Goal: Task Accomplishment & Management: Manage account settings

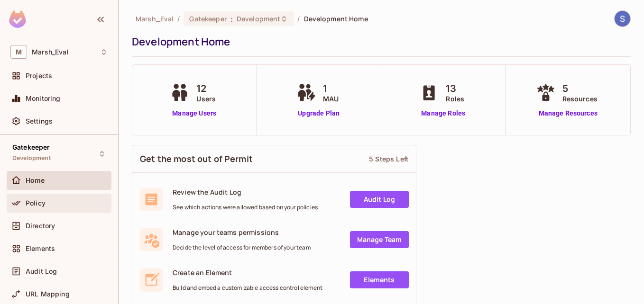
click at [49, 205] on div "Policy" at bounding box center [67, 204] width 82 height 8
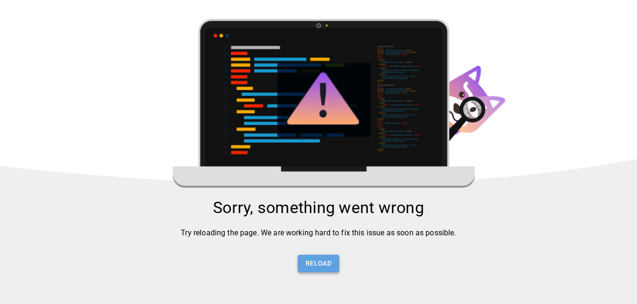
click at [327, 270] on button "Reload" at bounding box center [318, 264] width 41 height 18
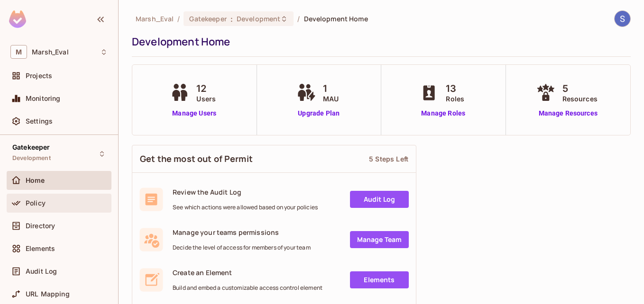
click at [51, 211] on div "Policy" at bounding box center [59, 203] width 105 height 19
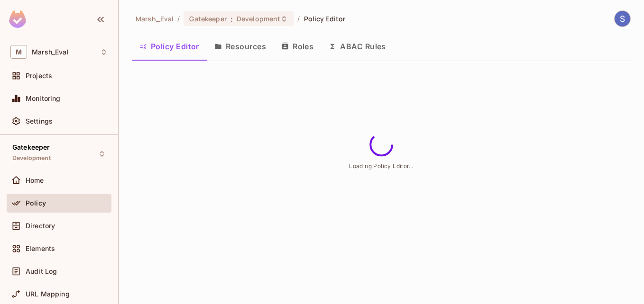
click at [245, 47] on button "Resources" at bounding box center [240, 47] width 67 height 24
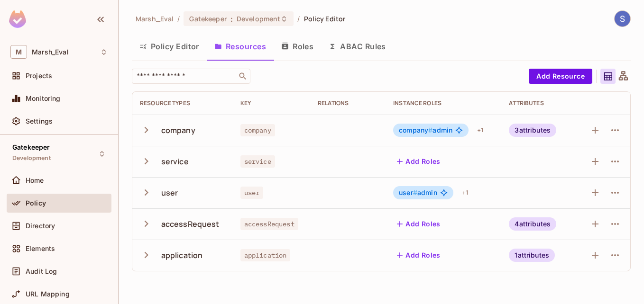
click at [147, 162] on icon "button" at bounding box center [146, 161] width 13 height 13
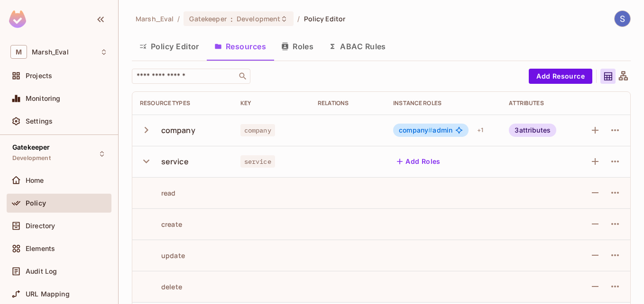
click at [147, 162] on icon "button" at bounding box center [146, 161] width 13 height 13
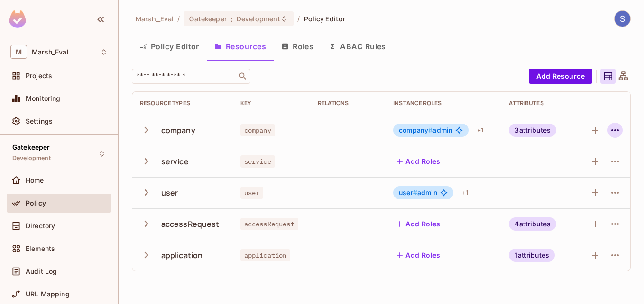
click at [613, 128] on icon "button" at bounding box center [614, 130] width 11 height 11
click at [613, 128] on div at bounding box center [322, 152] width 644 height 304
click at [61, 227] on div "Directory" at bounding box center [67, 226] width 82 height 8
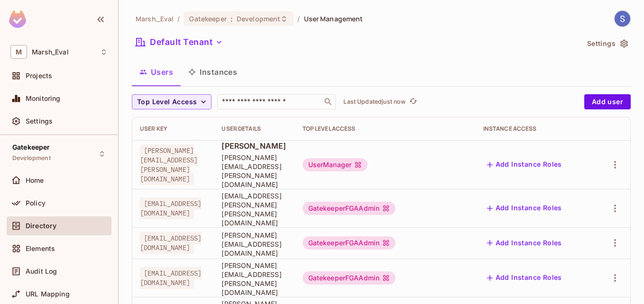
click at [221, 69] on button "Instances" at bounding box center [213, 72] width 64 height 24
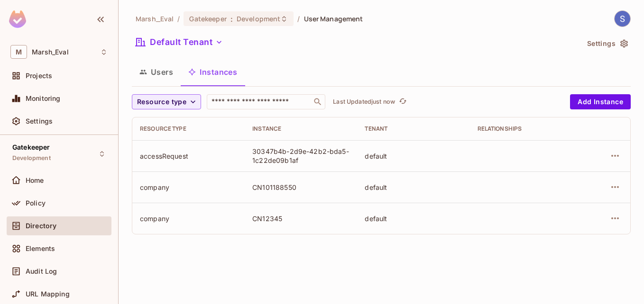
click at [359, 249] on div "Marsh_Eval / Gatekeeper : Development / User Management Default Tenant Settings…" at bounding box center [381, 152] width 525 height 304
click at [607, 105] on button "Add Instance" at bounding box center [600, 101] width 61 height 15
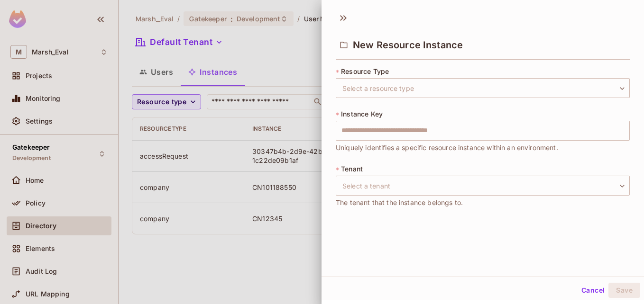
click at [260, 265] on div at bounding box center [322, 152] width 644 height 304
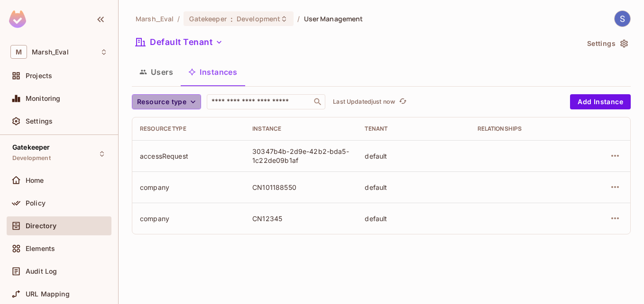
click at [191, 109] on button "Resource type" at bounding box center [166, 101] width 69 height 15
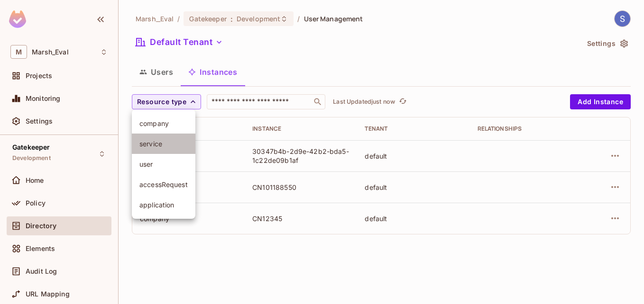
click at [162, 146] on span "service" at bounding box center [163, 143] width 48 height 9
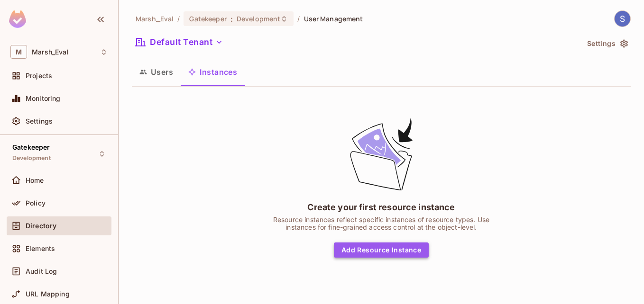
click at [419, 255] on button "Add Resource Instance" at bounding box center [381, 250] width 95 height 15
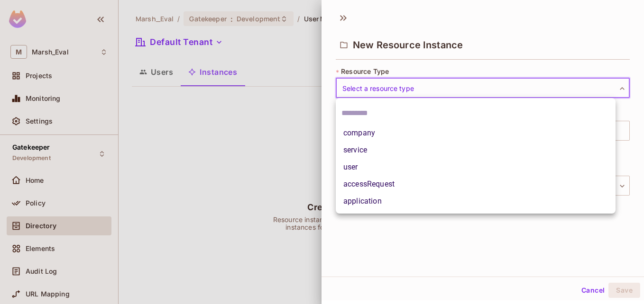
click at [439, 84] on body "M Marsh_Eval Projects Monitoring Settings Gatekeeper Development Home Policy Di…" at bounding box center [322, 152] width 644 height 304
click at [365, 144] on li "service" at bounding box center [476, 150] width 280 height 17
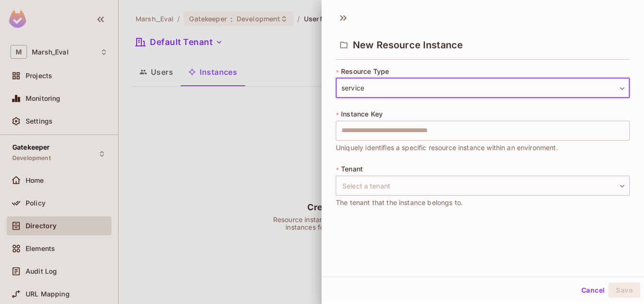
type input "*******"
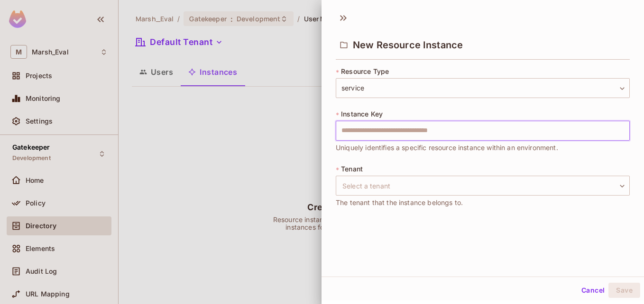
click at [399, 134] on input "text" at bounding box center [483, 131] width 294 height 20
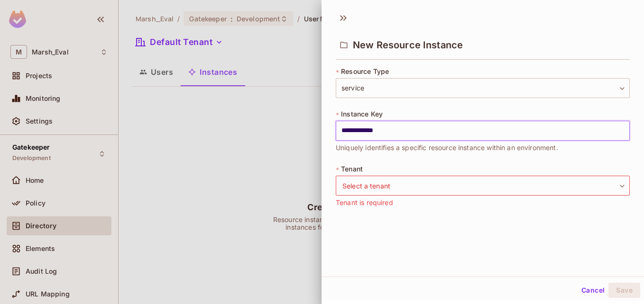
click at [401, 134] on input "**********" at bounding box center [483, 131] width 294 height 20
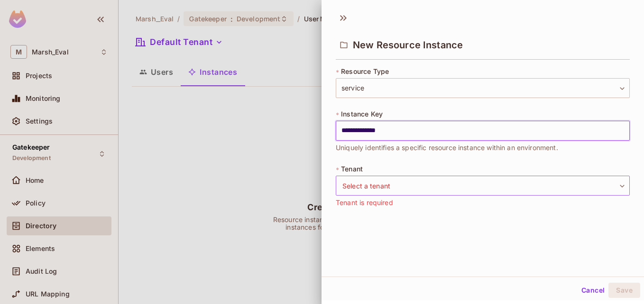
type input "**********"
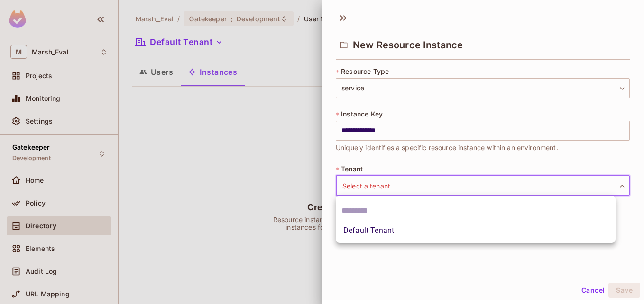
click at [387, 191] on body "**********" at bounding box center [322, 152] width 644 height 304
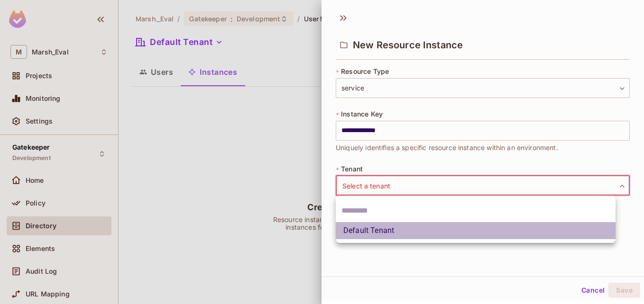
click at [382, 231] on li "Default Tenant" at bounding box center [476, 230] width 280 height 17
type input "*******"
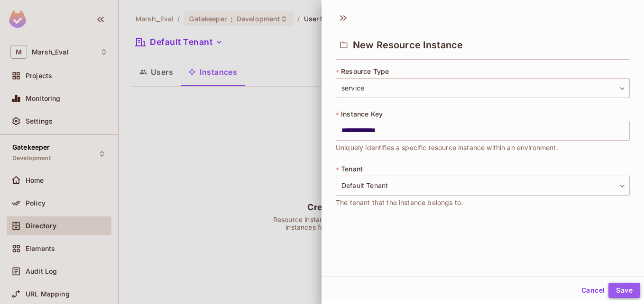
click at [623, 287] on button "Save" at bounding box center [624, 290] width 32 height 15
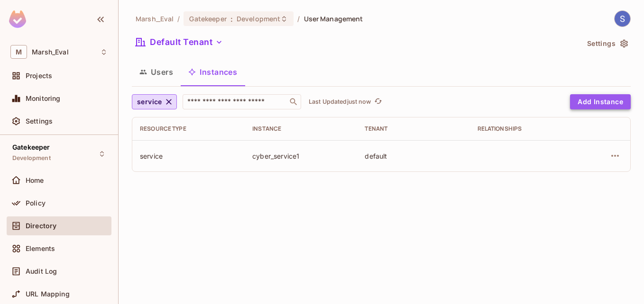
click at [605, 101] on button "Add Instance" at bounding box center [600, 101] width 61 height 15
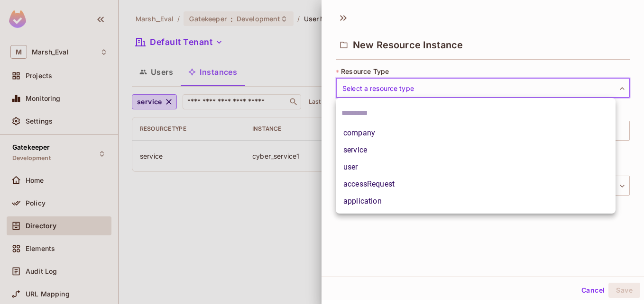
click at [381, 90] on body "M Marsh_Eval Projects Monitoring Settings Gatekeeper Development Home Policy Di…" at bounding box center [322, 152] width 644 height 304
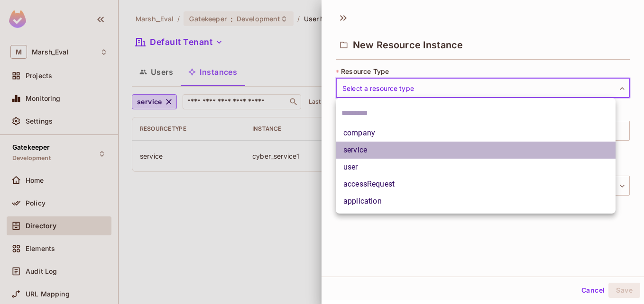
click at [365, 147] on li "service" at bounding box center [476, 150] width 280 height 17
type input "*******"
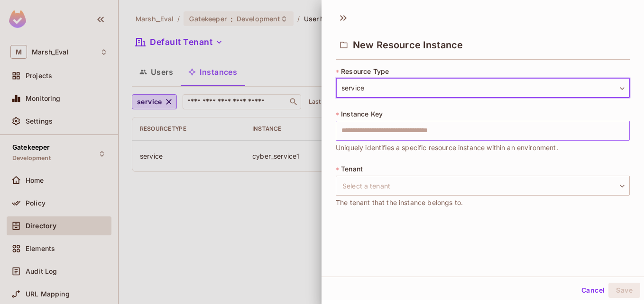
click at [397, 137] on input "text" at bounding box center [483, 131] width 294 height 20
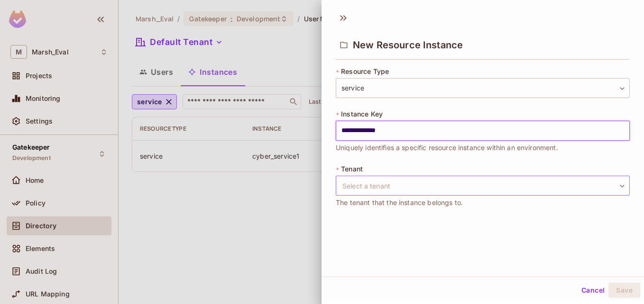
type input "**********"
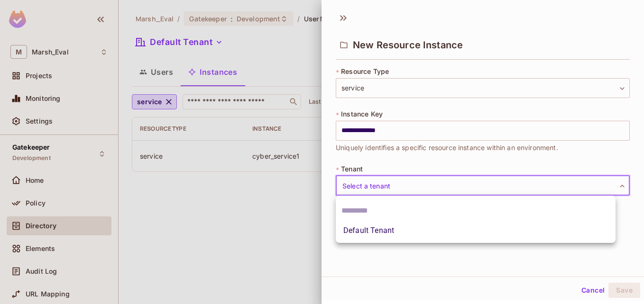
click at [389, 183] on body "**********" at bounding box center [322, 152] width 644 height 304
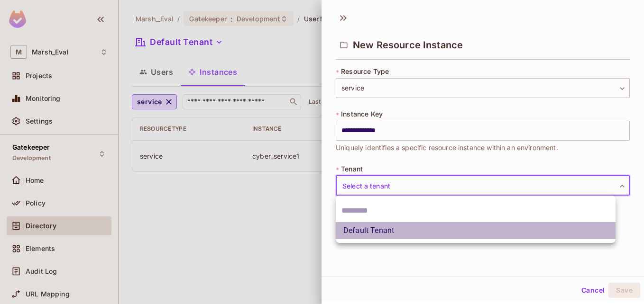
click at [381, 236] on li "Default Tenant" at bounding box center [476, 230] width 280 height 17
type input "*******"
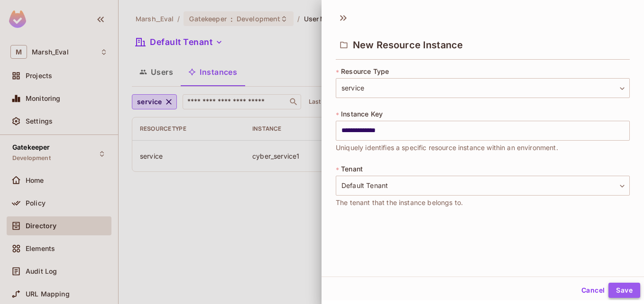
click at [616, 289] on button "Save" at bounding box center [624, 290] width 32 height 15
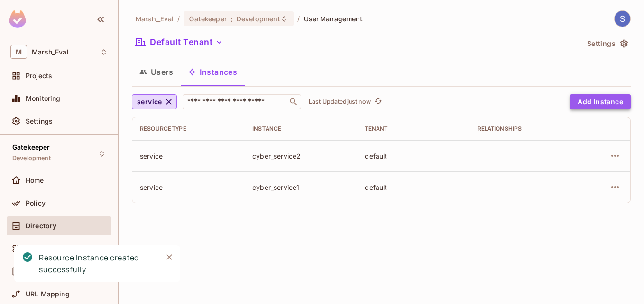
click at [592, 106] on button "Add Instance" at bounding box center [600, 101] width 61 height 15
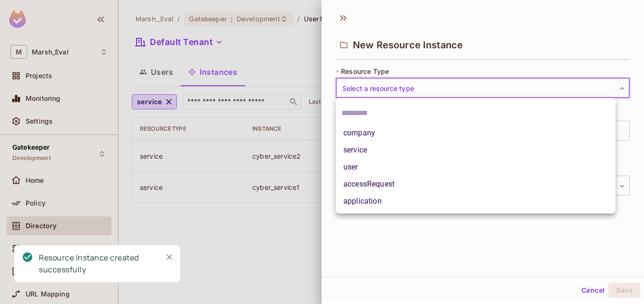
click at [468, 91] on body "M Marsh_Eval Projects Monitoring Settings Gatekeeper Development Home Policy Di…" at bounding box center [322, 152] width 644 height 304
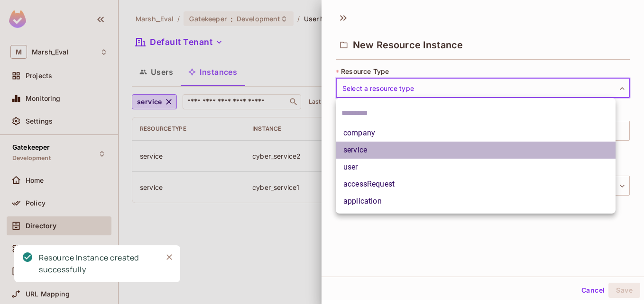
click at [395, 156] on li "service" at bounding box center [476, 150] width 280 height 17
type input "*******"
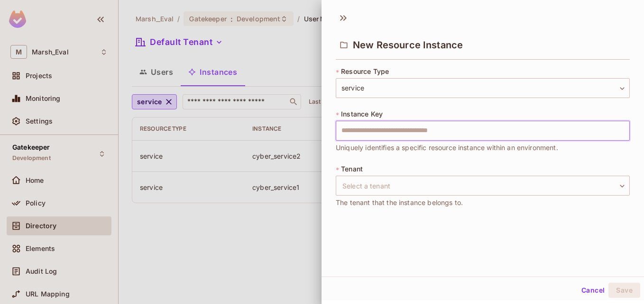
click at [431, 135] on input "text" at bounding box center [483, 131] width 294 height 20
type input "**********"
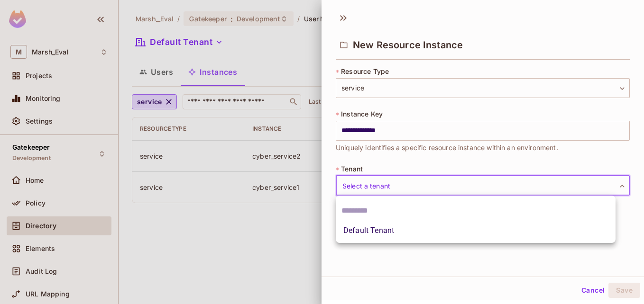
click at [383, 194] on body "**********" at bounding box center [322, 152] width 644 height 304
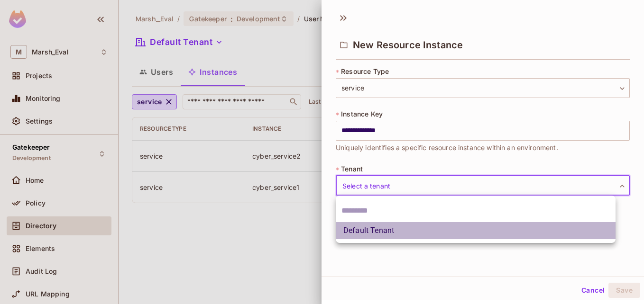
click at [376, 232] on li "Default Tenant" at bounding box center [476, 230] width 280 height 17
type input "*******"
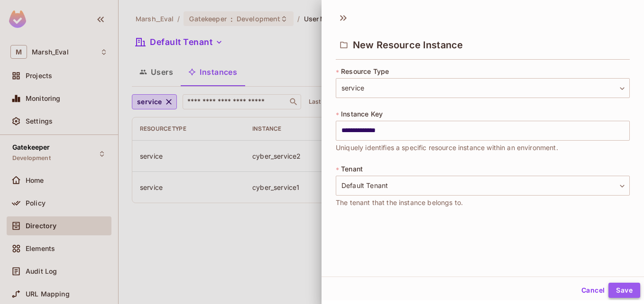
click at [618, 283] on button "Save" at bounding box center [624, 290] width 32 height 15
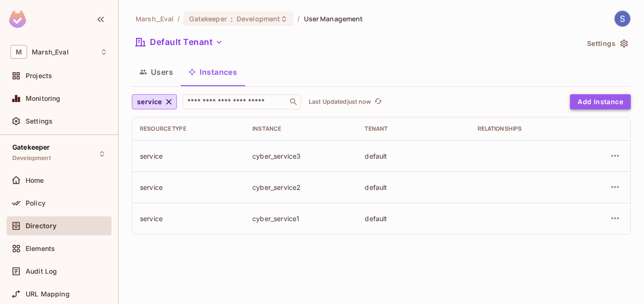
click at [581, 103] on button "Add Instance" at bounding box center [600, 101] width 61 height 15
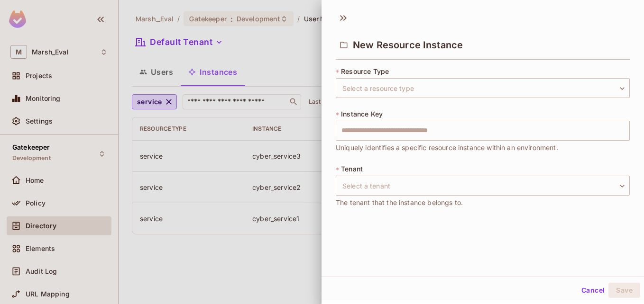
click at [220, 48] on div at bounding box center [322, 152] width 644 height 304
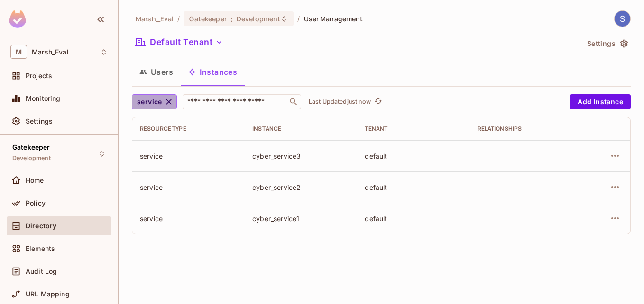
click at [166, 98] on icon "button" at bounding box center [168, 101] width 9 height 9
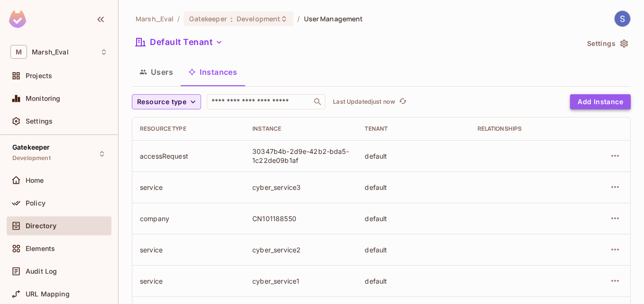
click at [594, 98] on button "Add Instance" at bounding box center [600, 101] width 61 height 15
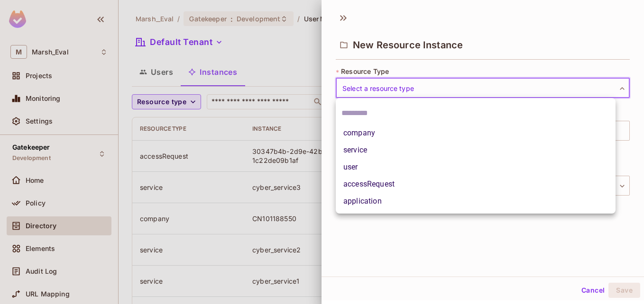
click at [418, 83] on body "M Marsh_Eval Projects Monitoring Settings Gatekeeper Development Home Policy Di…" at bounding box center [322, 152] width 644 height 304
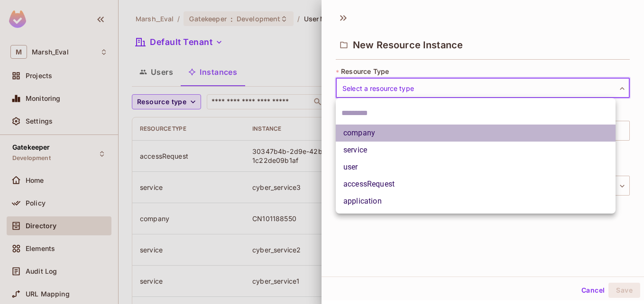
click at [386, 134] on li "company" at bounding box center [476, 133] width 280 height 17
type input "*******"
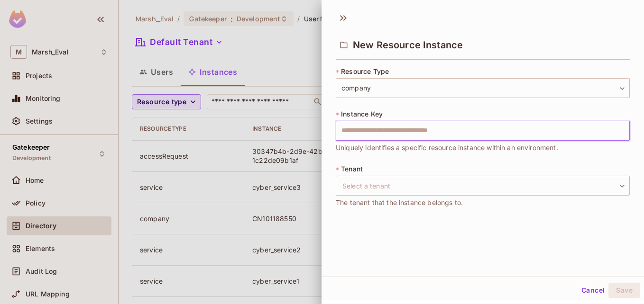
click at [395, 136] on input "text" at bounding box center [483, 131] width 294 height 20
type input "*******"
click at [407, 190] on body "M Marsh_Eval Projects Monitoring Settings Gatekeeper Development Home Policy Di…" at bounding box center [322, 152] width 644 height 304
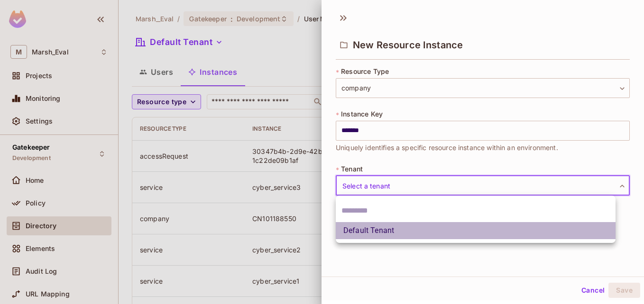
click at [385, 236] on li "Default Tenant" at bounding box center [476, 230] width 280 height 17
type input "*******"
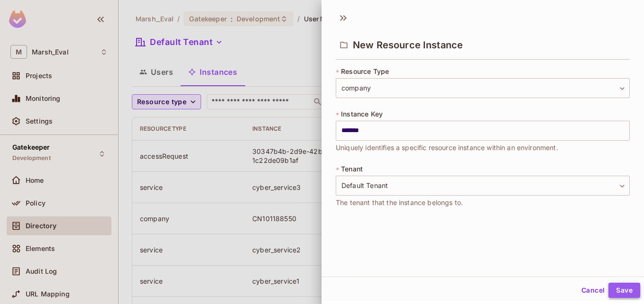
click at [620, 293] on button "Save" at bounding box center [624, 290] width 32 height 15
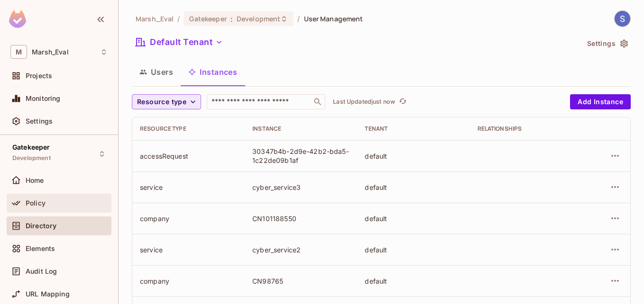
click at [50, 201] on div "Policy" at bounding box center [67, 204] width 82 height 8
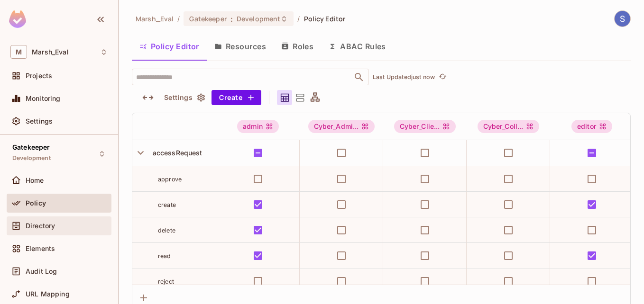
click at [28, 228] on span "Directory" at bounding box center [40, 226] width 29 height 8
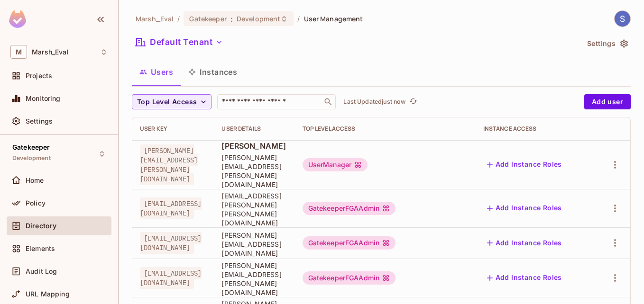
click at [199, 70] on button "Instances" at bounding box center [213, 72] width 64 height 24
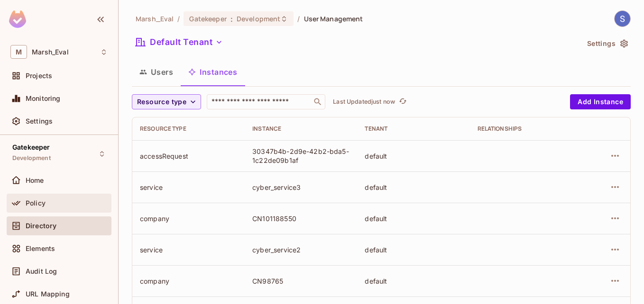
click at [55, 207] on div "Policy" at bounding box center [67, 204] width 82 height 8
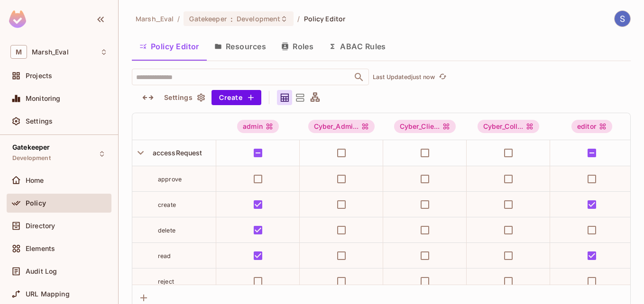
click at [298, 55] on button "Roles" at bounding box center [297, 47] width 47 height 24
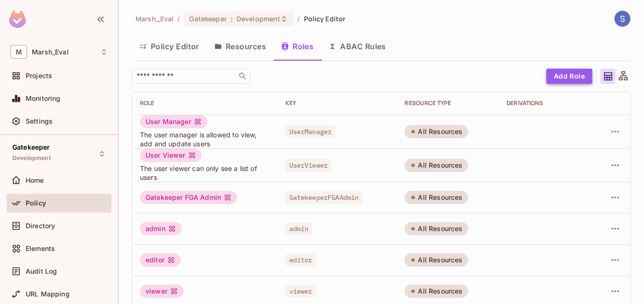
click at [551, 77] on button "Add Role" at bounding box center [569, 76] width 46 height 15
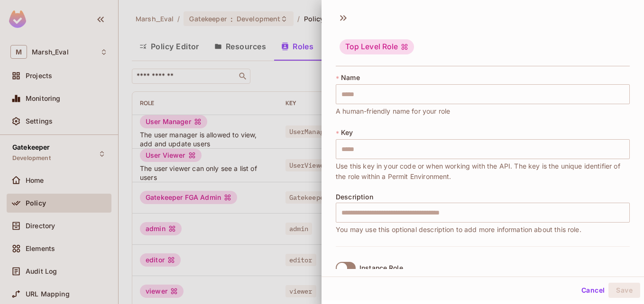
click at [474, 63] on div "Top Level Role" at bounding box center [483, 47] width 294 height 37
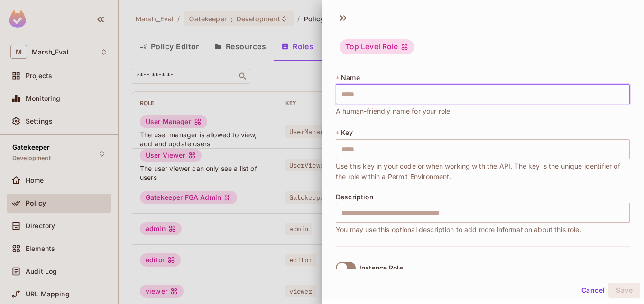
click at [395, 96] on input "text" at bounding box center [483, 94] width 294 height 20
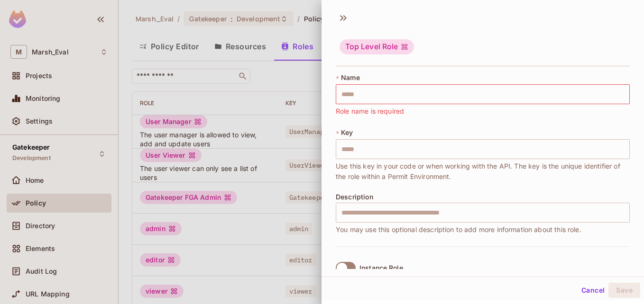
click at [268, 97] on div at bounding box center [322, 152] width 644 height 304
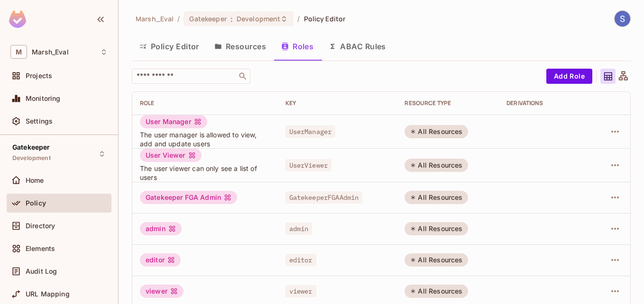
click at [242, 55] on button "Resources" at bounding box center [240, 47] width 67 height 24
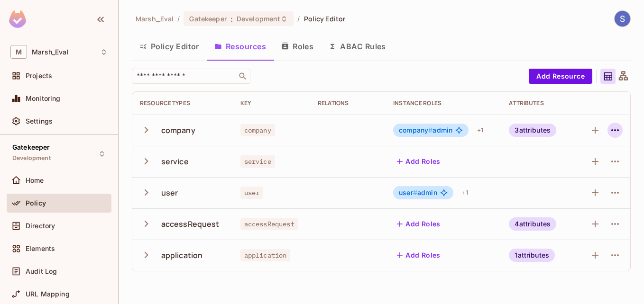
click at [619, 133] on icon "button" at bounding box center [614, 130] width 11 height 11
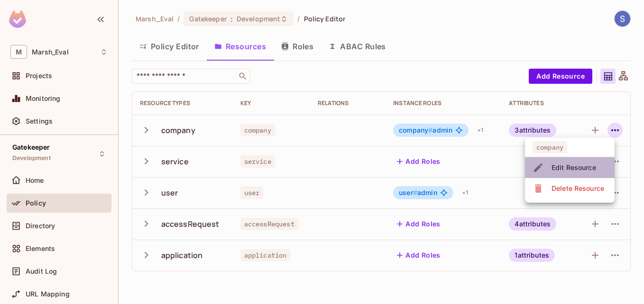
click at [588, 165] on div "Edit Resource" at bounding box center [573, 167] width 45 height 9
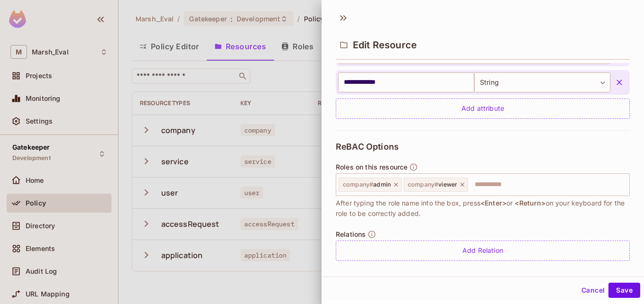
scroll to position [303, 0]
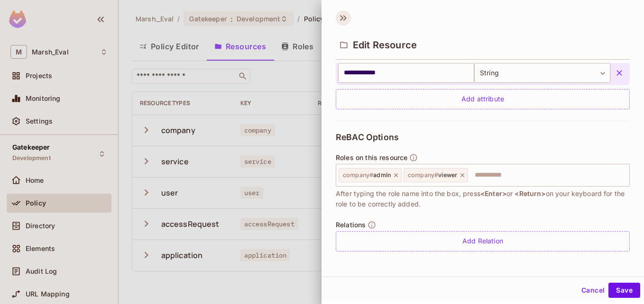
click at [346, 17] on icon at bounding box center [343, 17] width 15 height 15
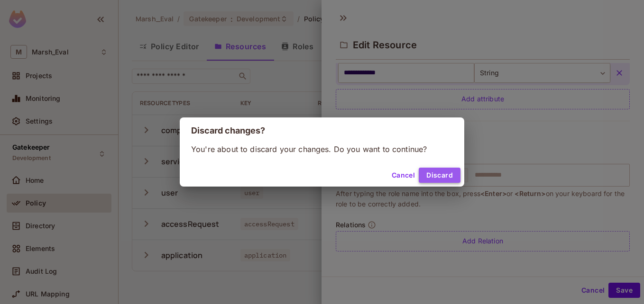
click at [436, 173] on button "Discard" at bounding box center [440, 175] width 42 height 15
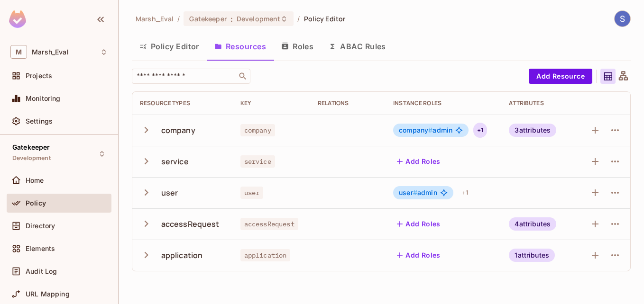
click at [480, 131] on div "+ 1" at bounding box center [480, 130] width 14 height 15
click at [473, 129] on div at bounding box center [322, 152] width 644 height 304
click at [303, 46] on button "Roles" at bounding box center [297, 47] width 47 height 24
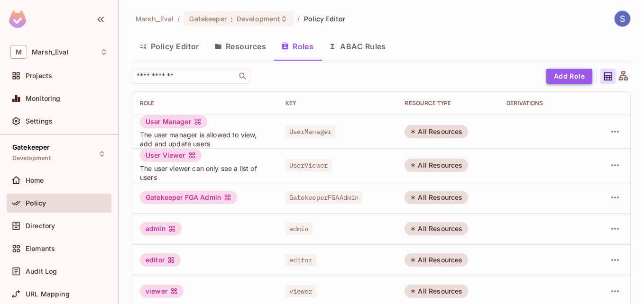
click at [564, 73] on button "Add Role" at bounding box center [569, 76] width 46 height 15
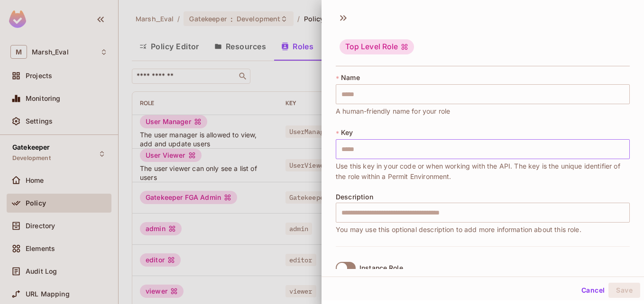
scroll to position [20, 0]
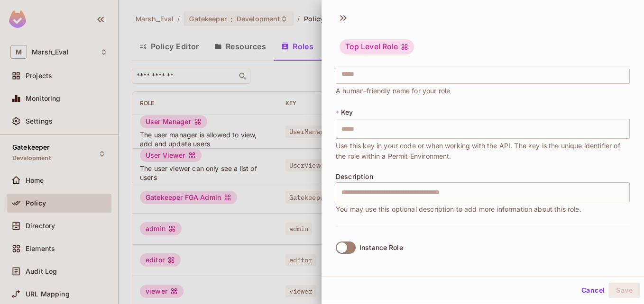
click at [349, 239] on label "Instance Role" at bounding box center [367, 248] width 71 height 20
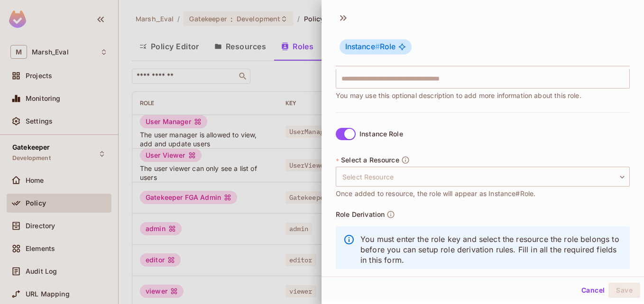
scroll to position [155, 0]
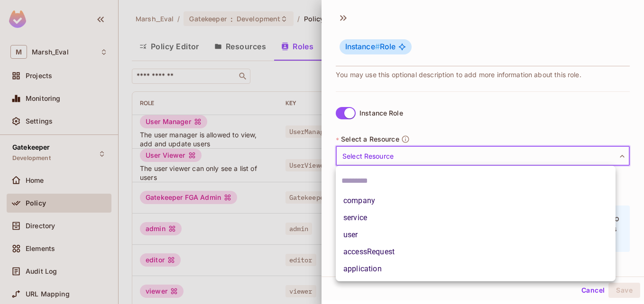
click at [401, 149] on body "M Marsh_Eval Projects Monitoring Settings Gatekeeper Development Home Policy Di…" at bounding box center [322, 152] width 644 height 304
click at [599, 161] on div at bounding box center [322, 152] width 644 height 304
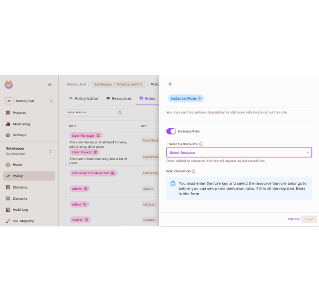
scroll to position [0, 0]
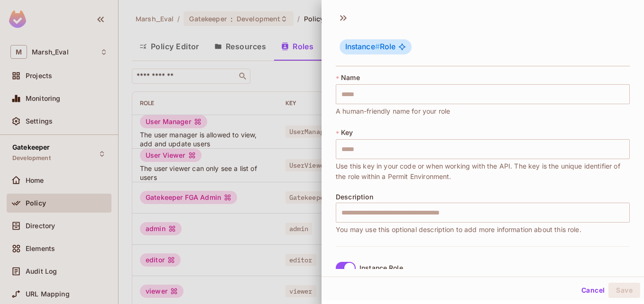
click at [439, 105] on div "* Name ​ A human-friendly name for your role" at bounding box center [483, 95] width 294 height 44
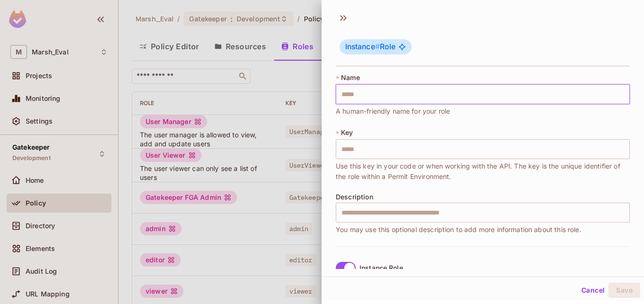
click at [450, 99] on input "text" at bounding box center [483, 94] width 294 height 20
type input "*"
type input "**"
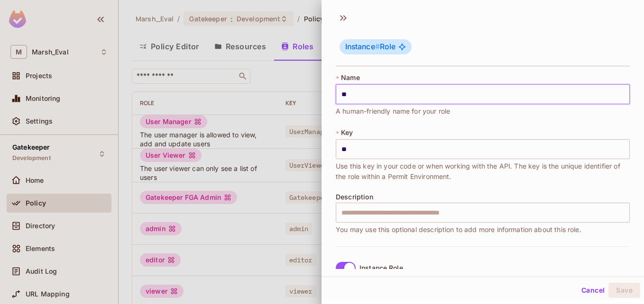
type input "***"
type input "****"
type input "*****"
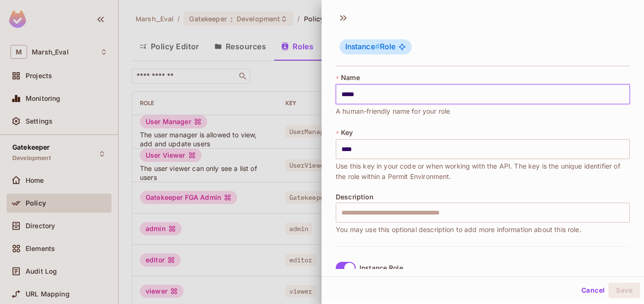
type input "*****"
type input "******"
type input "*******"
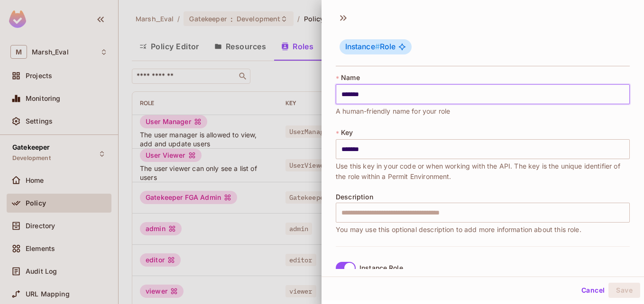
type input "********"
type input "*********"
type input "********"
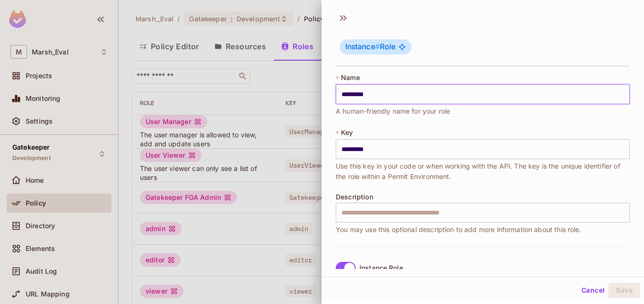
type input "********"
type input "*******"
type input "******"
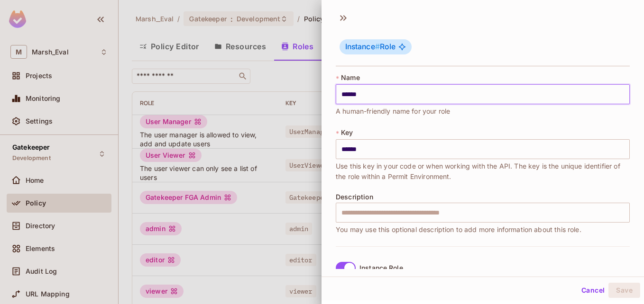
type input "*****"
type input "****"
type input "***"
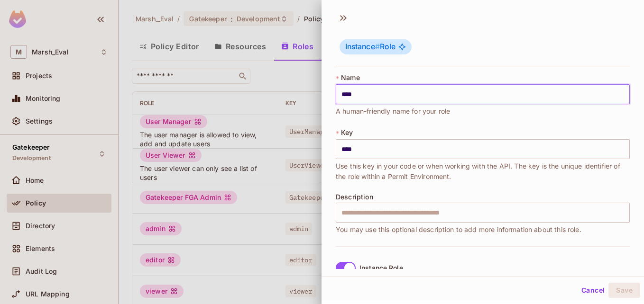
type input "***"
type input "**"
type input "*"
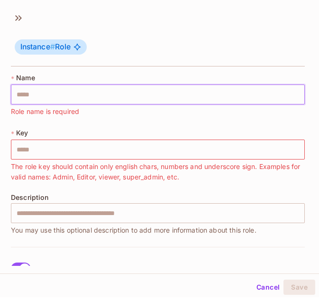
click at [27, 92] on input "text" at bounding box center [158, 94] width 294 height 20
paste input "**********"
type input "**********"
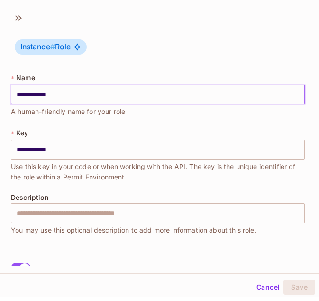
click at [27, 92] on input "**********" at bounding box center [158, 94] width 294 height 20
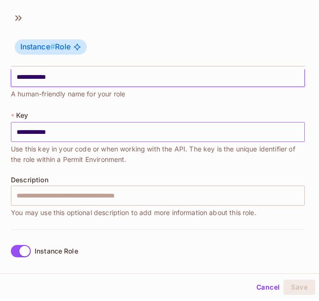
scroll to position [30, 0]
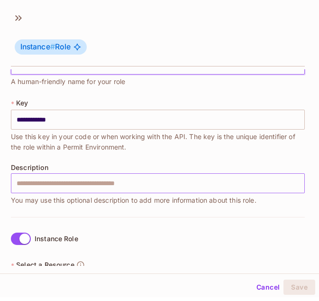
type input "**********"
click at [92, 178] on input "text" at bounding box center [158, 183] width 294 height 20
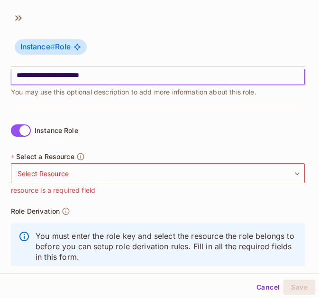
scroll to position [153, 0]
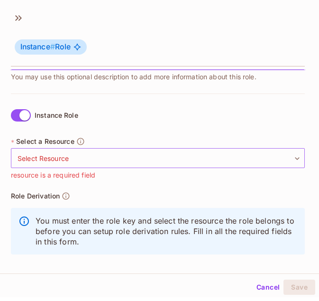
type input "**********"
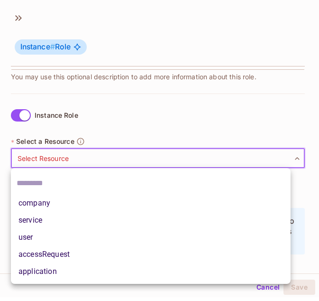
click at [82, 157] on body "**********" at bounding box center [159, 150] width 319 height 301
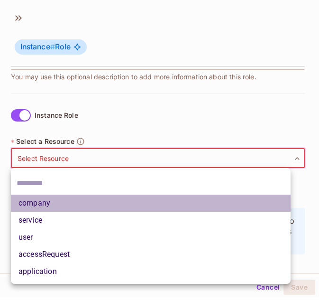
click at [43, 200] on li "company" at bounding box center [151, 202] width 280 height 17
type input "*******"
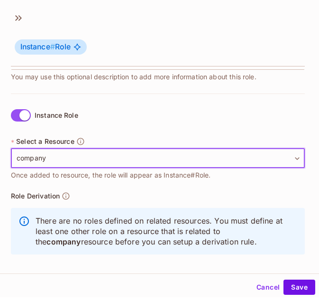
scroll to position [159, 0]
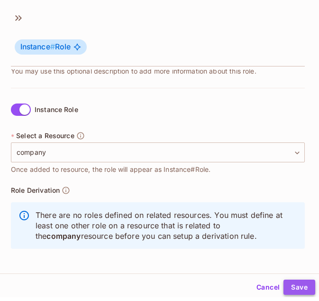
click at [286, 281] on button "Save" at bounding box center [300, 286] width 32 height 15
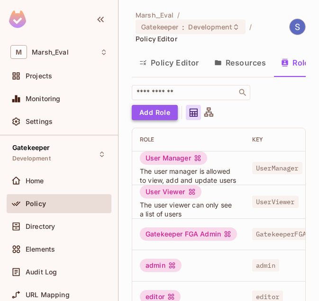
click at [164, 119] on button "Add Role" at bounding box center [155, 112] width 46 height 15
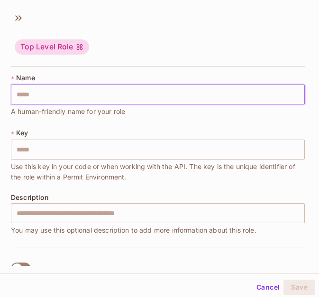
click at [68, 98] on input "text" at bounding box center [158, 94] width 294 height 20
click at [55, 91] on input "text" at bounding box center [158, 94] width 294 height 20
paste input "**********"
type input "**********"
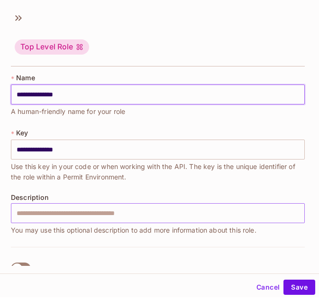
type input "**********"
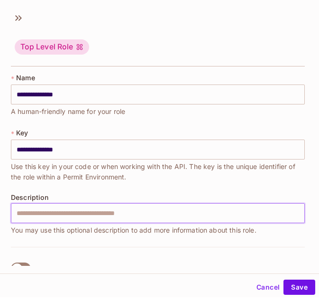
click at [80, 213] on input "text" at bounding box center [158, 213] width 294 height 20
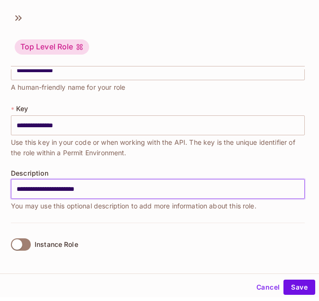
type input "**********"
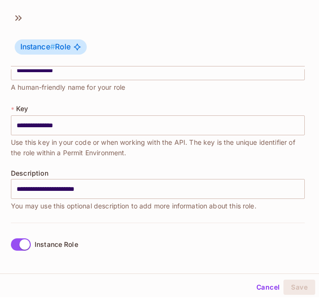
scroll to position [159, 0]
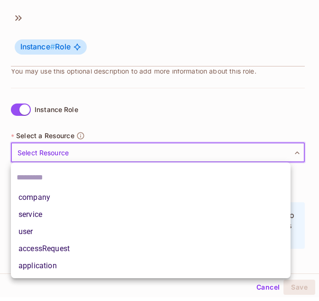
click at [81, 159] on body "M Marsh_Eval Projects Monitoring Settings Gatekeeper Development Home Policy Di…" at bounding box center [159, 150] width 319 height 301
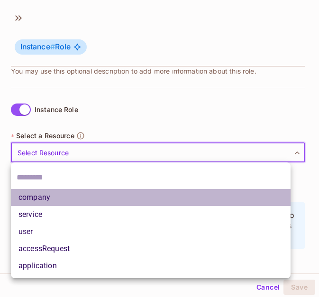
click at [58, 199] on li "company" at bounding box center [151, 197] width 280 height 17
type input "*******"
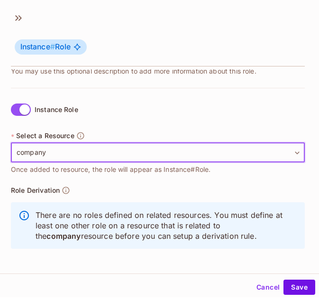
scroll to position [1, 0]
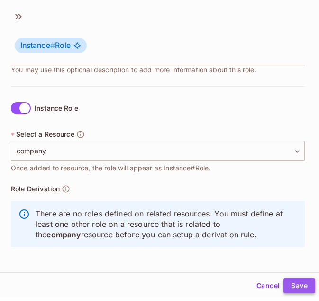
click at [292, 282] on button "Save" at bounding box center [300, 285] width 32 height 15
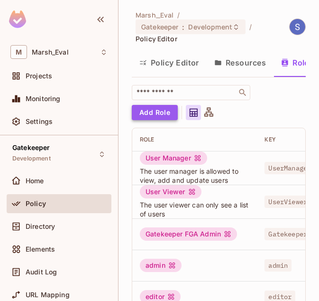
click at [165, 111] on button "Add Role" at bounding box center [155, 112] width 46 height 15
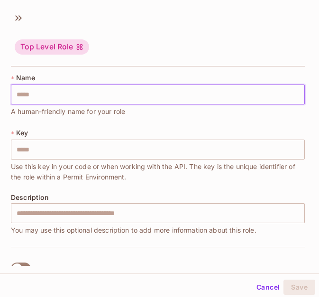
click at [75, 97] on input "text" at bounding box center [158, 94] width 294 height 20
paste input "**********"
type input "**********"
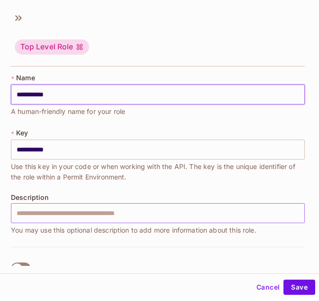
type input "**********"
click at [43, 208] on input "text" at bounding box center [158, 213] width 294 height 20
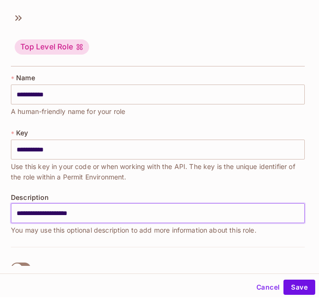
scroll to position [24, 0]
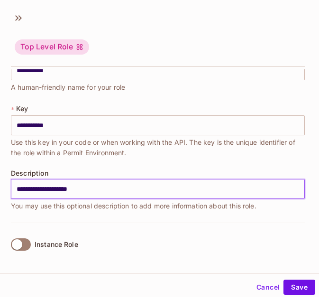
type input "**********"
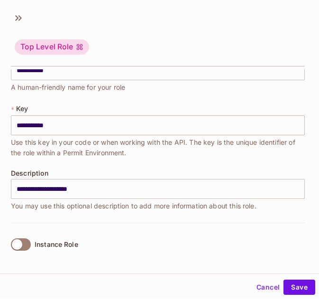
click at [25, 237] on label "Instance Role" at bounding box center [42, 244] width 71 height 20
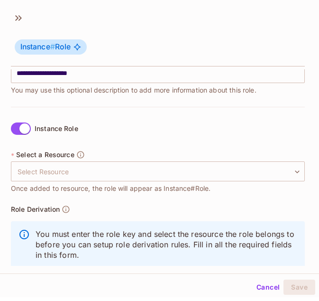
scroll to position [143, 0]
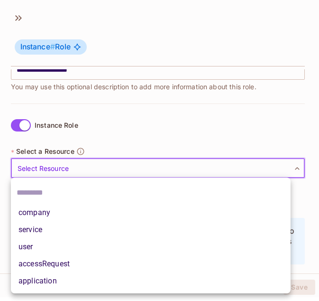
click at [76, 176] on body "M Marsh_Eval Projects Monitoring Settings Gatekeeper Development Home Policy Di…" at bounding box center [159, 150] width 319 height 301
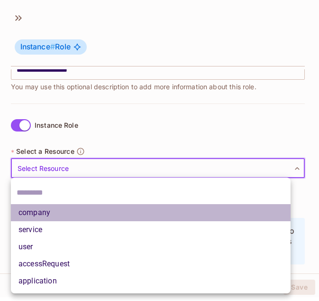
click at [59, 217] on li "company" at bounding box center [151, 212] width 280 height 17
type input "*******"
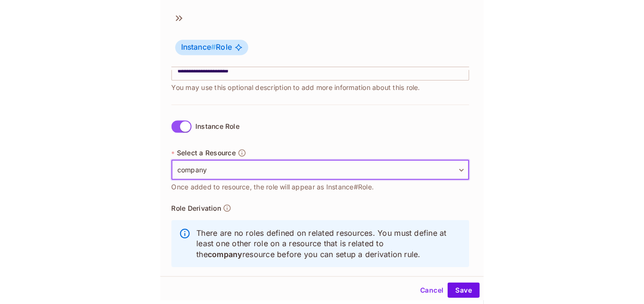
scroll to position [159, 0]
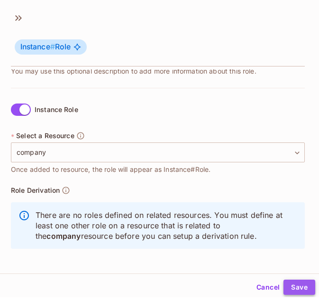
click at [290, 284] on button "Save" at bounding box center [300, 286] width 32 height 15
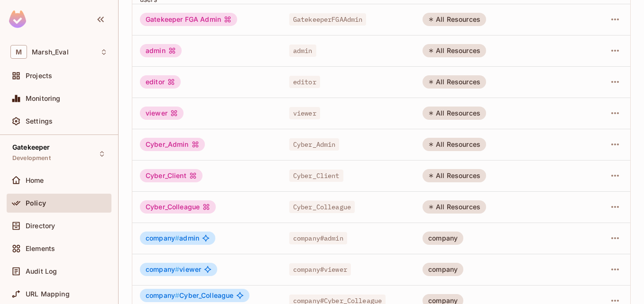
scroll to position [0, 0]
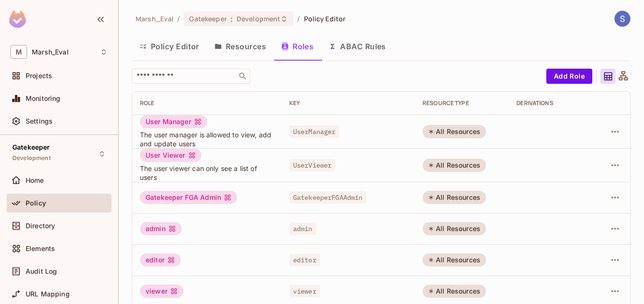
click at [239, 41] on button "Resources" at bounding box center [240, 47] width 67 height 24
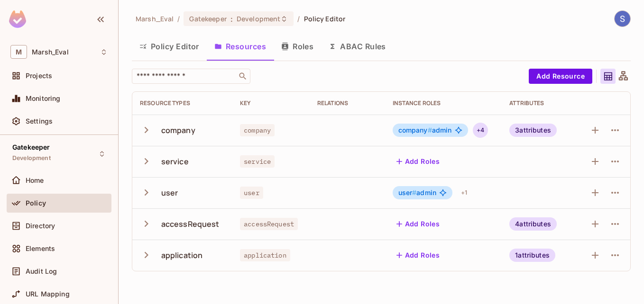
click at [481, 129] on div "+ 4" at bounding box center [480, 130] width 15 height 15
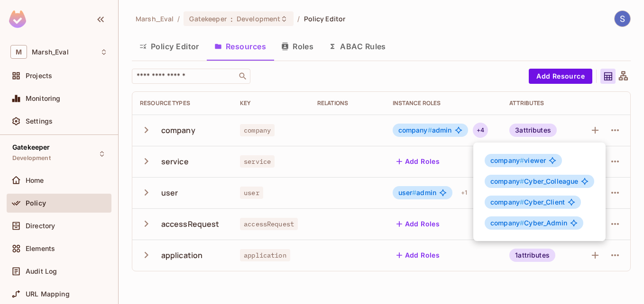
click at [458, 79] on div at bounding box center [322, 152] width 644 height 304
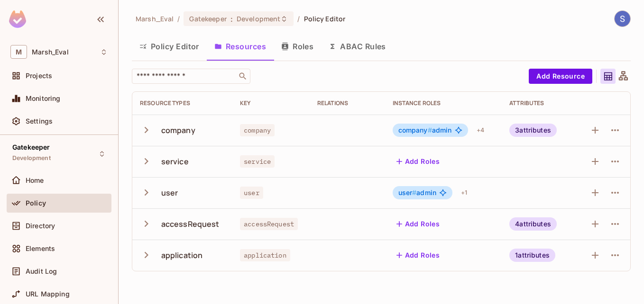
click at [361, 163] on td at bounding box center [347, 161] width 75 height 31
click at [182, 53] on button "Policy Editor" at bounding box center [169, 47] width 75 height 24
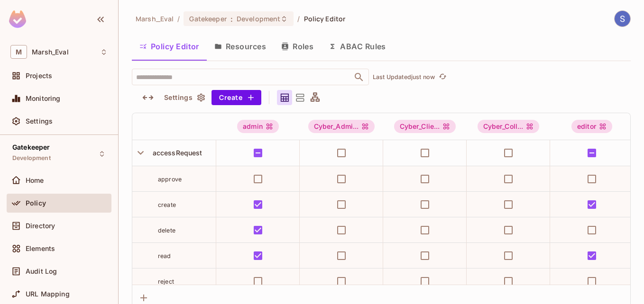
click at [56, 222] on div "Directory" at bounding box center [67, 226] width 82 height 8
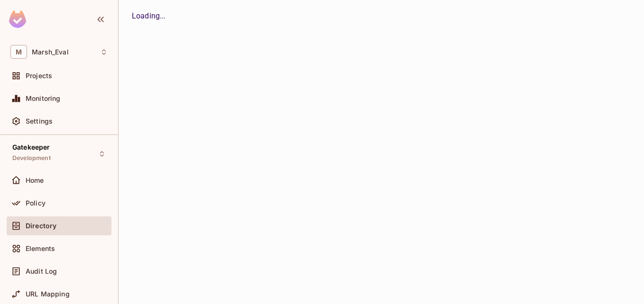
scroll to position [31, 0]
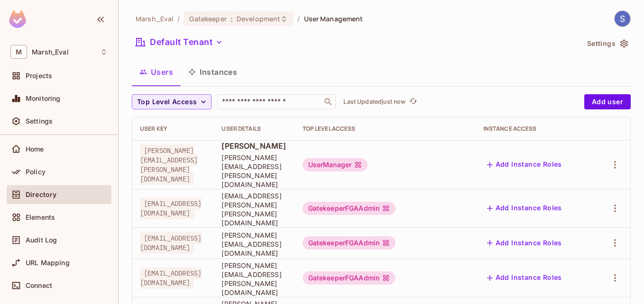
click at [211, 78] on button "Instances" at bounding box center [213, 72] width 64 height 24
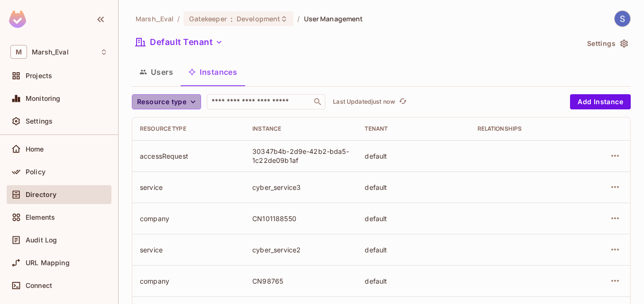
click at [193, 108] on button "Resource type" at bounding box center [166, 101] width 69 height 15
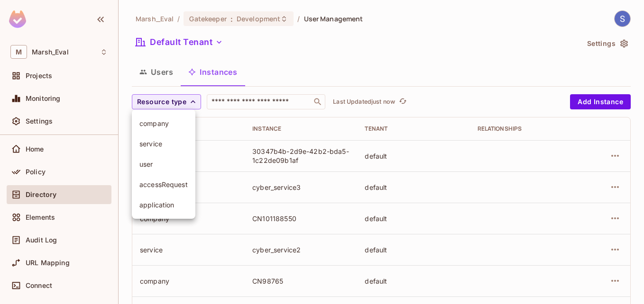
drag, startPoint x: 193, startPoint y: 108, endPoint x: 186, endPoint y: 122, distance: 15.3
click at [186, 122] on div "company service user accessRequest application" at bounding box center [322, 95] width 644 height 190
click at [186, 122] on span "company" at bounding box center [163, 123] width 48 height 9
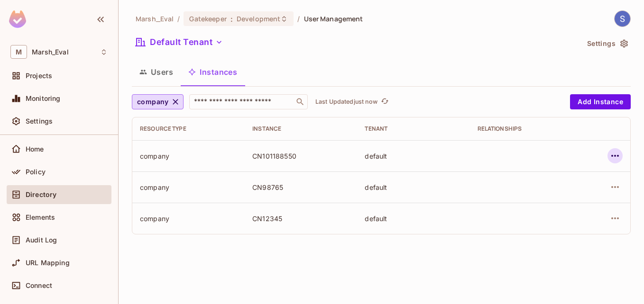
click at [612, 158] on icon "button" at bounding box center [614, 155] width 11 height 11
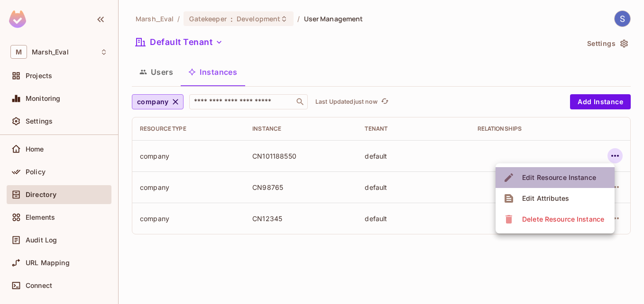
click at [563, 181] on div "Edit Resource Instance" at bounding box center [559, 177] width 74 height 9
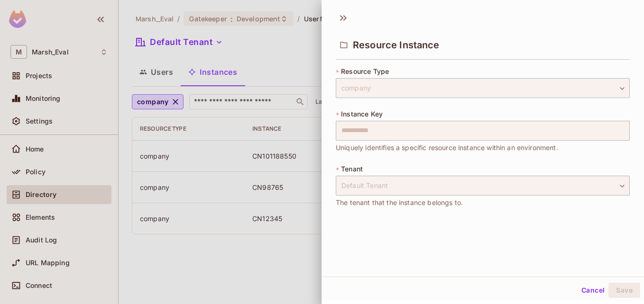
click at [266, 253] on div at bounding box center [322, 152] width 644 height 304
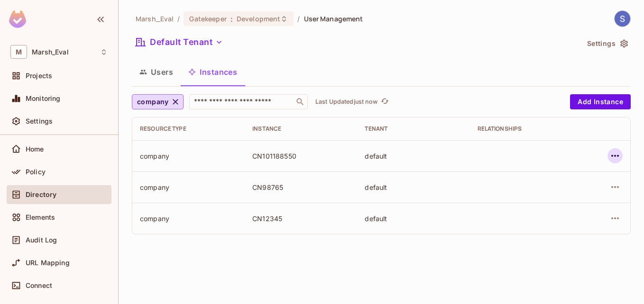
click at [616, 155] on icon "button" at bounding box center [614, 155] width 11 height 11
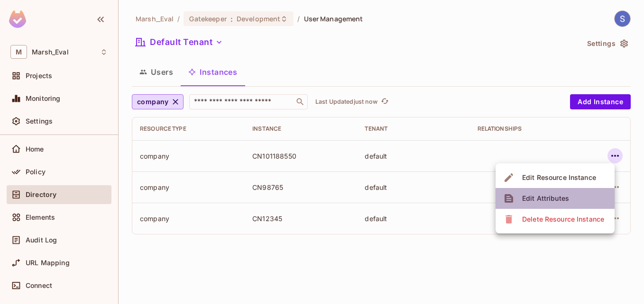
click at [528, 194] on div "Edit Attributes" at bounding box center [545, 198] width 47 height 9
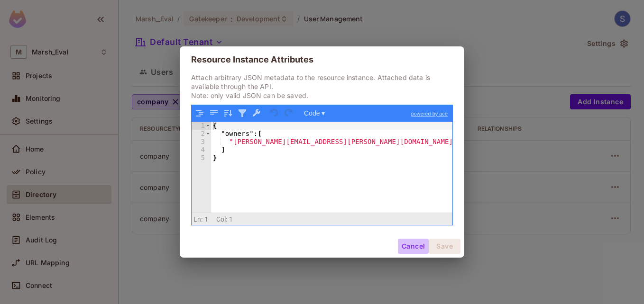
click at [405, 244] on button "Cancel" at bounding box center [413, 246] width 31 height 15
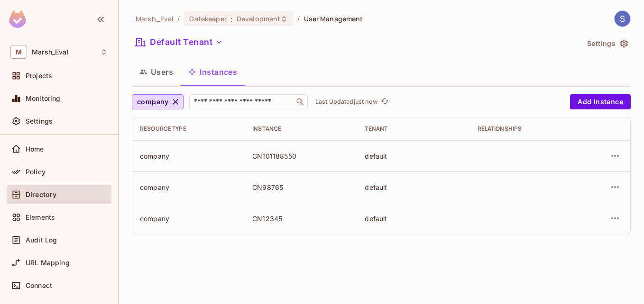
click at [442, 242] on div "company ​ Last Updated just now Add Instance Resource type Instance Tenant Rela…" at bounding box center [381, 168] width 499 height 148
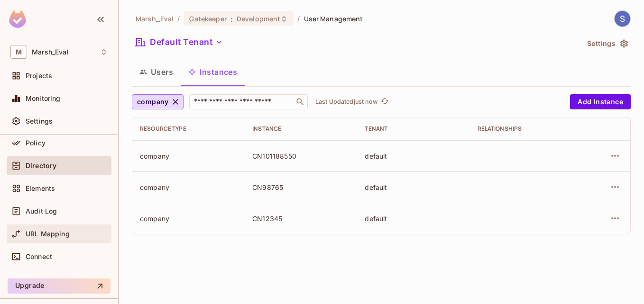
click at [65, 229] on div "URL Mapping" at bounding box center [58, 234] width 97 height 11
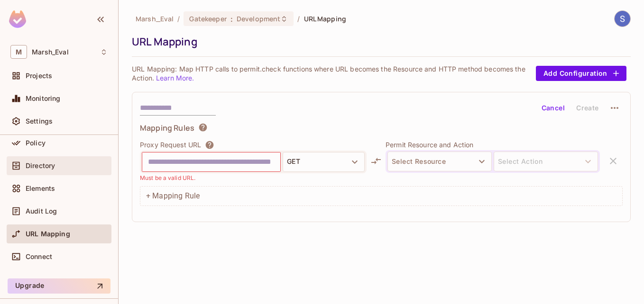
click at [70, 167] on div "Directory" at bounding box center [67, 166] width 82 height 8
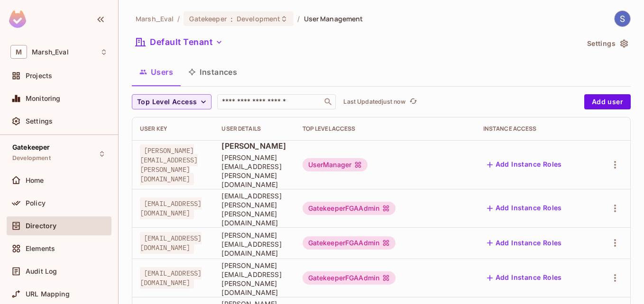
click at [205, 70] on button "Instances" at bounding box center [213, 72] width 64 height 24
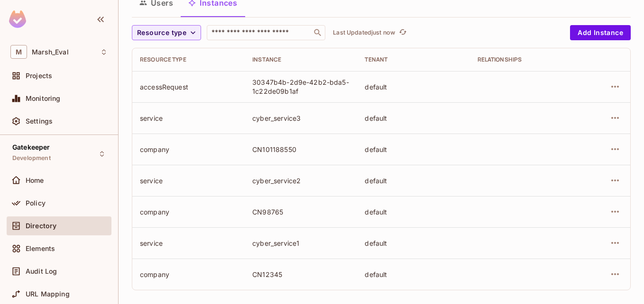
scroll to position [76, 0]
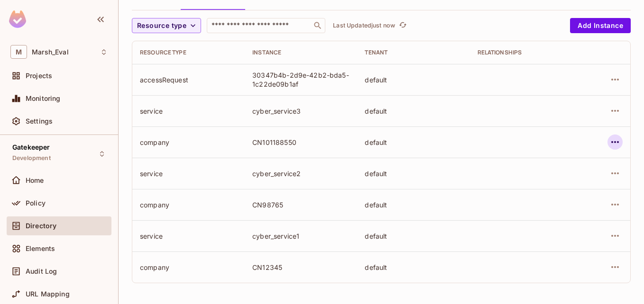
click at [609, 145] on icon "button" at bounding box center [614, 142] width 11 height 11
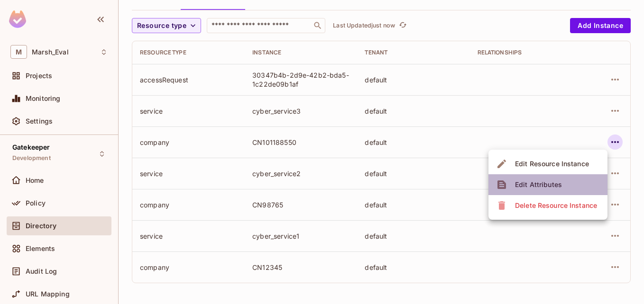
click at [550, 184] on div "Edit Attributes" at bounding box center [538, 184] width 47 height 9
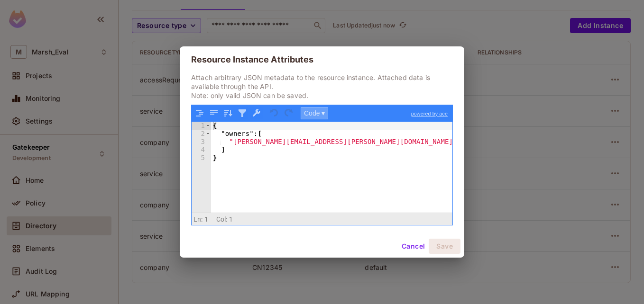
click at [315, 116] on button "Code ▾" at bounding box center [315, 113] width 28 height 12
click at [315, 116] on div "Code Tree" at bounding box center [315, 112] width 29 height 11
click at [318, 138] on div "Tree" at bounding box center [329, 137] width 57 height 11
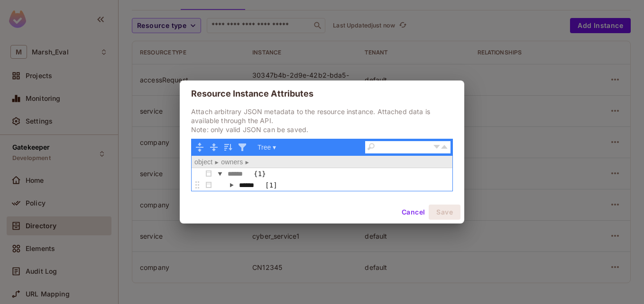
click at [232, 184] on button "button" at bounding box center [231, 185] width 11 height 11
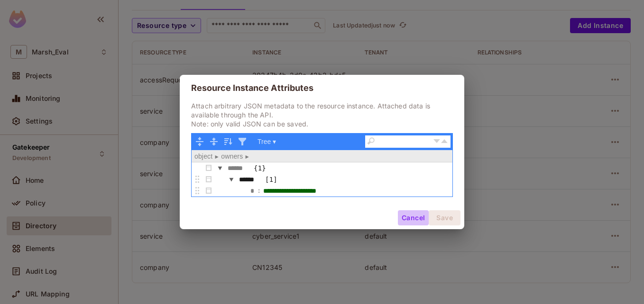
click at [418, 220] on button "Cancel" at bounding box center [413, 218] width 31 height 15
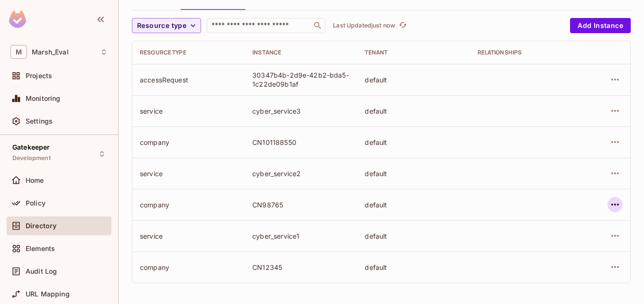
click at [611, 204] on icon "button" at bounding box center [614, 204] width 11 height 11
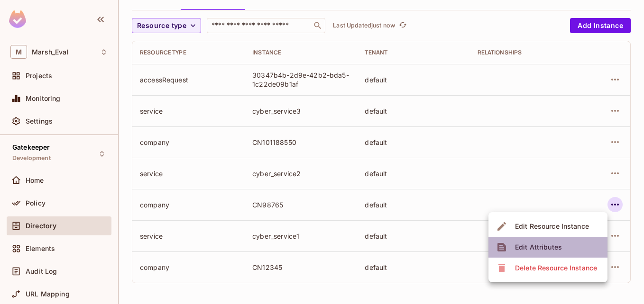
click at [528, 241] on span "Edit Attributes" at bounding box center [538, 247] width 53 height 15
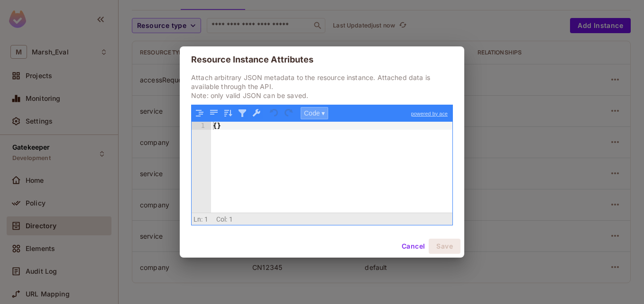
click at [322, 117] on button "Code ▾" at bounding box center [315, 113] width 28 height 12
click at [324, 138] on div "Tree" at bounding box center [329, 137] width 57 height 11
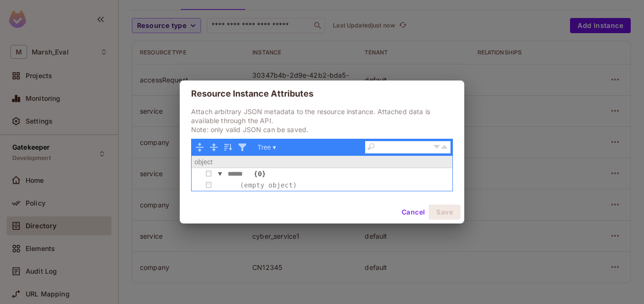
click at [222, 174] on button "button" at bounding box center [219, 173] width 11 height 11
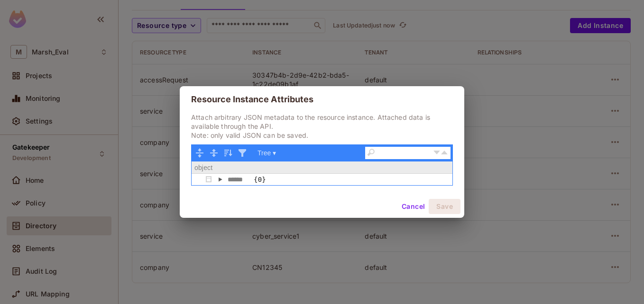
click at [225, 178] on button "button" at bounding box center [219, 179] width 11 height 11
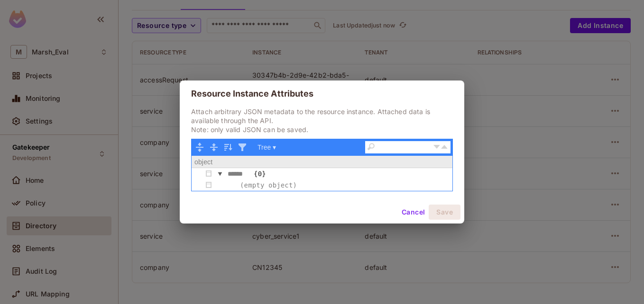
click at [255, 174] on div "{0}" at bounding box center [259, 174] width 15 height 10
click at [263, 187] on div "(empty object)" at bounding box center [268, 185] width 60 height 10
click at [258, 175] on div "{0}" at bounding box center [259, 174] width 15 height 10
drag, startPoint x: 258, startPoint y: 175, endPoint x: 291, endPoint y: 189, distance: 34.9
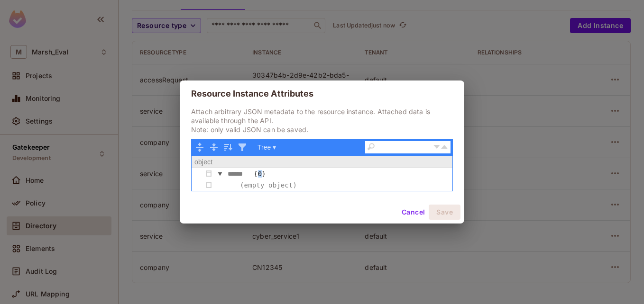
click at [291, 189] on div "(empty object)" at bounding box center [268, 185] width 60 height 10
click at [266, 153] on button "Tree ▾" at bounding box center [266, 147] width 25 height 12
click at [274, 158] on div "Code" at bounding box center [283, 160] width 57 height 11
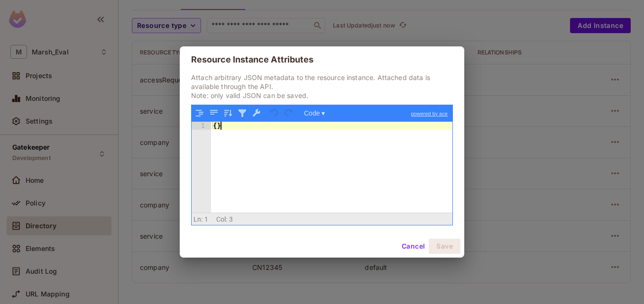
click at [217, 130] on div "{ }" at bounding box center [331, 176] width 241 height 108
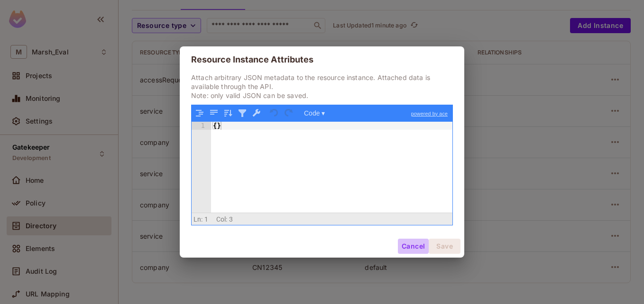
click at [402, 241] on button "Cancel" at bounding box center [413, 246] width 31 height 15
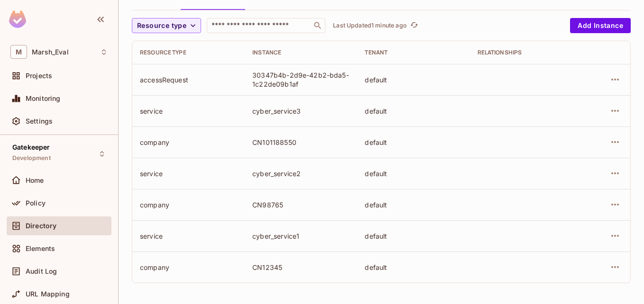
scroll to position [0, 0]
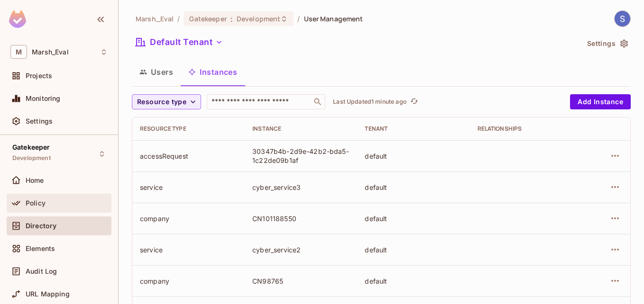
click at [39, 210] on div "Policy" at bounding box center [59, 203] width 105 height 19
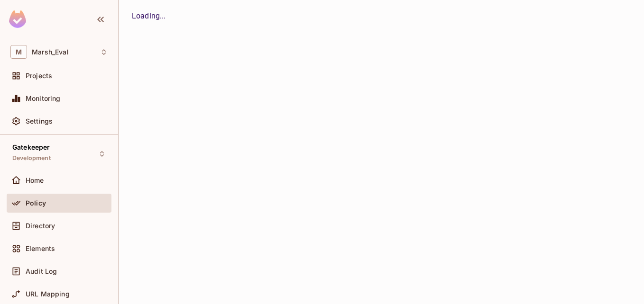
click at [39, 210] on div "Policy" at bounding box center [59, 203] width 105 height 19
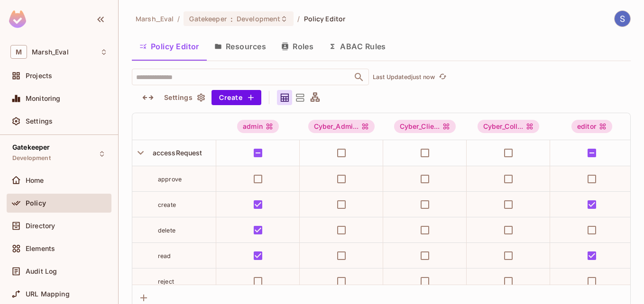
click at [244, 49] on button "Resources" at bounding box center [240, 47] width 67 height 24
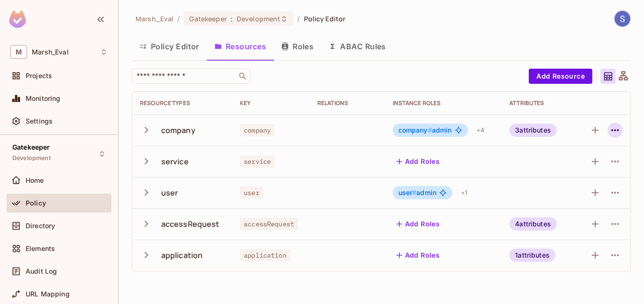
click at [614, 133] on icon "button" at bounding box center [614, 130] width 11 height 11
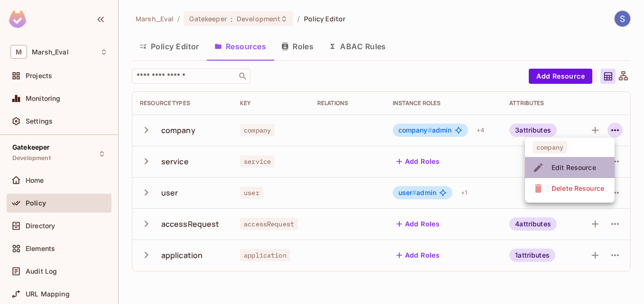
click at [572, 167] on div "Edit Resource" at bounding box center [573, 167] width 45 height 9
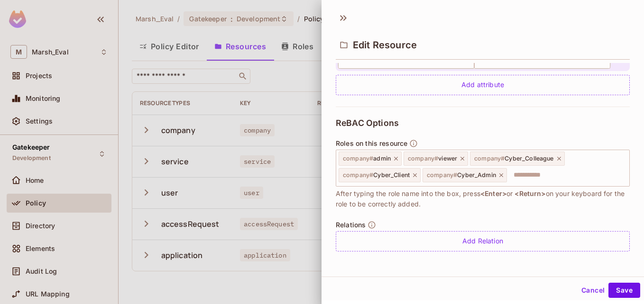
scroll to position [1, 0]
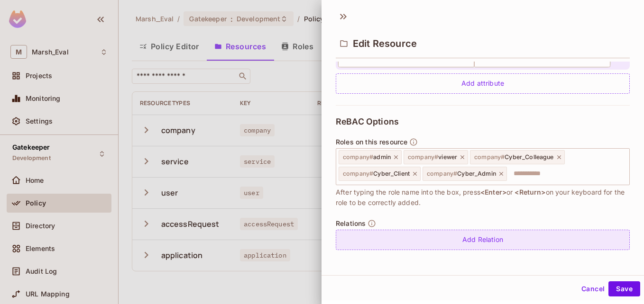
click at [478, 238] on div "Add Relation" at bounding box center [483, 240] width 294 height 20
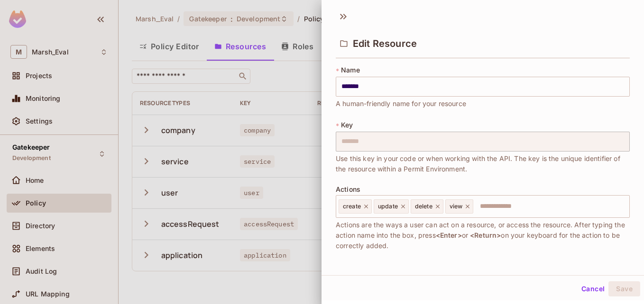
scroll to position [0, 0]
click at [345, 13] on icon at bounding box center [343, 17] width 15 height 15
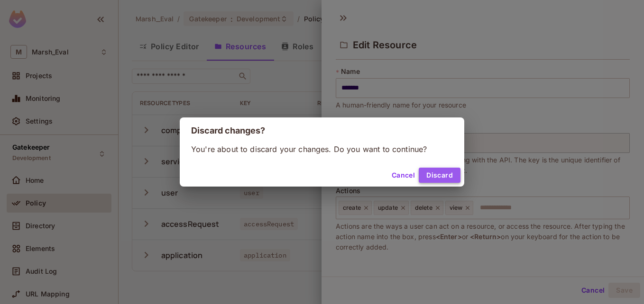
click at [435, 174] on button "Discard" at bounding box center [440, 175] width 42 height 15
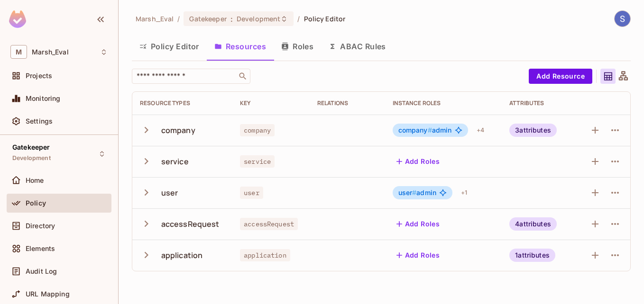
click at [147, 128] on icon "button" at bounding box center [146, 130] width 13 height 13
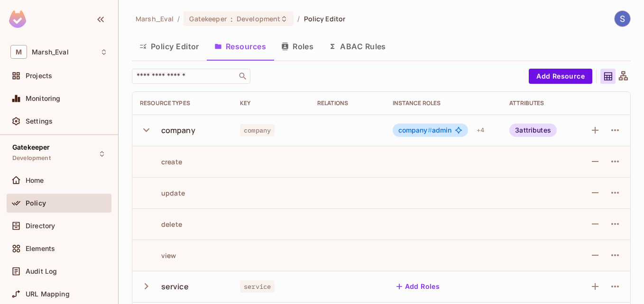
click at [147, 128] on icon "button" at bounding box center [146, 130] width 13 height 13
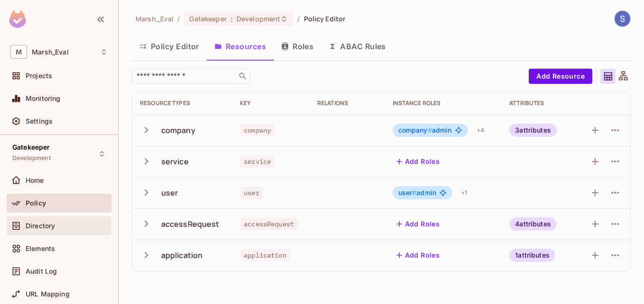
click at [60, 232] on div "Directory" at bounding box center [59, 226] width 105 height 19
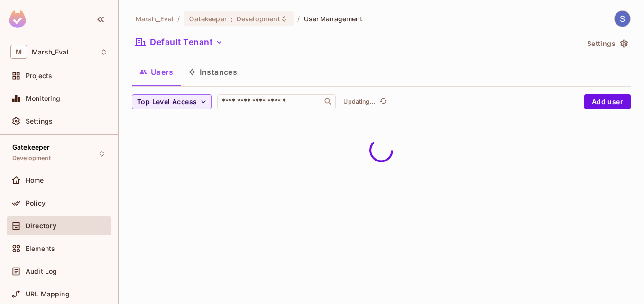
click at [225, 79] on button "Instances" at bounding box center [213, 72] width 64 height 24
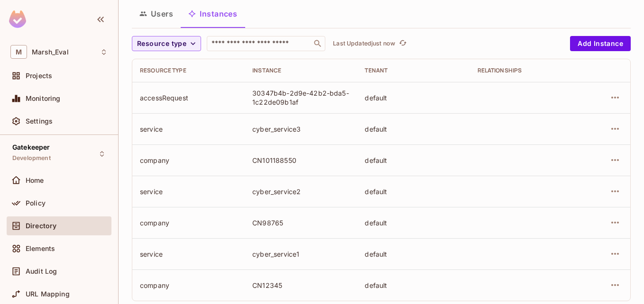
scroll to position [76, 0]
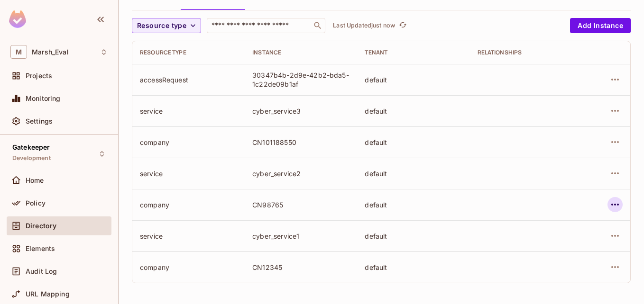
click at [609, 209] on icon "button" at bounding box center [614, 204] width 11 height 11
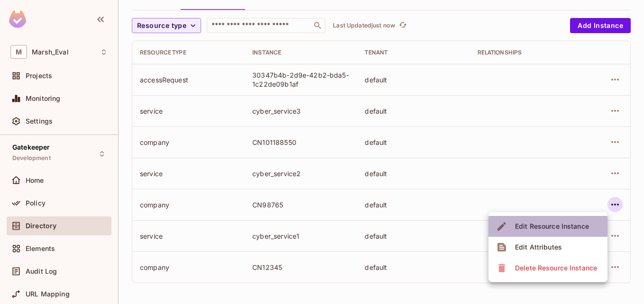
click at [558, 226] on div "Edit Resource Instance" at bounding box center [552, 226] width 74 height 9
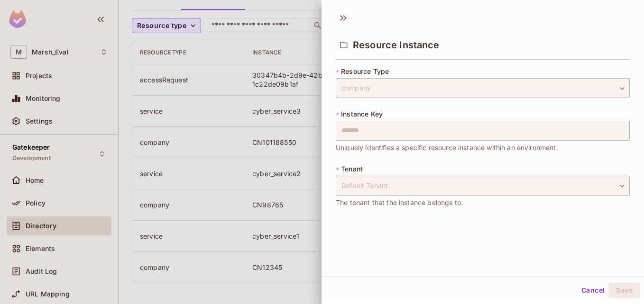
scroll to position [1, 0]
click at [599, 87] on div "company" at bounding box center [483, 87] width 294 height 20
click at [582, 292] on button "Cancel" at bounding box center [593, 289] width 31 height 15
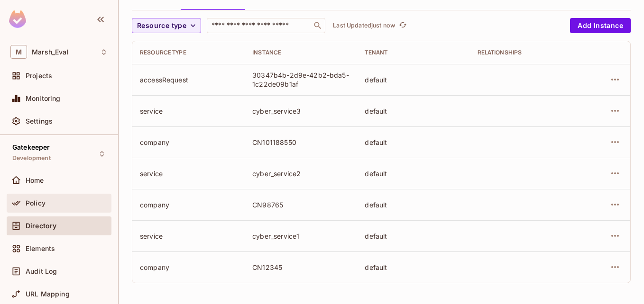
click at [66, 208] on div "Policy" at bounding box center [58, 203] width 97 height 11
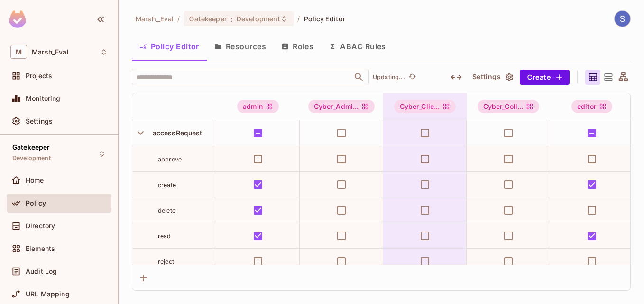
click at [248, 54] on button "Resources" at bounding box center [240, 47] width 67 height 24
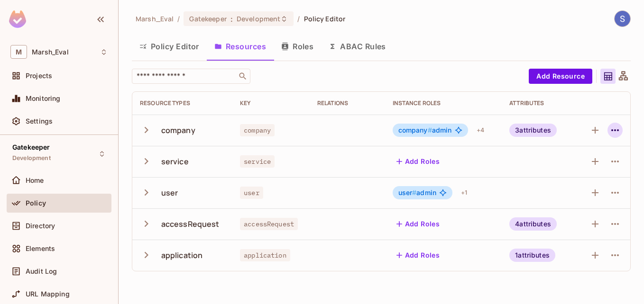
click at [617, 135] on icon "button" at bounding box center [614, 130] width 11 height 11
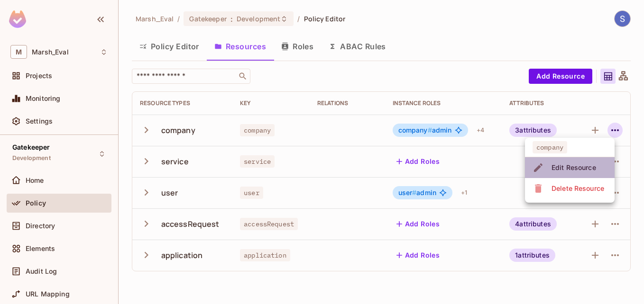
click at [569, 166] on div "Edit Resource" at bounding box center [573, 167] width 45 height 9
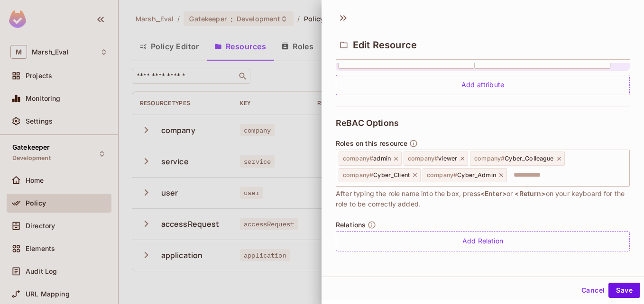
scroll to position [1, 0]
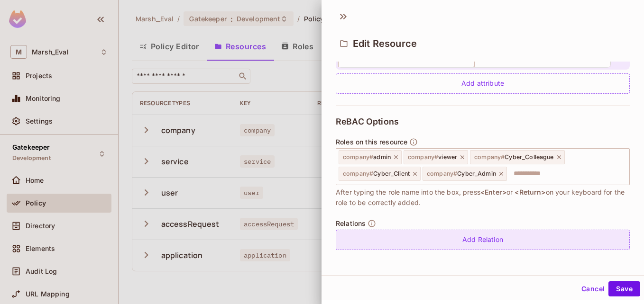
click at [409, 244] on div "Add Relation" at bounding box center [483, 240] width 294 height 20
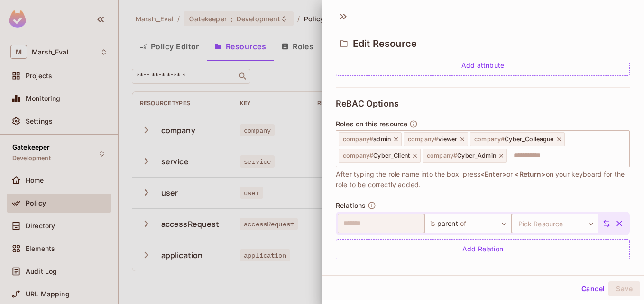
scroll to position [340, 0]
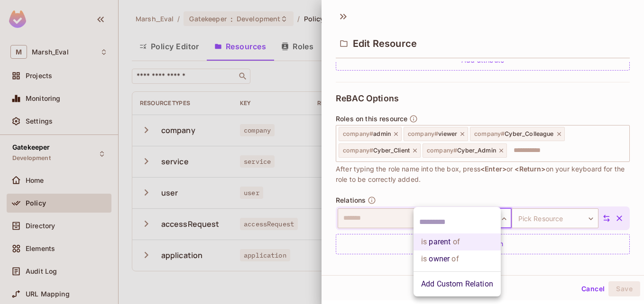
click at [457, 219] on body "M Marsh_Eval Projects Monitoring Settings Gatekeeper Development Home Policy Di…" at bounding box center [322, 152] width 644 height 304
click at [452, 281] on li "Add Custom Relation" at bounding box center [456, 284] width 87 height 17
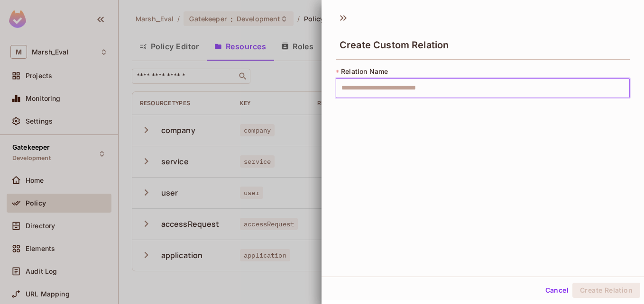
click at [466, 88] on input "text" at bounding box center [483, 88] width 294 height 20
click at [342, 14] on icon at bounding box center [343, 17] width 15 height 15
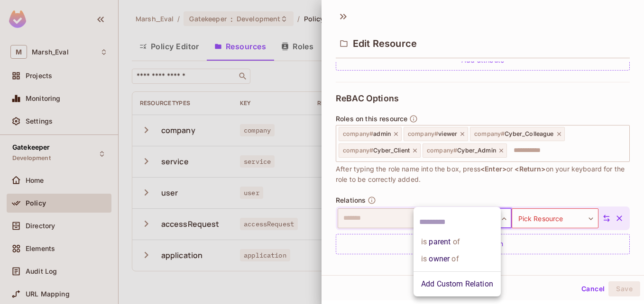
click at [451, 226] on body "M Marsh_Eval Projects Monitoring Settings Gatekeeper Development Home Policy Di…" at bounding box center [322, 152] width 644 height 304
click at [448, 284] on li "Add Custom Relation" at bounding box center [456, 284] width 87 height 17
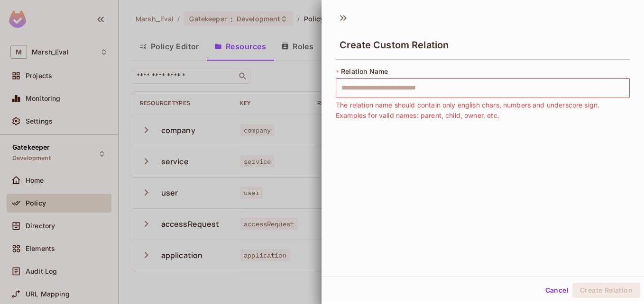
click at [279, 92] on div at bounding box center [322, 152] width 644 height 304
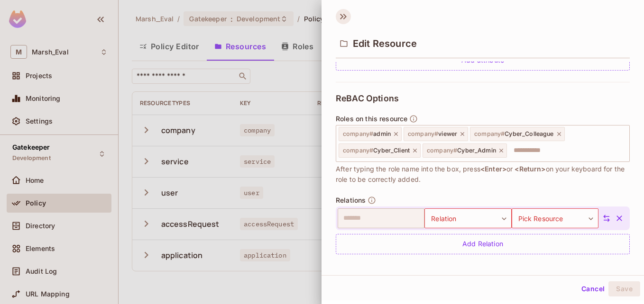
click at [346, 20] on icon at bounding box center [343, 16] width 15 height 15
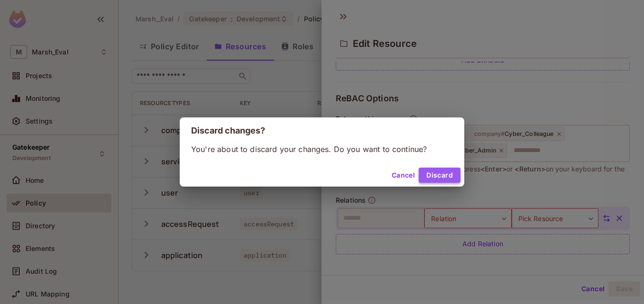
click at [428, 173] on button "Discard" at bounding box center [440, 175] width 42 height 15
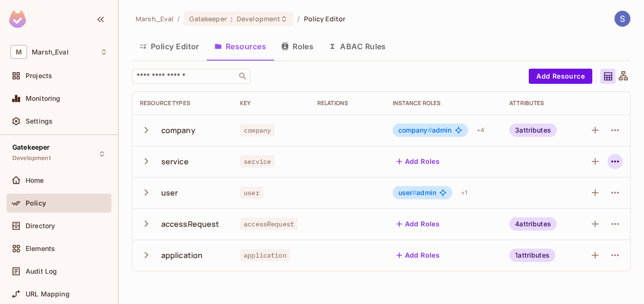
click at [610, 161] on icon "button" at bounding box center [614, 161] width 11 height 11
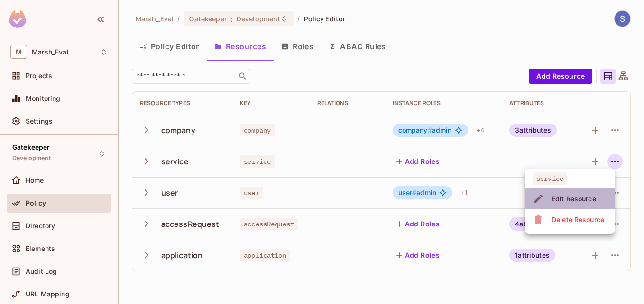
click at [571, 194] on div "Edit Resource" at bounding box center [573, 198] width 45 height 9
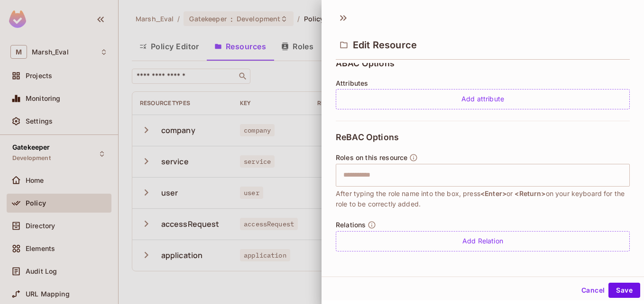
scroll to position [1, 0]
click at [427, 229] on div "Relations Add Relation" at bounding box center [483, 235] width 294 height 31
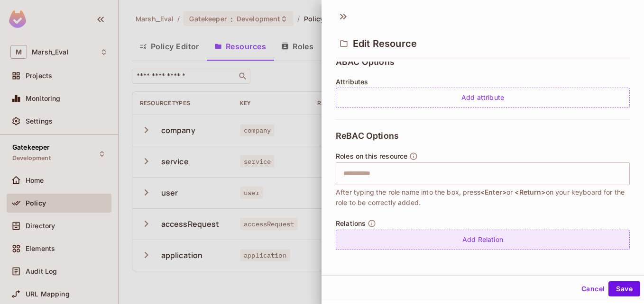
click at [426, 234] on div "Add Relation" at bounding box center [483, 240] width 294 height 20
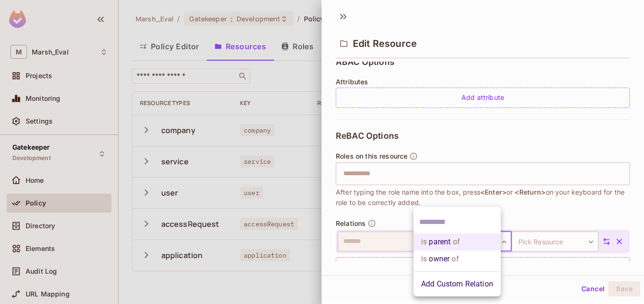
click at [454, 245] on body "M Marsh_Eval Projects Monitoring Settings Gatekeeper Development Home Policy Di…" at bounding box center [322, 152] width 644 height 304
click at [454, 285] on li "Add Custom Relation" at bounding box center [456, 284] width 87 height 17
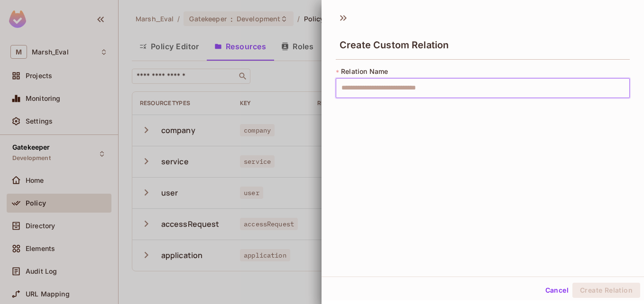
click at [410, 91] on input "text" at bounding box center [483, 88] width 294 height 20
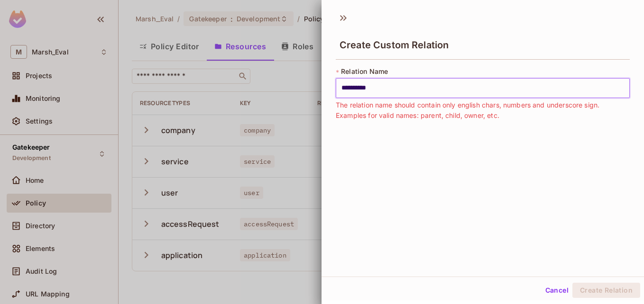
click at [372, 83] on input "**********" at bounding box center [483, 88] width 294 height 20
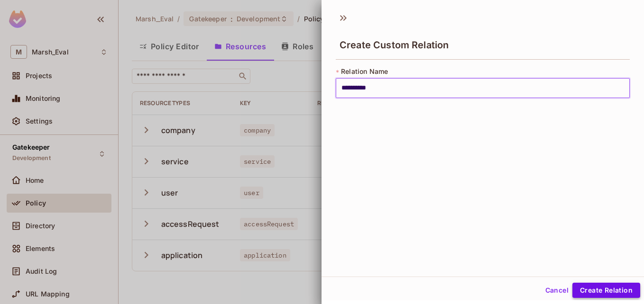
type input "**********"
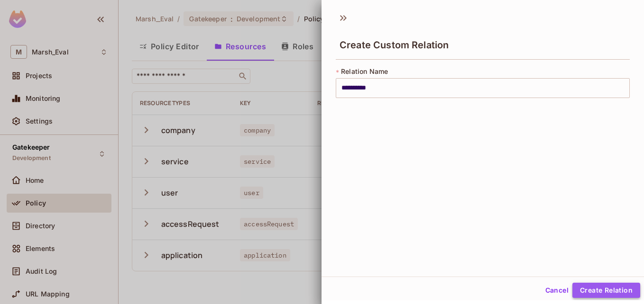
click at [613, 289] on button "Create Relation" at bounding box center [606, 290] width 68 height 15
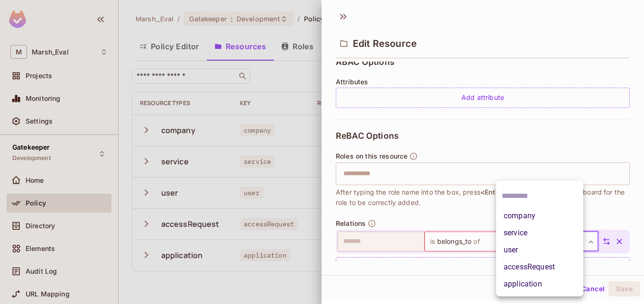
click at [548, 248] on body "M Marsh_Eval Projects Monitoring Settings Gatekeeper Development Home Policy Di…" at bounding box center [322, 152] width 644 height 304
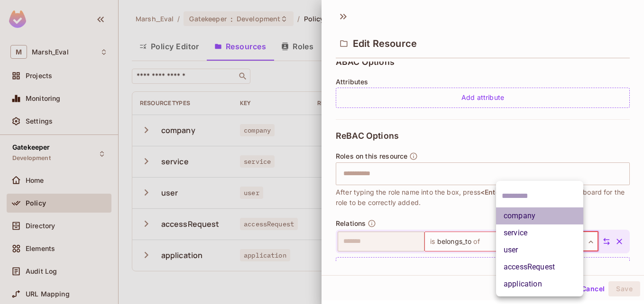
click at [532, 219] on li "company" at bounding box center [539, 216] width 87 height 17
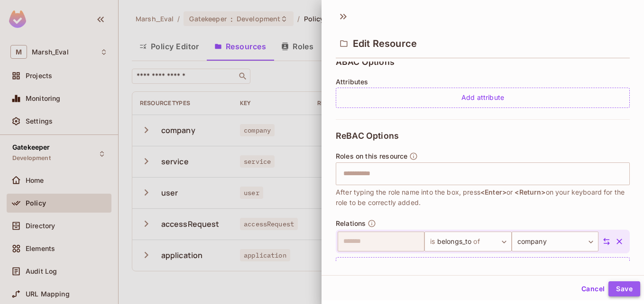
click at [620, 286] on button "Save" at bounding box center [624, 289] width 32 height 15
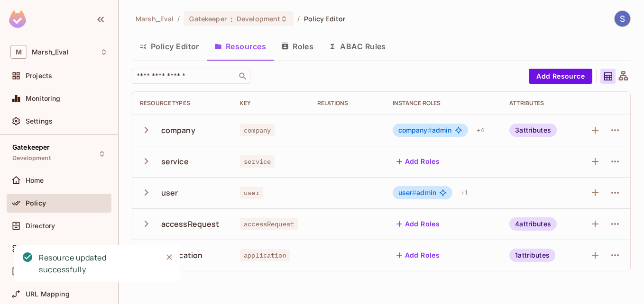
click at [486, 242] on td "Add Roles" at bounding box center [443, 255] width 117 height 31
click at [614, 166] on icon "button" at bounding box center [614, 161] width 11 height 11
click at [611, 160] on icon "button" at bounding box center [614, 161] width 11 height 11
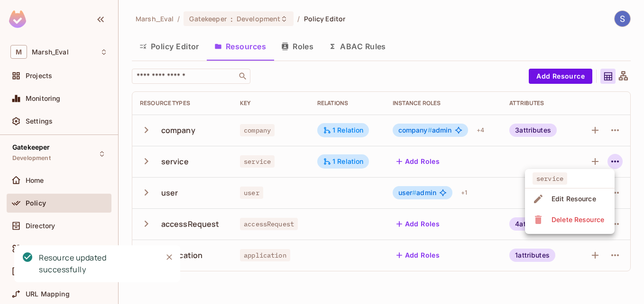
click at [578, 197] on div "Edit Resource" at bounding box center [573, 198] width 45 height 9
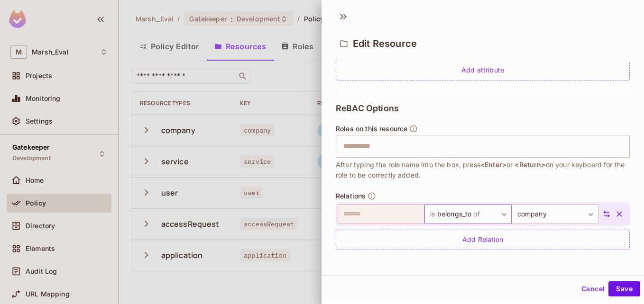
click at [490, 218] on body "M Marsh_Eval Projects Monitoring Settings Gatekeeper Development Home Policy Di…" at bounding box center [322, 152] width 644 height 304
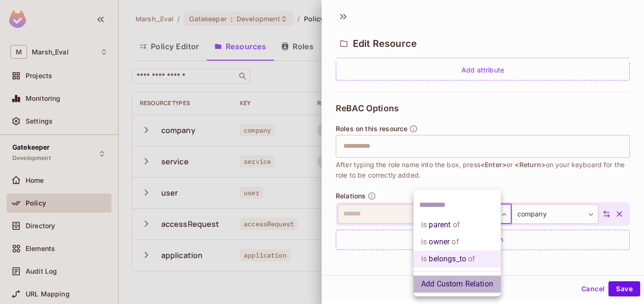
click at [470, 280] on li "Add Custom Relation" at bounding box center [456, 284] width 87 height 17
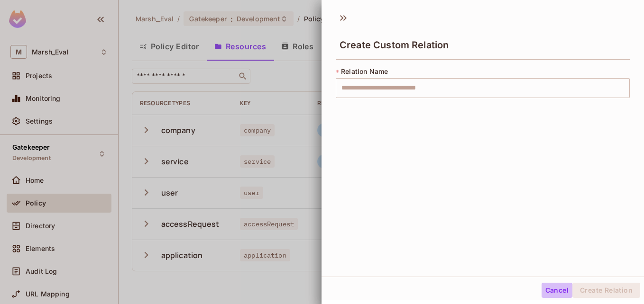
click at [547, 290] on button "Cancel" at bounding box center [556, 290] width 31 height 15
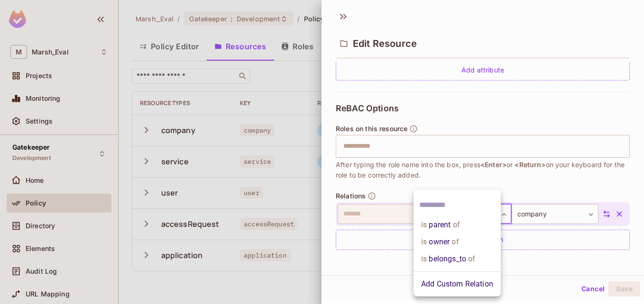
click at [488, 220] on body "M Marsh_Eval Projects Monitoring Settings Gatekeeper Development Home Policy Di…" at bounding box center [322, 152] width 644 height 304
click at [533, 255] on div at bounding box center [322, 152] width 644 height 304
click at [481, 221] on body "M Marsh_Eval Projects Monitoring Settings Gatekeeper Development Home Policy Di…" at bounding box center [322, 152] width 644 height 304
click at [542, 241] on div at bounding box center [322, 152] width 644 height 304
click at [463, 214] on body "M Marsh_Eval Projects Monitoring Settings Gatekeeper Development Home Policy Di…" at bounding box center [322, 152] width 644 height 304
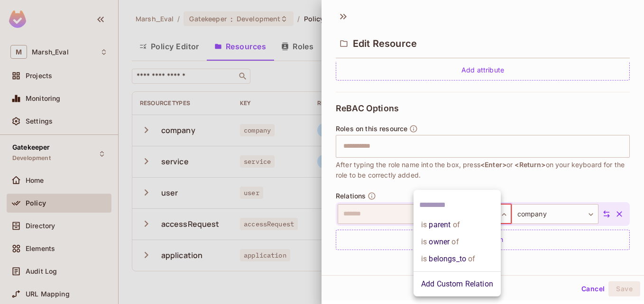
click at [472, 214] on div at bounding box center [456, 205] width 87 height 23
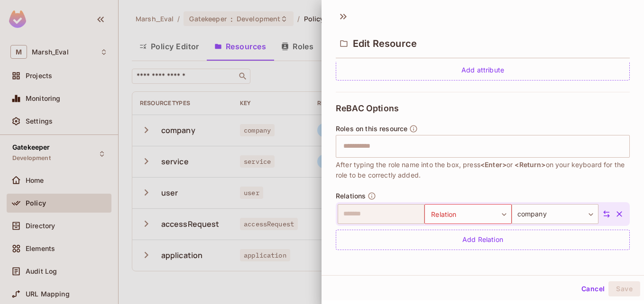
click at [531, 187] on div "ReBAC Options Roles on this resource ​ After typing the role name into the box,…" at bounding box center [483, 177] width 294 height 170
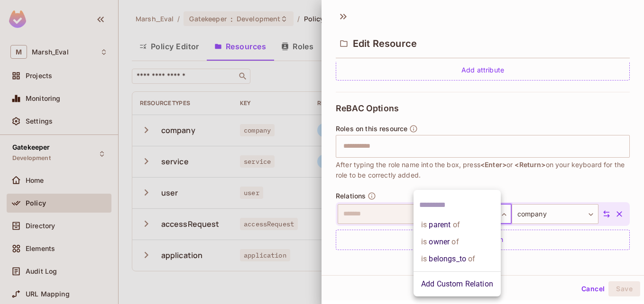
click at [489, 212] on body "M Marsh_Eval Projects Monitoring Settings Gatekeeper Development Home Policy Di…" at bounding box center [322, 152] width 644 height 304
click at [456, 284] on li "Add Custom Relation" at bounding box center [456, 284] width 87 height 17
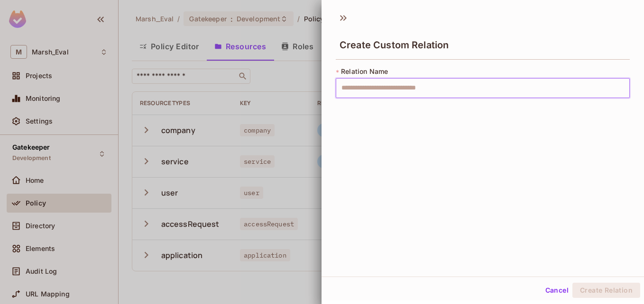
click at [548, 80] on input "text" at bounding box center [483, 88] width 294 height 20
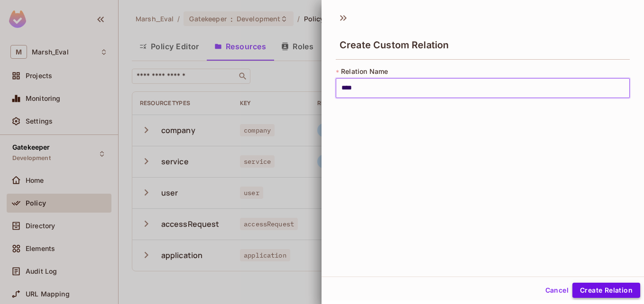
type input "****"
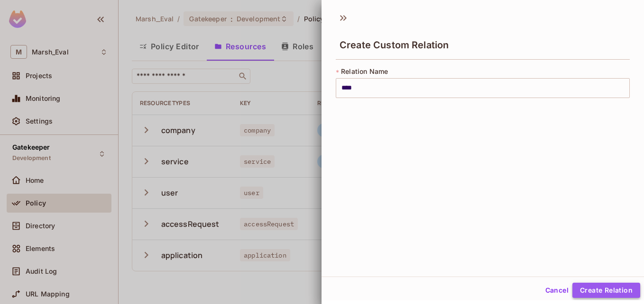
click at [594, 289] on button "Create Relation" at bounding box center [606, 290] width 68 height 15
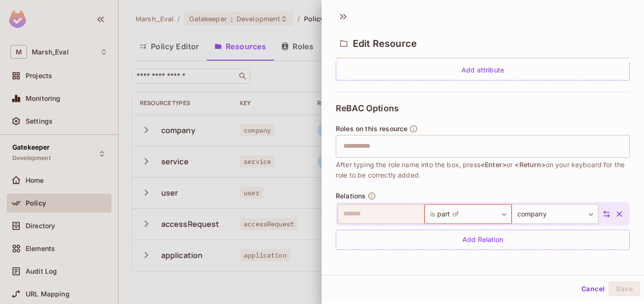
click at [481, 265] on div "Edit Resource * Name ******* ​ A human-friendly name for your resource * Key **…" at bounding box center [482, 140] width 322 height 270
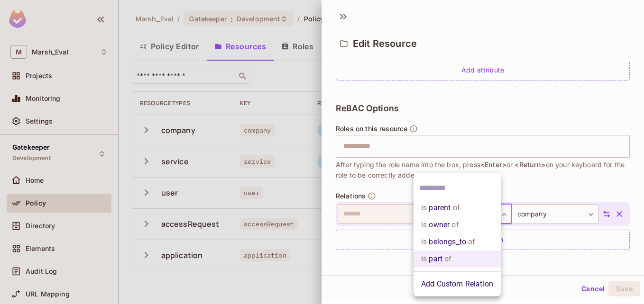
click at [479, 222] on body "M Marsh_Eval Projects Monitoring Settings Gatekeeper Development Home Policy Di…" at bounding box center [322, 152] width 644 height 304
click at [468, 263] on li "is part of" at bounding box center [456, 259] width 87 height 17
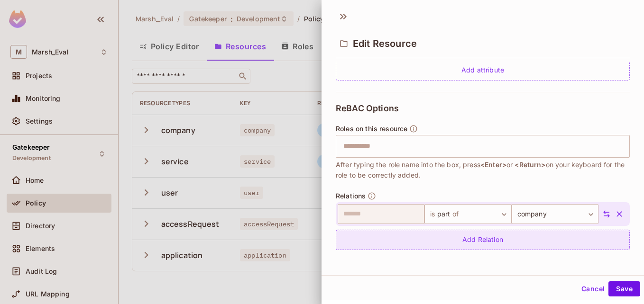
click at [517, 242] on div "Add Relation" at bounding box center [483, 240] width 294 height 20
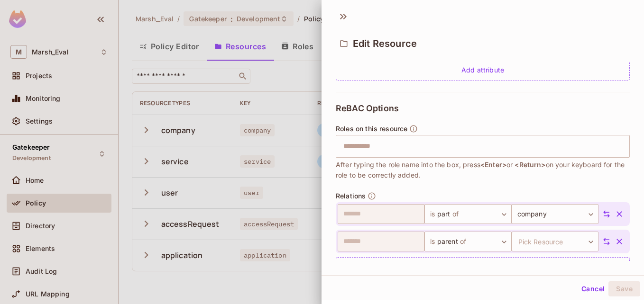
click at [614, 245] on icon "button" at bounding box center [618, 241] width 9 height 9
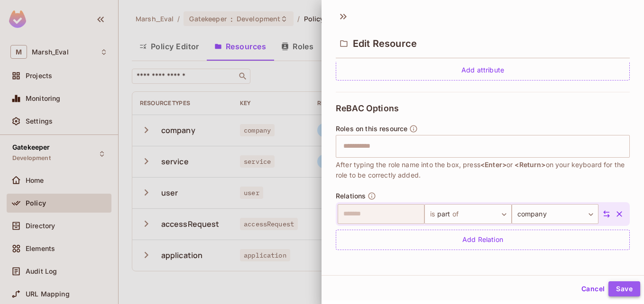
click at [612, 286] on button "Save" at bounding box center [624, 289] width 32 height 15
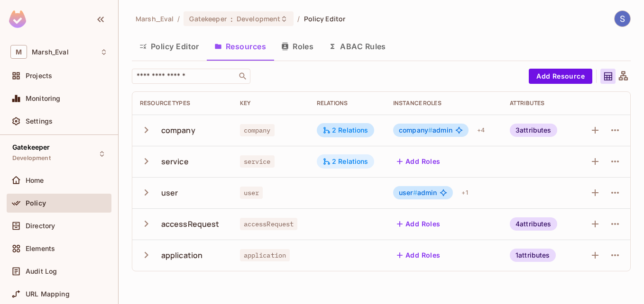
click at [344, 164] on div "2 Relations" at bounding box center [345, 161] width 46 height 9
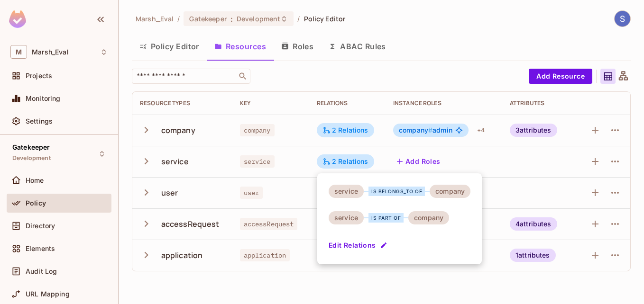
click at [376, 246] on button "Edit Relations" at bounding box center [359, 245] width 61 height 15
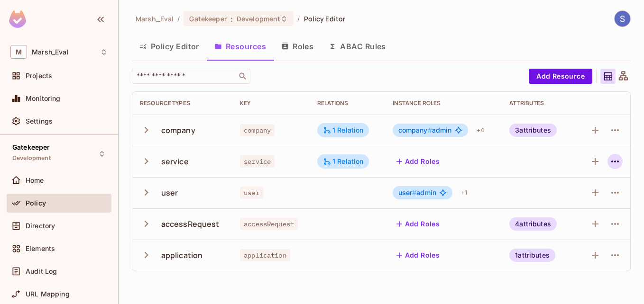
click at [614, 165] on icon "button" at bounding box center [614, 161] width 11 height 11
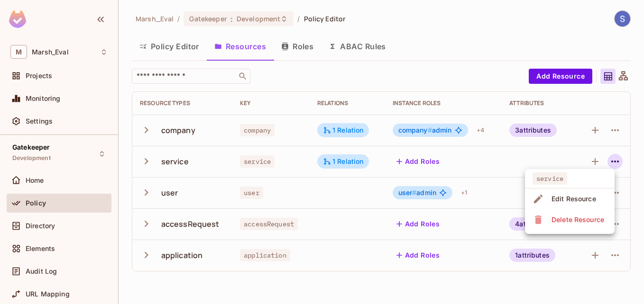
click at [570, 198] on div "Edit Resource" at bounding box center [573, 198] width 45 height 9
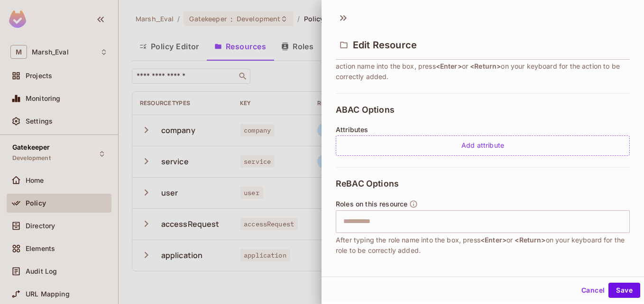
scroll to position [272, 0]
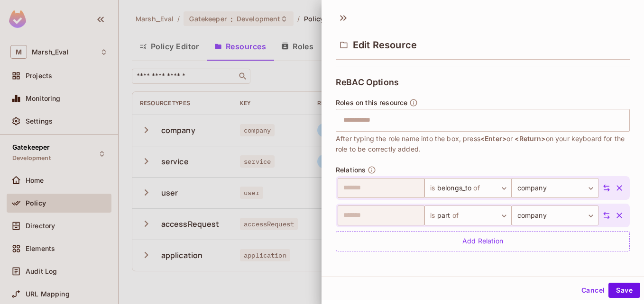
click at [614, 188] on icon "button" at bounding box center [618, 187] width 9 height 9
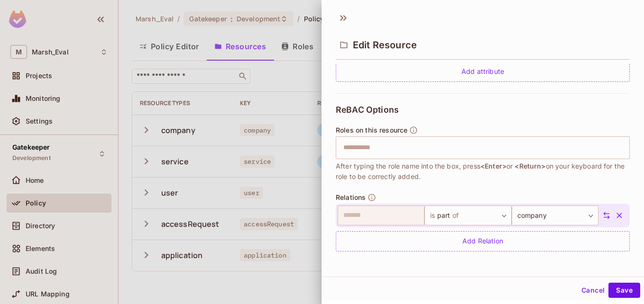
scroll to position [245, 0]
click at [615, 288] on button "Save" at bounding box center [624, 290] width 32 height 15
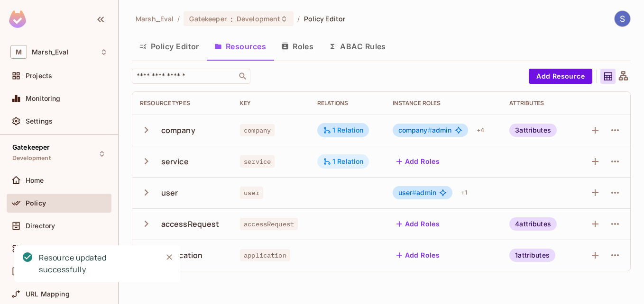
click at [339, 161] on div "1 Relation" at bounding box center [343, 161] width 41 height 9
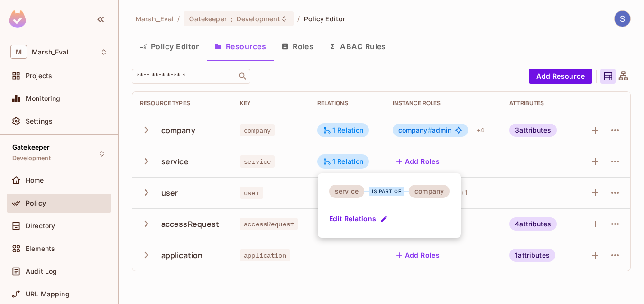
click at [503, 167] on div at bounding box center [322, 152] width 644 height 304
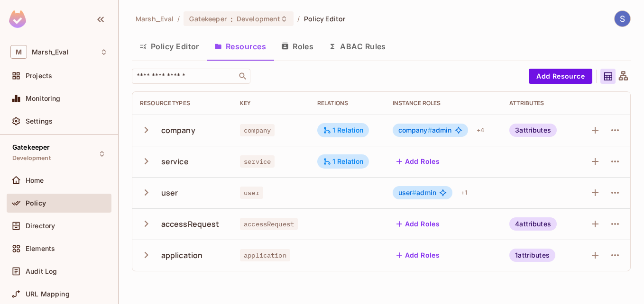
click at [79, 236] on div "Directory" at bounding box center [59, 228] width 105 height 23
click at [56, 219] on div "Directory" at bounding box center [59, 226] width 105 height 19
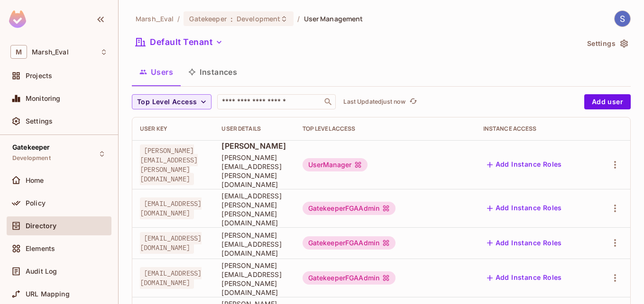
click at [218, 80] on button "Instances" at bounding box center [213, 72] width 64 height 24
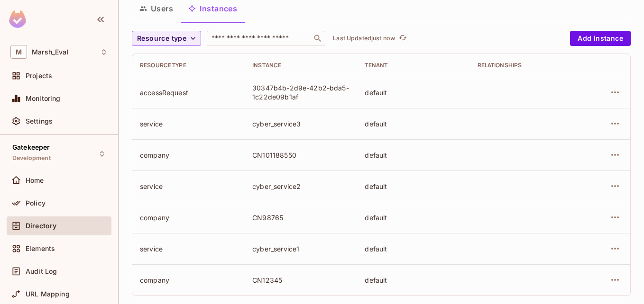
scroll to position [64, 0]
click at [607, 216] on button "button" at bounding box center [614, 217] width 15 height 15
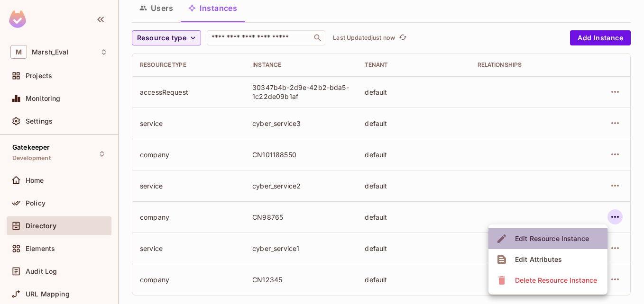
click at [549, 236] on div "Edit Resource Instance" at bounding box center [552, 238] width 74 height 9
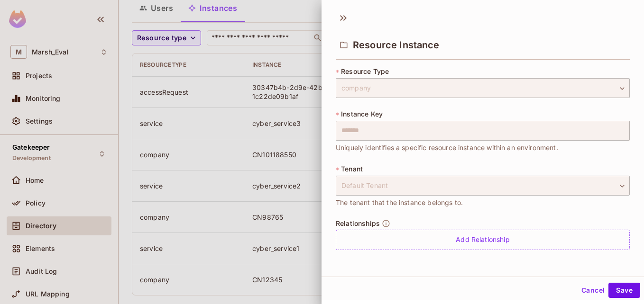
scroll to position [1, 0]
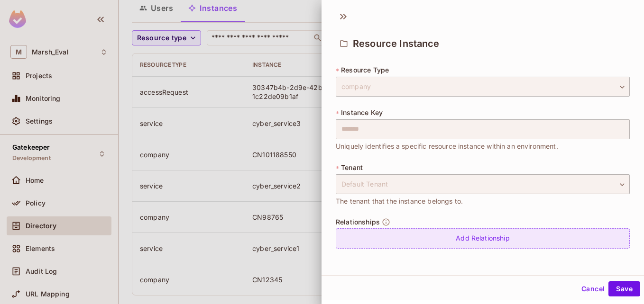
click at [464, 230] on div "Add Relationship" at bounding box center [483, 239] width 294 height 20
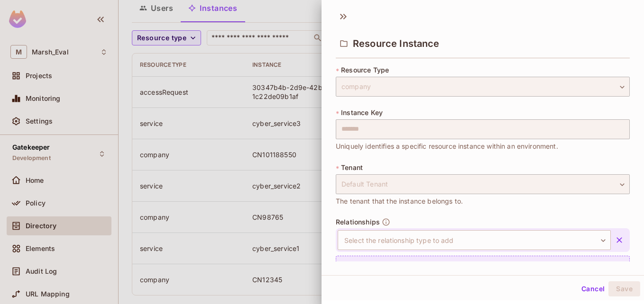
scroll to position [26, 0]
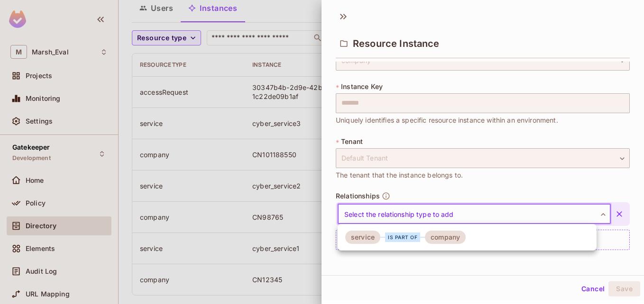
click at [444, 212] on body "M Marsh_Eval Projects Monitoring Settings Gatekeeper Development Home Policy Di…" at bounding box center [322, 152] width 644 height 304
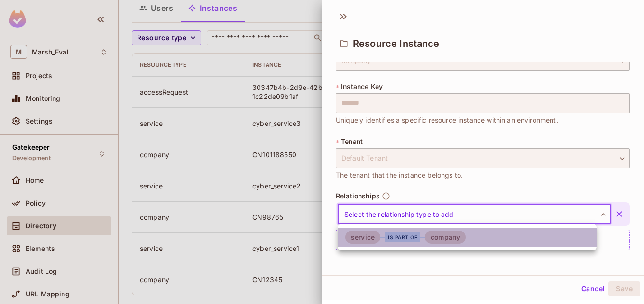
click at [419, 245] on li "service is part of company" at bounding box center [467, 237] width 259 height 19
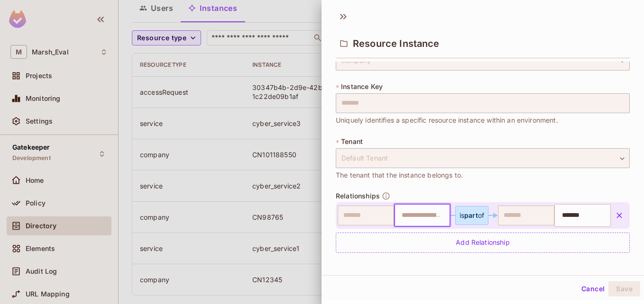
click at [415, 216] on input "text" at bounding box center [421, 215] width 50 height 19
type input "**********"
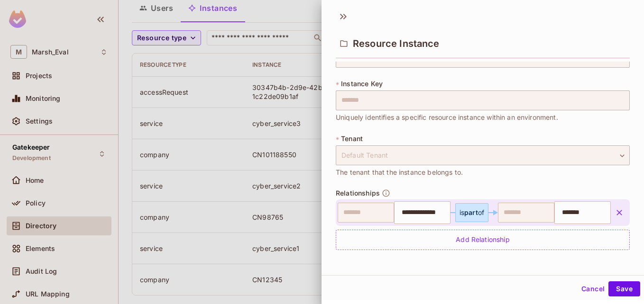
drag, startPoint x: 513, startPoint y: 231, endPoint x: 506, endPoint y: 260, distance: 30.0
click at [506, 260] on div "**********" at bounding box center [483, 149] width 294 height 225
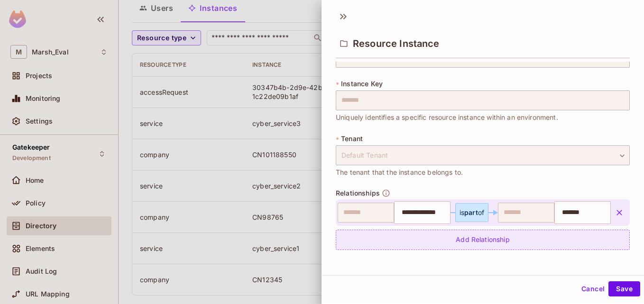
click at [568, 240] on div "Add Relationship" at bounding box center [483, 240] width 294 height 20
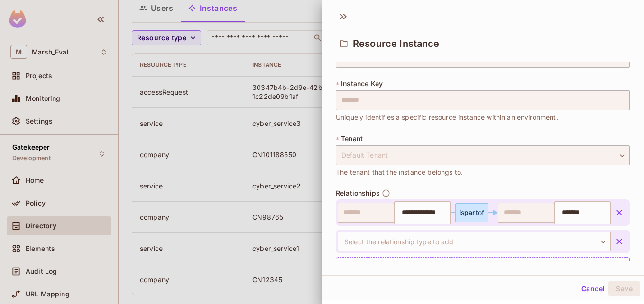
scroll to position [56, 0]
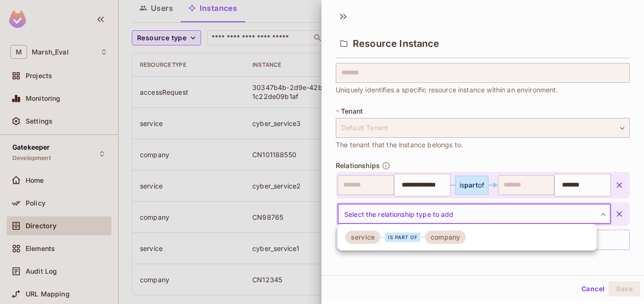
click at [467, 219] on body "**********" at bounding box center [322, 152] width 644 height 304
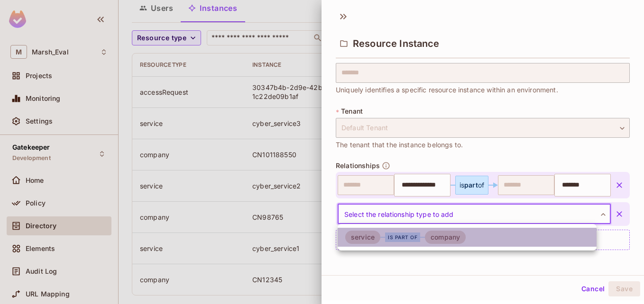
click at [417, 237] on div "is part of" at bounding box center [402, 237] width 35 height 9
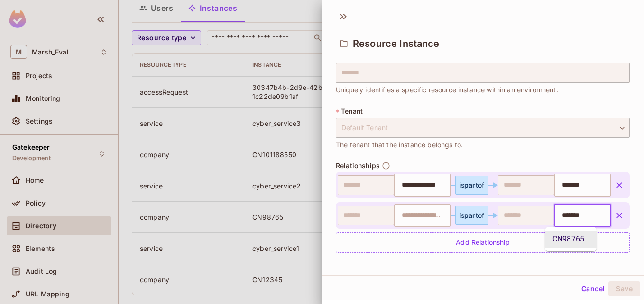
click at [522, 219] on div "​ ​ is part of ​ ******* ​" at bounding box center [474, 215] width 273 height 23
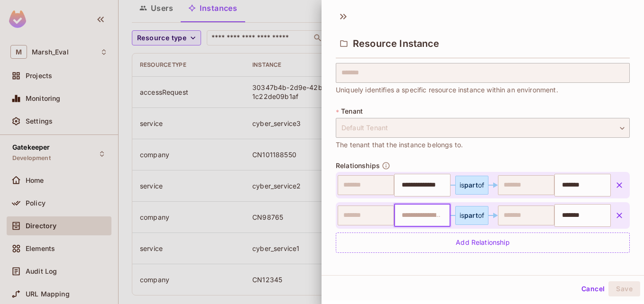
click at [422, 216] on input "text" at bounding box center [421, 215] width 50 height 19
type input "**********"
click at [432, 242] on li "cyber_service2" at bounding box center [415, 239] width 52 height 17
click at [618, 290] on button "Save" at bounding box center [624, 289] width 32 height 15
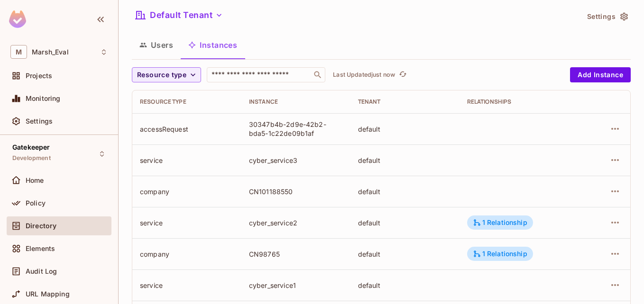
scroll to position [8, 0]
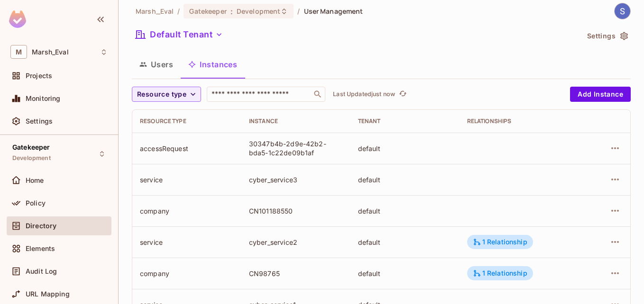
click at [160, 73] on button "Users" at bounding box center [156, 65] width 49 height 24
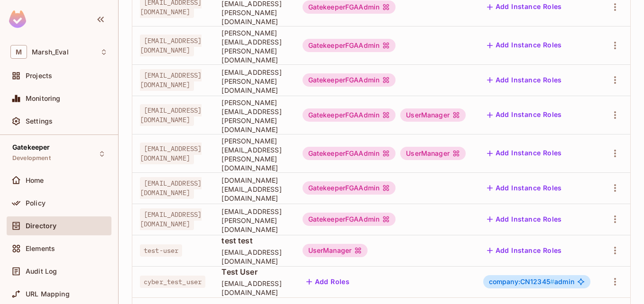
scroll to position [0, 78]
click at [609, 276] on icon "button" at bounding box center [614, 281] width 11 height 11
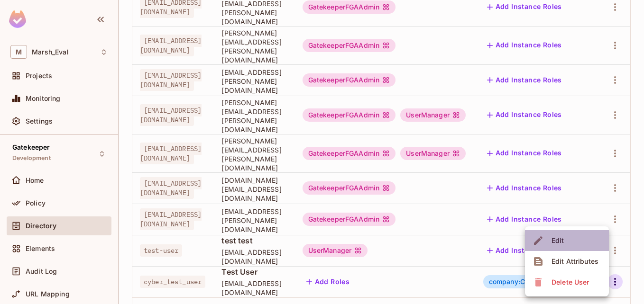
click at [570, 238] on li "Edit" at bounding box center [567, 240] width 84 height 21
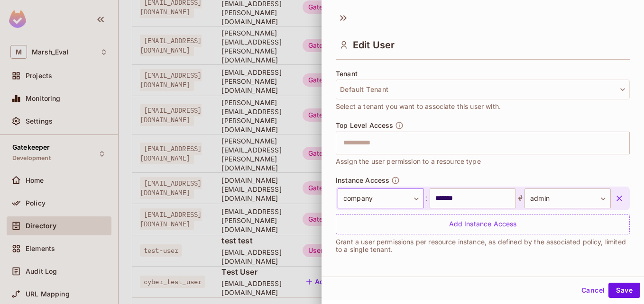
scroll to position [1, 0]
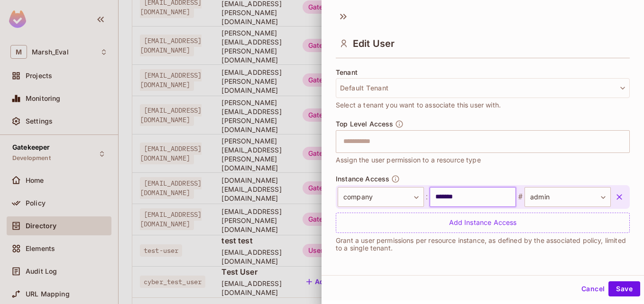
click at [462, 195] on input "*******" at bounding box center [473, 197] width 86 height 20
click at [458, 195] on input "*******" at bounding box center [473, 197] width 86 height 20
click at [475, 196] on input "*******" at bounding box center [473, 197] width 86 height 20
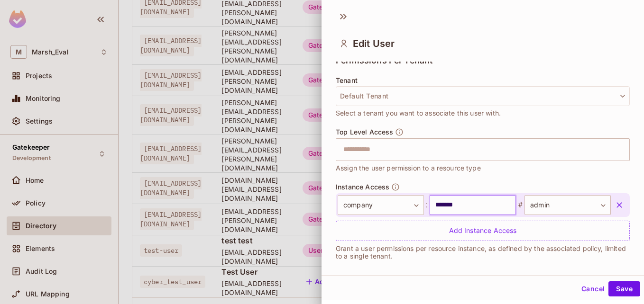
scroll to position [228, 0]
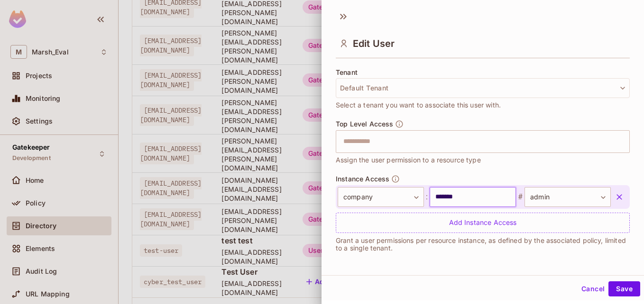
click at [468, 195] on input "*******" at bounding box center [473, 197] width 86 height 20
type input "*******"
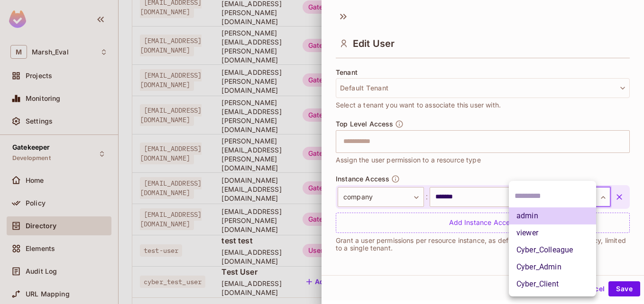
click at [582, 196] on body "[PERSON_NAME] Projects Monitoring Settings Gatekeeper Development Home Policy D…" at bounding box center [322, 152] width 644 height 304
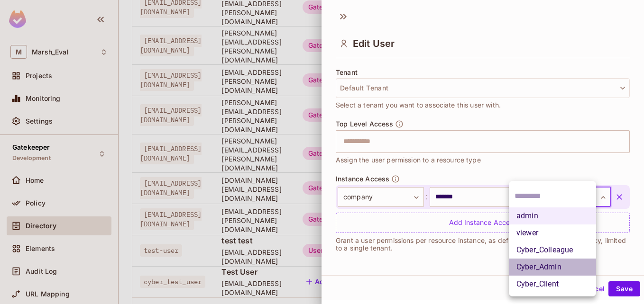
click at [550, 268] on li "Cyber_Admin" at bounding box center [552, 267] width 87 height 17
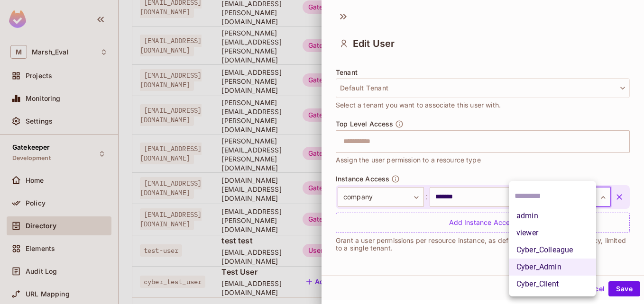
click at [555, 194] on body "[PERSON_NAME] Projects Monitoring Settings Gatekeeper Development Home Policy D…" at bounding box center [322, 152] width 644 height 304
click at [536, 284] on li "Cyber_Client" at bounding box center [552, 284] width 87 height 17
type input "**********"
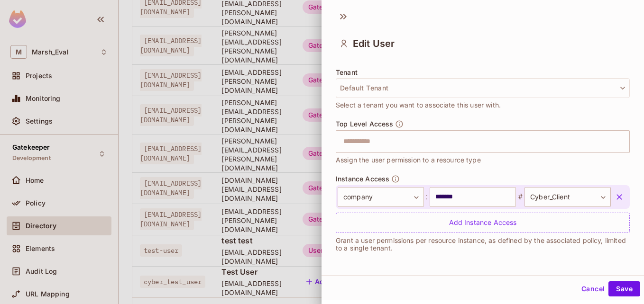
click at [502, 265] on div "**********" at bounding box center [482, 140] width 322 height 270
click at [614, 284] on button "Save" at bounding box center [624, 289] width 32 height 15
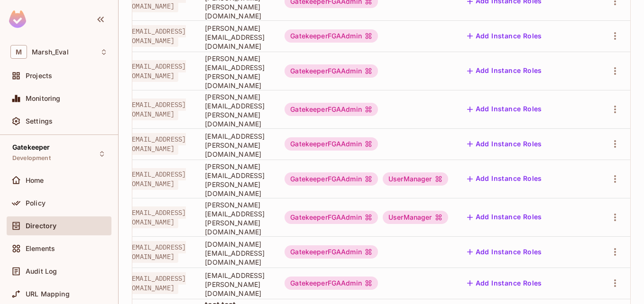
scroll to position [271, 0]
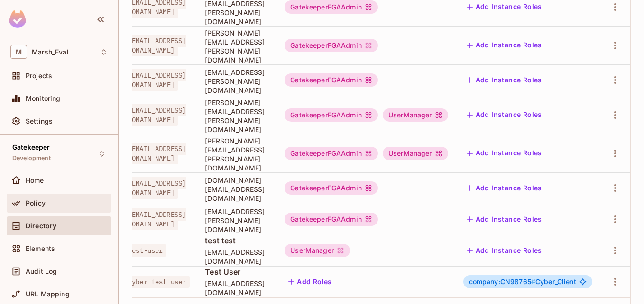
click at [63, 201] on div "Policy" at bounding box center [67, 204] width 82 height 8
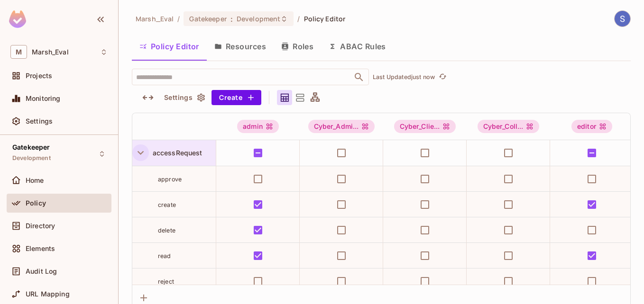
click at [136, 153] on icon "button" at bounding box center [140, 153] width 13 height 13
click at [142, 177] on icon "button" at bounding box center [140, 179] width 13 height 13
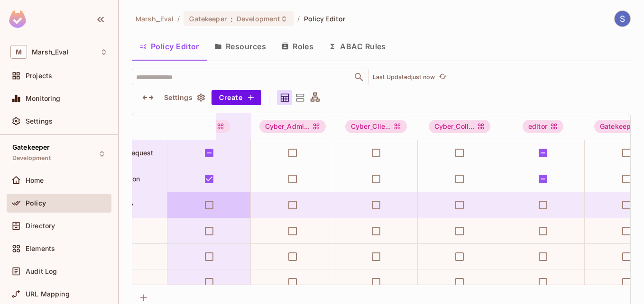
scroll to position [0, 54]
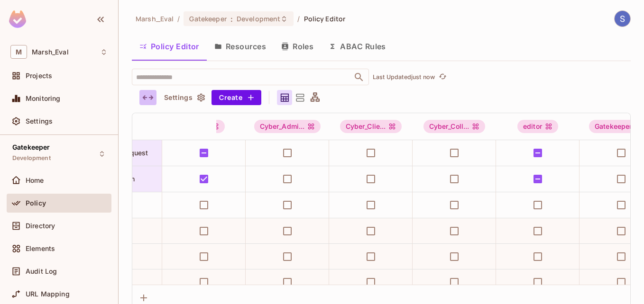
click at [146, 101] on icon "button" at bounding box center [147, 97] width 11 height 11
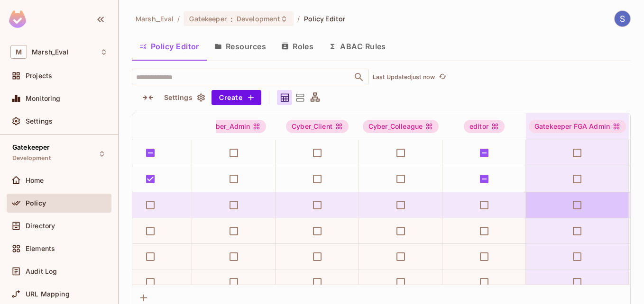
scroll to position [0, 0]
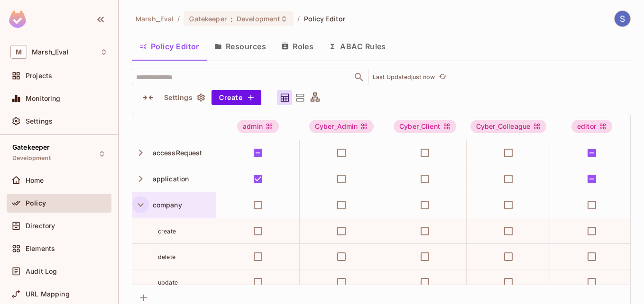
click at [139, 208] on icon "button" at bounding box center [140, 205] width 13 height 13
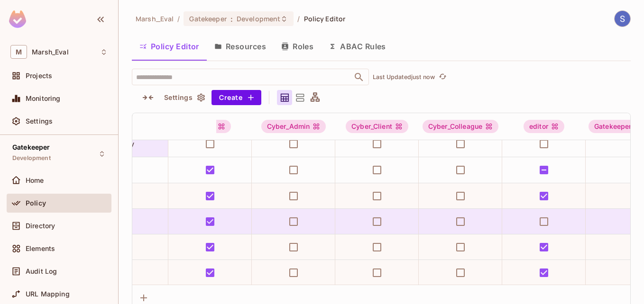
scroll to position [61, 0]
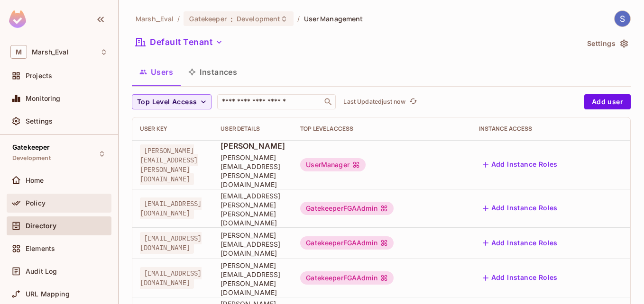
click at [79, 205] on div "Policy" at bounding box center [67, 204] width 82 height 8
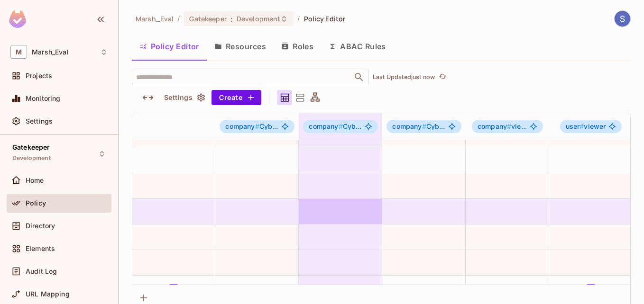
scroll to position [430, 919]
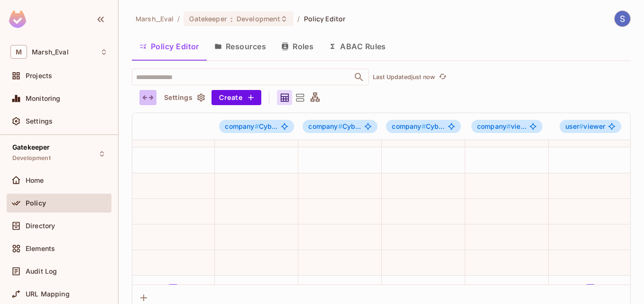
click at [147, 95] on icon "button" at bounding box center [147, 97] width 11 height 11
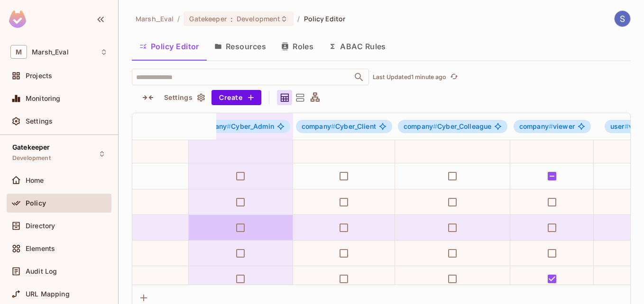
scroll to position [285, 965]
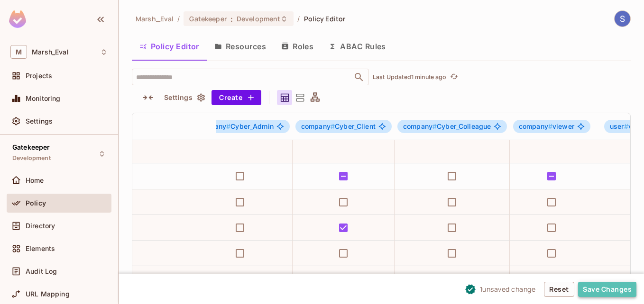
click at [593, 292] on button "Save Changes" at bounding box center [607, 289] width 58 height 15
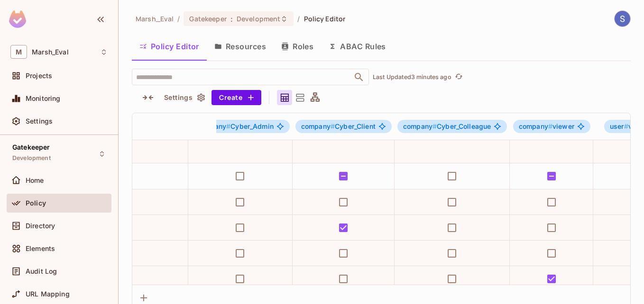
drag, startPoint x: 593, startPoint y: 292, endPoint x: 497, endPoint y: 277, distance: 97.0
click at [497, 277] on div "admin Cyber_Admin Cyber_Client Cyber_Colleague editor Gatekeeper FGA Admin User…" at bounding box center [381, 212] width 499 height 198
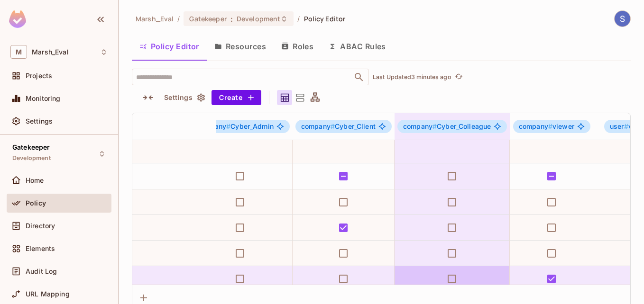
scroll to position [294, 965]
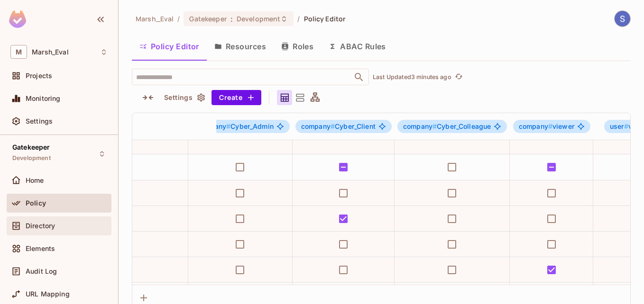
click at [56, 233] on div "Directory" at bounding box center [59, 226] width 105 height 19
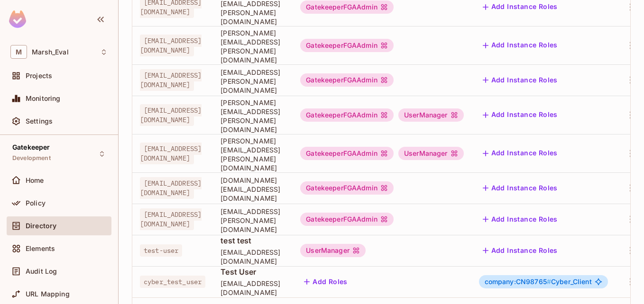
scroll to position [0, 100]
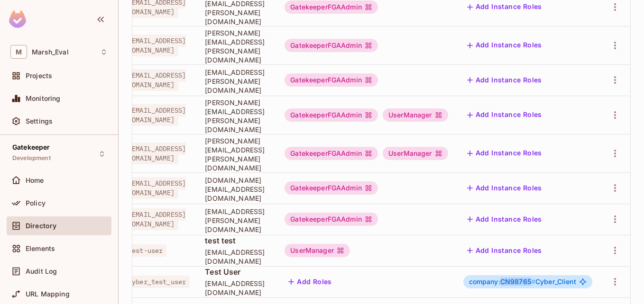
drag, startPoint x: 495, startPoint y: 231, endPoint x: 522, endPoint y: 227, distance: 27.8
click at [522, 278] on span "company:CN98765 #" at bounding box center [502, 282] width 66 height 8
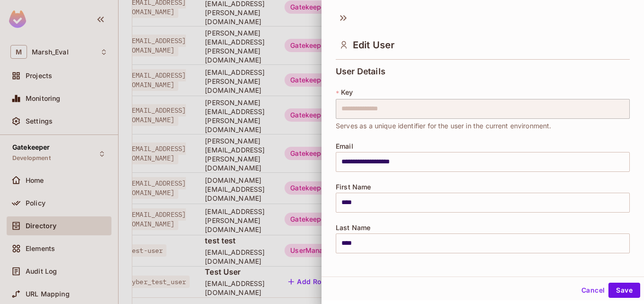
click at [221, 261] on div at bounding box center [322, 152] width 644 height 304
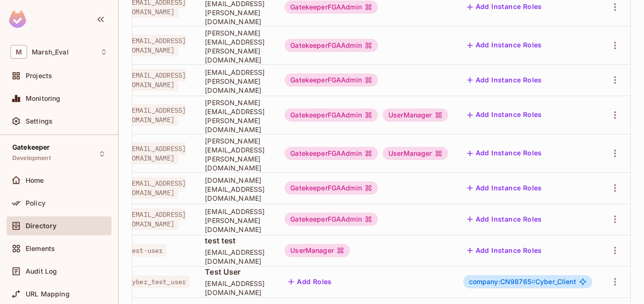
click at [493, 278] on span "company:CN98765 #" at bounding box center [502, 282] width 66 height 8
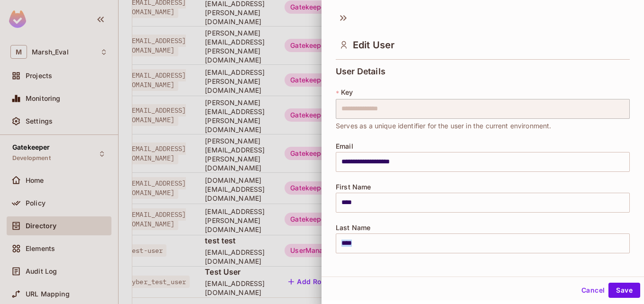
click at [493, 228] on div "Last Name **** ​" at bounding box center [483, 238] width 294 height 29
click at [244, 284] on div at bounding box center [322, 152] width 644 height 304
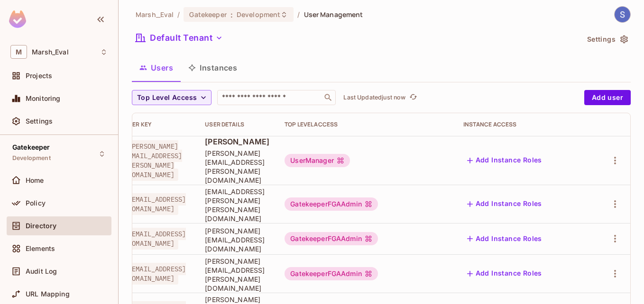
scroll to position [0, 0]
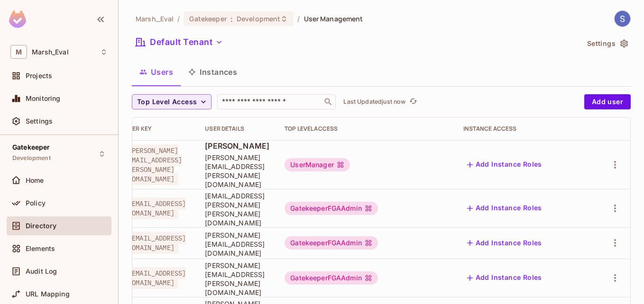
click at [222, 70] on button "Instances" at bounding box center [213, 72] width 64 height 24
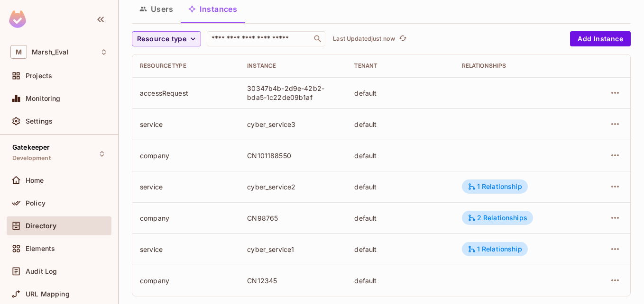
scroll to position [64, 0]
click at [480, 213] on div "2 Relationships" at bounding box center [498, 217] width 60 height 9
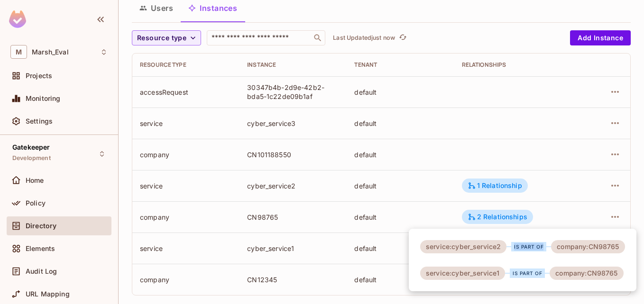
drag, startPoint x: 514, startPoint y: 248, endPoint x: 544, endPoint y: 245, distance: 29.6
click at [544, 245] on div "is part of" at bounding box center [528, 246] width 35 height 9
drag, startPoint x: 544, startPoint y: 245, endPoint x: 528, endPoint y: 248, distance: 16.5
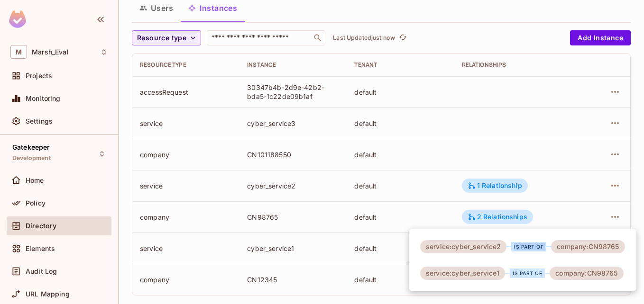
click at [528, 248] on div "is part of" at bounding box center [528, 246] width 35 height 9
drag, startPoint x: 540, startPoint y: 247, endPoint x: 513, endPoint y: 250, distance: 26.8
click at [513, 250] on div "is part of" at bounding box center [528, 246] width 35 height 9
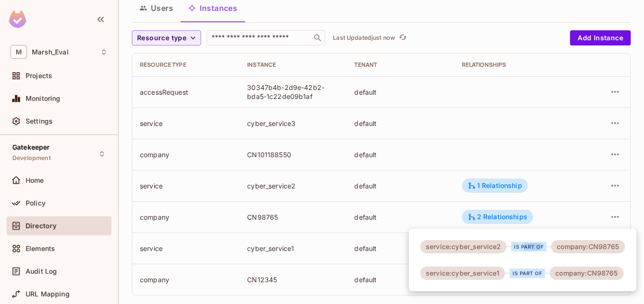
drag, startPoint x: 541, startPoint y: 246, endPoint x: 523, endPoint y: 246, distance: 18.0
click at [523, 246] on div "is part of" at bounding box center [528, 246] width 35 height 9
click at [527, 250] on div "is part of" at bounding box center [528, 246] width 35 height 9
click at [72, 209] on div at bounding box center [322, 152] width 644 height 304
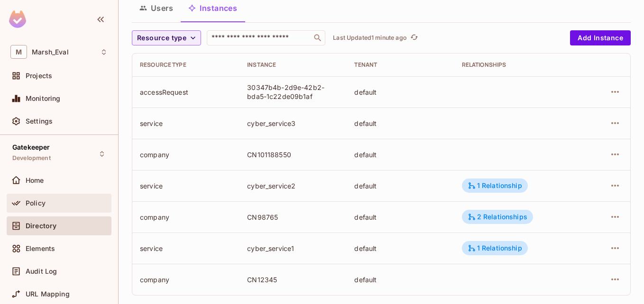
click at [42, 206] on span "Policy" at bounding box center [36, 204] width 20 height 8
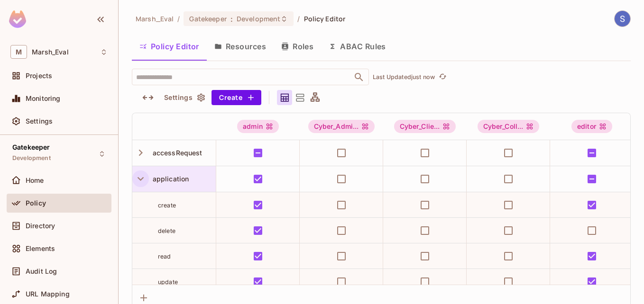
click at [143, 176] on icon "button" at bounding box center [140, 179] width 13 height 13
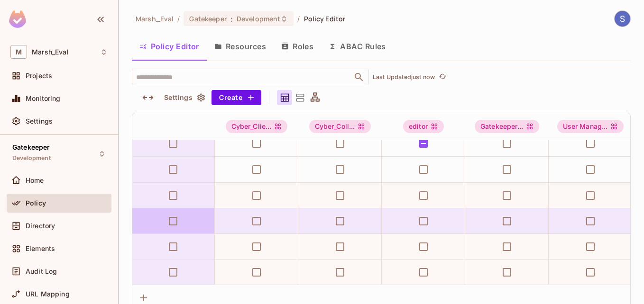
scroll to position [36, 169]
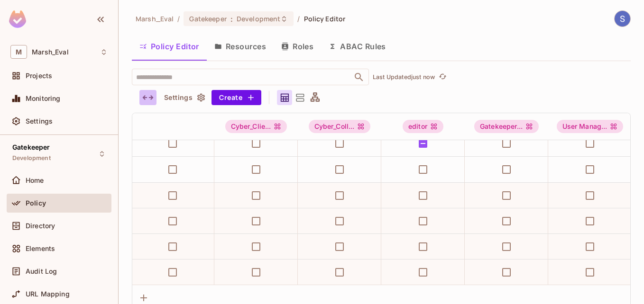
click at [151, 95] on icon "button" at bounding box center [147, 97] width 11 height 11
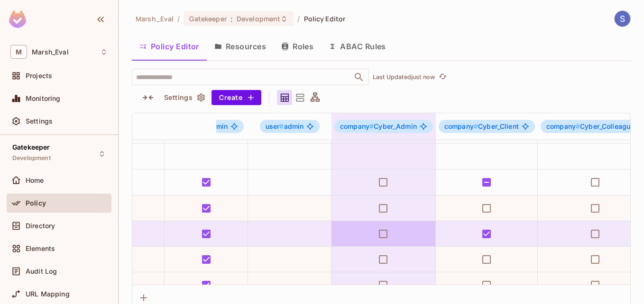
scroll to position [23, 823]
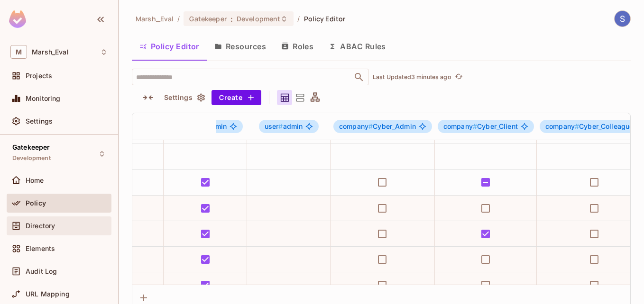
click at [77, 223] on div "Directory" at bounding box center [67, 226] width 82 height 8
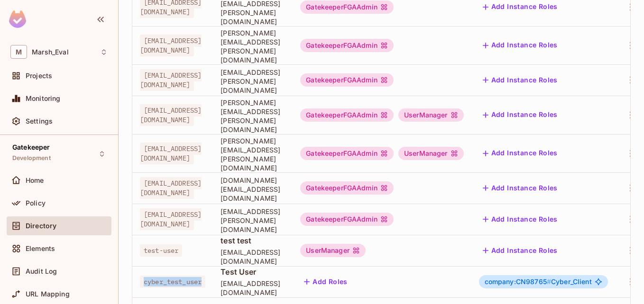
drag, startPoint x: 208, startPoint y: 232, endPoint x: 144, endPoint y: 230, distance: 64.0
click at [144, 277] on div "cyber_test_user" at bounding box center [172, 281] width 65 height 9
drag, startPoint x: 374, startPoint y: 226, endPoint x: 436, endPoint y: 224, distance: 62.1
click at [436, 266] on td "Add Roles" at bounding box center [382, 281] width 178 height 31
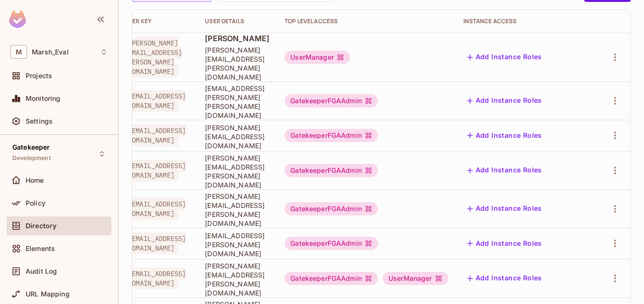
scroll to position [271, 0]
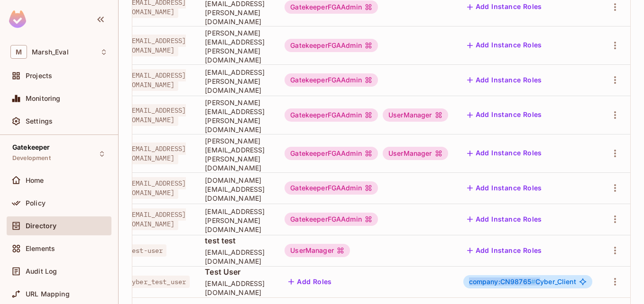
drag, startPoint x: 460, startPoint y: 229, endPoint x: 531, endPoint y: 228, distance: 70.7
click at [531, 275] on div "company:CN98765 # Cyber_Client" at bounding box center [527, 281] width 129 height 13
click at [523, 278] on span "company:CN98765 #" at bounding box center [502, 282] width 66 height 8
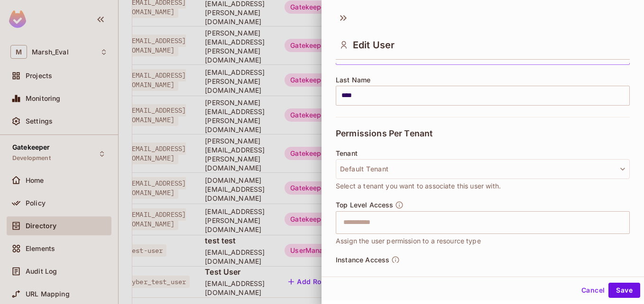
scroll to position [228, 0]
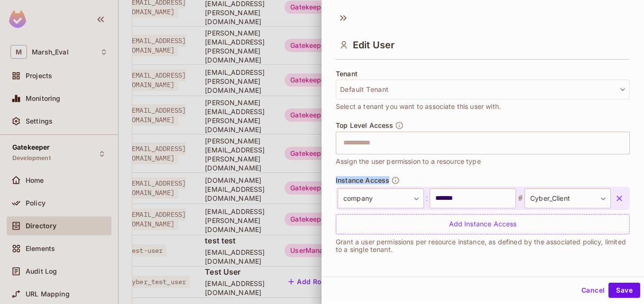
drag, startPoint x: 331, startPoint y: 181, endPoint x: 388, endPoint y: 180, distance: 56.9
click at [388, 180] on div "**********" at bounding box center [482, 163] width 322 height 200
click at [388, 180] on span "Instance Access" at bounding box center [363, 181] width 54 height 8
click at [580, 290] on button "Cancel" at bounding box center [593, 290] width 31 height 15
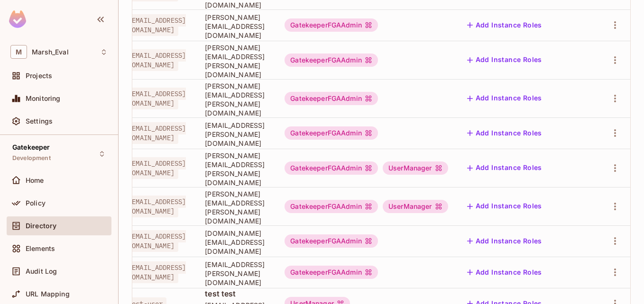
scroll to position [271, 0]
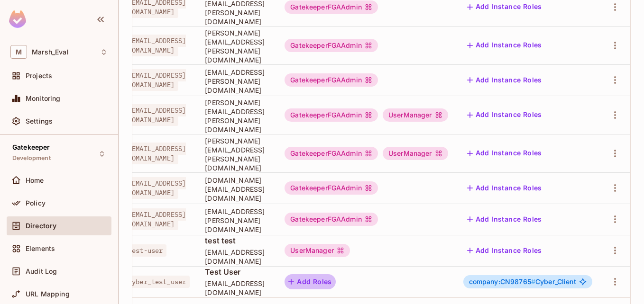
click at [312, 275] on button "Add Roles" at bounding box center [309, 282] width 51 height 15
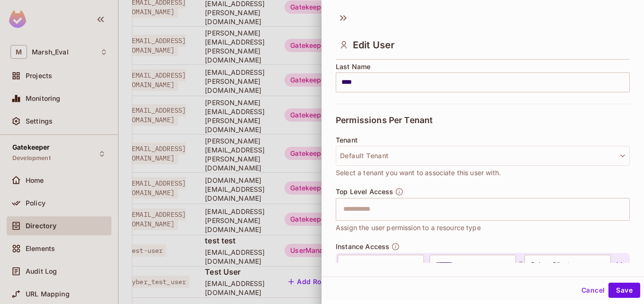
scroll to position [162, 0]
click at [346, 24] on icon at bounding box center [343, 17] width 15 height 15
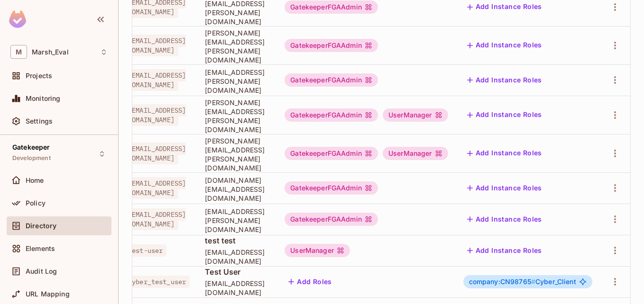
scroll to position [0, 0]
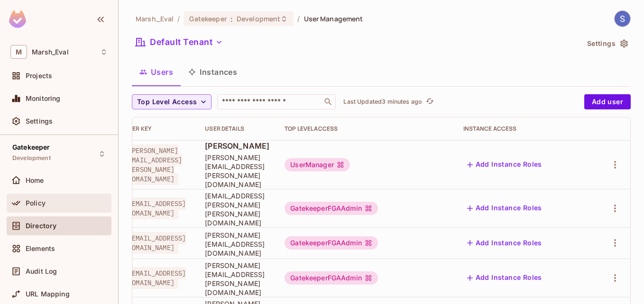
click at [27, 212] on div "Policy" at bounding box center [59, 203] width 105 height 19
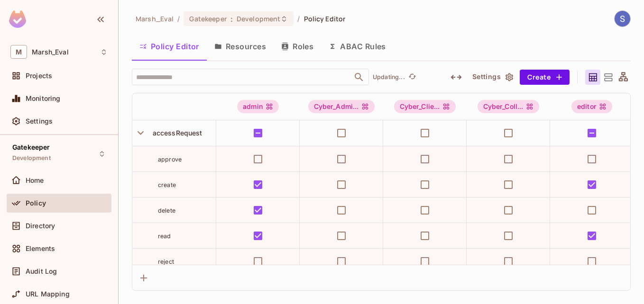
click at [253, 49] on button "Resources" at bounding box center [240, 47] width 67 height 24
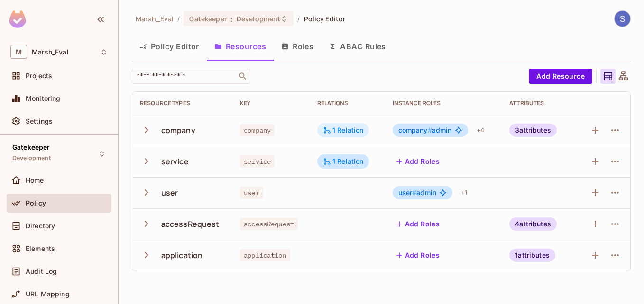
click at [333, 133] on div "1 Relation" at bounding box center [343, 130] width 41 height 9
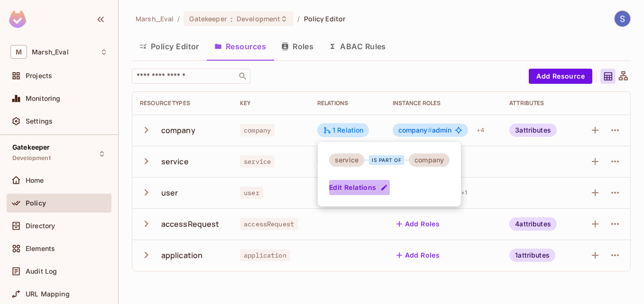
click at [374, 190] on button "Edit Relations" at bounding box center [359, 187] width 61 height 15
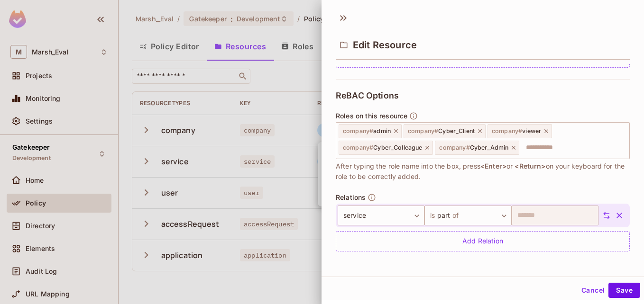
scroll to position [1, 0]
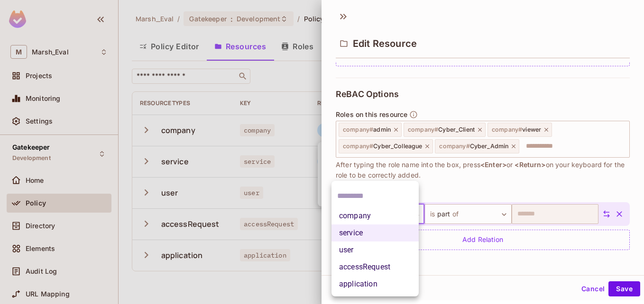
click at [400, 218] on body "M Marsh_Eval Projects Monitoring Settings Gatekeeper Development Home Policy Di…" at bounding box center [322, 152] width 644 height 304
click at [377, 220] on li "company" at bounding box center [374, 216] width 87 height 17
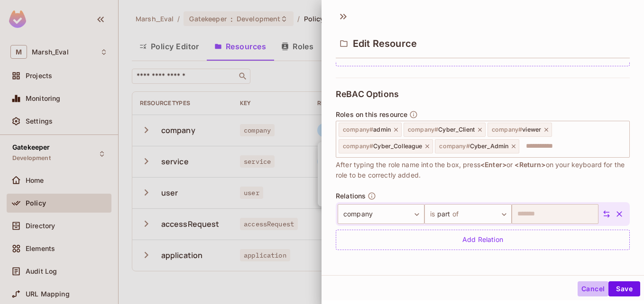
click at [581, 291] on button "Cancel" at bounding box center [593, 289] width 31 height 15
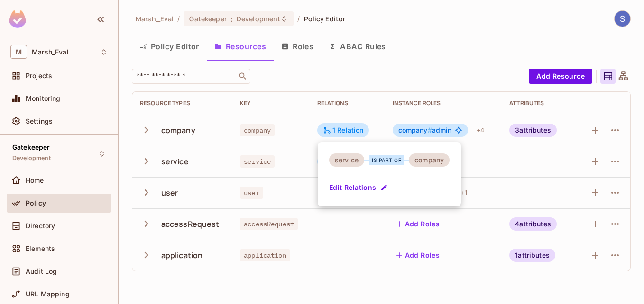
click at [337, 241] on div at bounding box center [322, 152] width 644 height 304
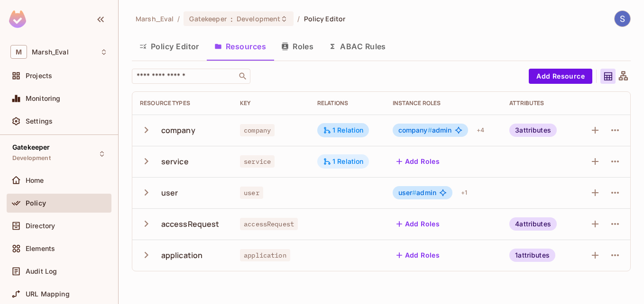
click at [351, 167] on div "1 Relation" at bounding box center [343, 162] width 52 height 14
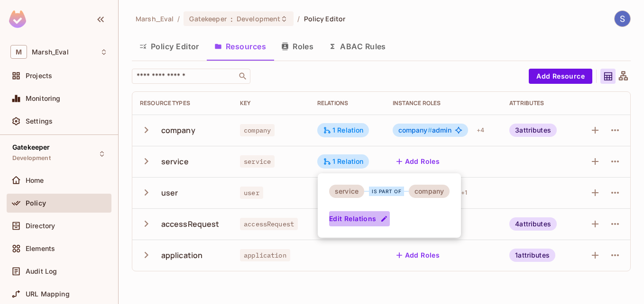
click at [365, 216] on button "Edit Relations" at bounding box center [359, 218] width 61 height 15
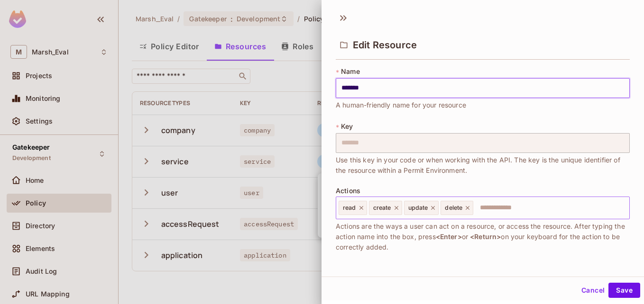
scroll to position [245, 0]
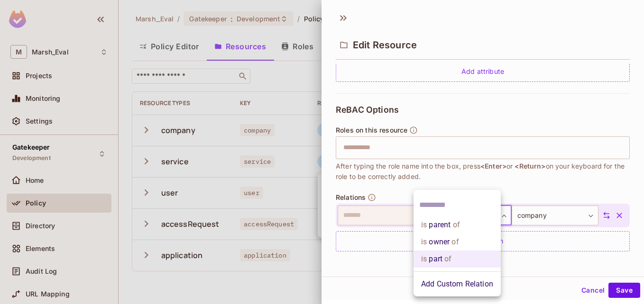
click at [481, 214] on body "M Marsh_Eval Projects Monitoring Settings Gatekeeper Development Home Policy Di…" at bounding box center [322, 152] width 644 height 304
click at [482, 182] on div at bounding box center [322, 152] width 644 height 304
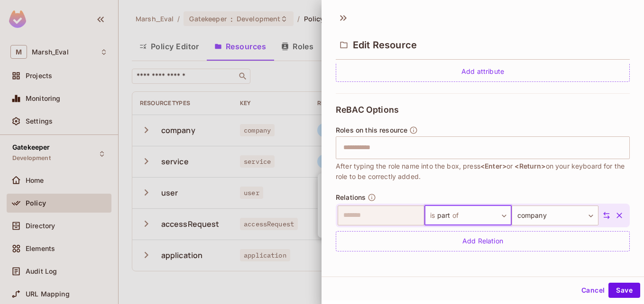
click at [579, 287] on button "Cancel" at bounding box center [593, 290] width 31 height 15
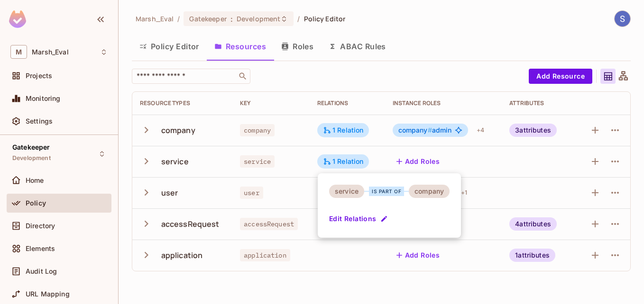
click at [334, 126] on div at bounding box center [322, 152] width 644 height 304
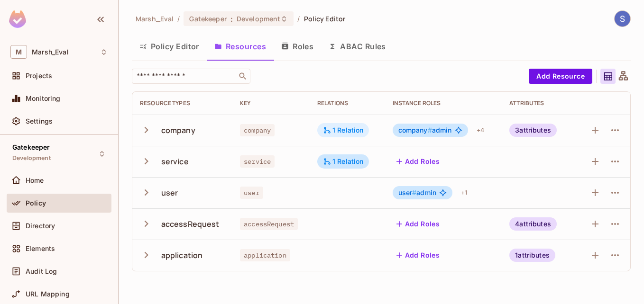
click at [335, 126] on div "1 Relation" at bounding box center [343, 130] width 41 height 9
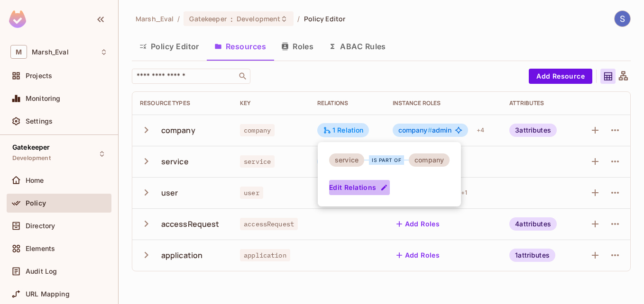
click at [374, 186] on button "Edit Relations" at bounding box center [359, 187] width 61 height 15
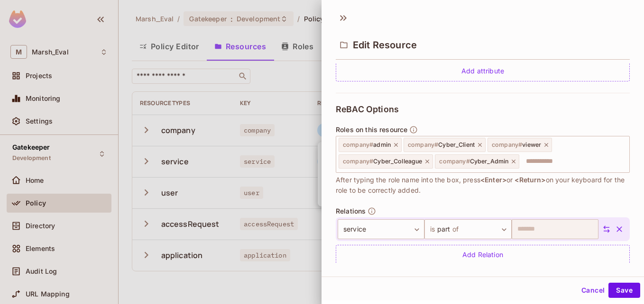
scroll to position [344, 0]
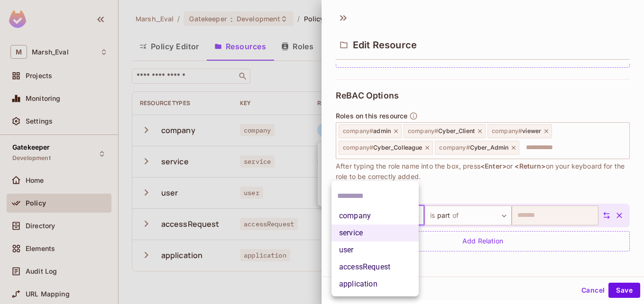
click at [401, 217] on body "M Marsh_Eval Projects Monitoring Settings Gatekeeper Development Home Policy Di…" at bounding box center [322, 152] width 644 height 304
click at [377, 214] on li "company" at bounding box center [374, 216] width 87 height 17
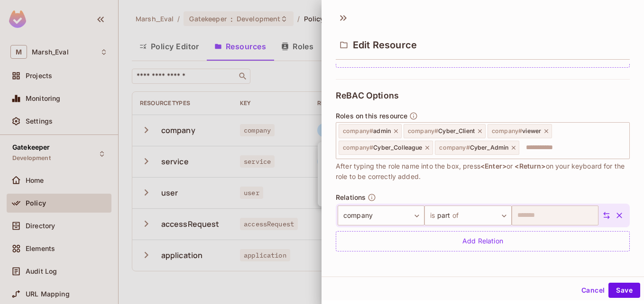
click at [614, 218] on icon "button" at bounding box center [618, 215] width 9 height 9
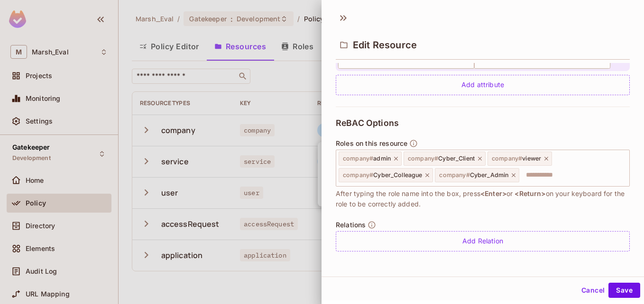
scroll to position [317, 0]
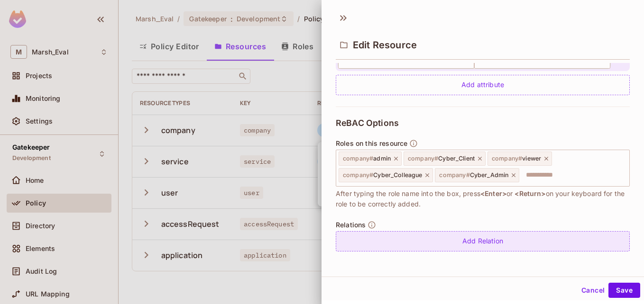
click at [456, 247] on div "Add Relation" at bounding box center [483, 241] width 294 height 20
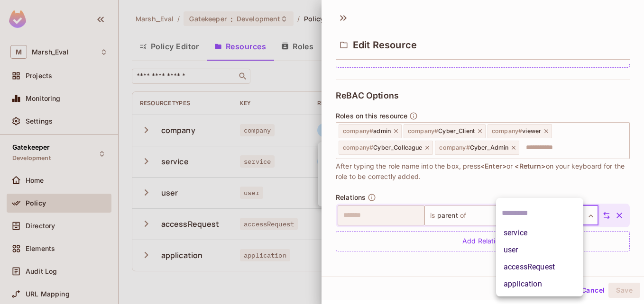
click at [533, 219] on body "M Marsh_Eval Projects Monitoring Settings Gatekeeper Development Home Policy Di…" at bounding box center [322, 152] width 644 height 304
click at [533, 231] on li "service" at bounding box center [539, 233] width 87 height 17
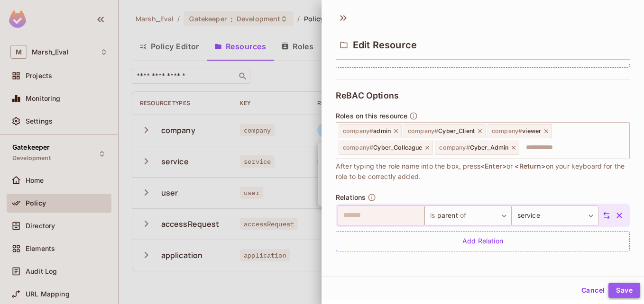
click at [615, 288] on button "Save" at bounding box center [624, 290] width 32 height 15
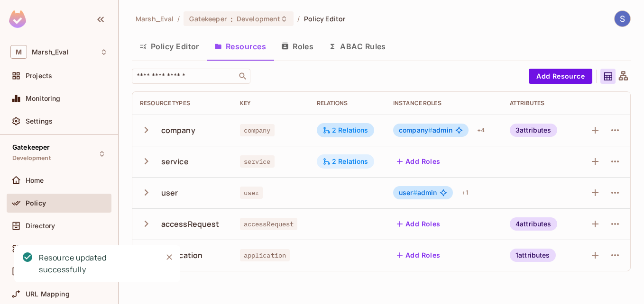
click at [352, 163] on div "2 Relations" at bounding box center [345, 161] width 46 height 9
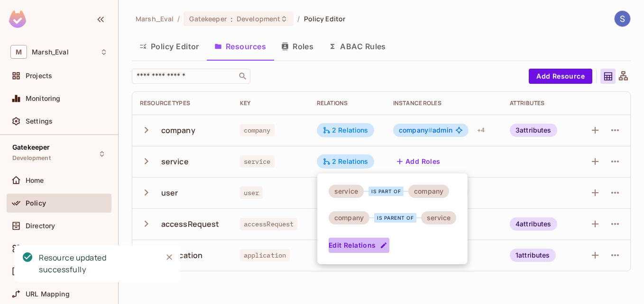
click at [380, 245] on icon "button" at bounding box center [384, 246] width 8 height 8
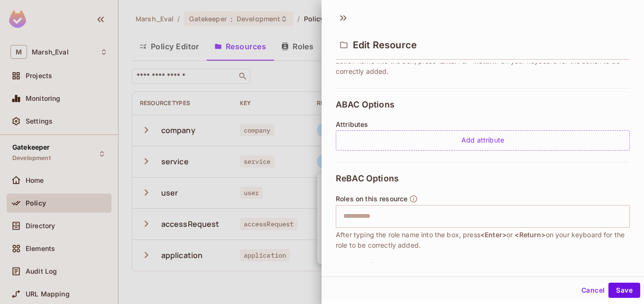
scroll to position [272, 0]
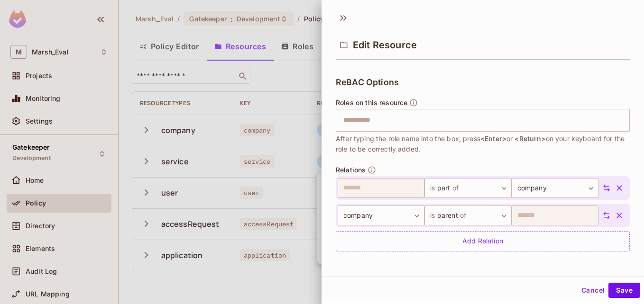
click at [616, 186] on icon "button" at bounding box center [619, 188] width 6 height 6
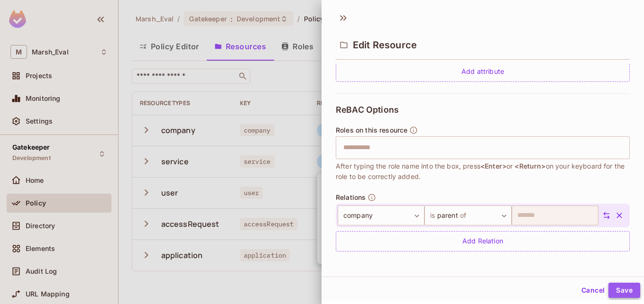
click at [618, 292] on button "Save" at bounding box center [624, 290] width 32 height 15
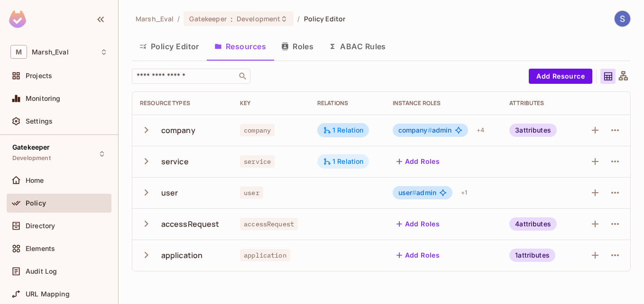
click at [337, 156] on div "1 Relation" at bounding box center [343, 162] width 52 height 14
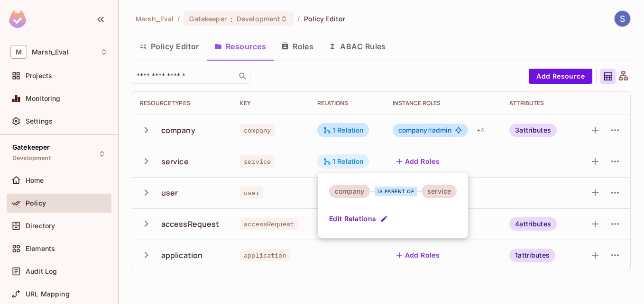
click at [337, 156] on div at bounding box center [322, 152] width 644 height 304
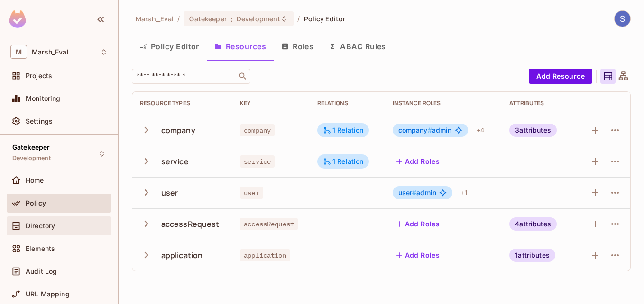
click at [51, 221] on div "Directory" at bounding box center [58, 225] width 97 height 11
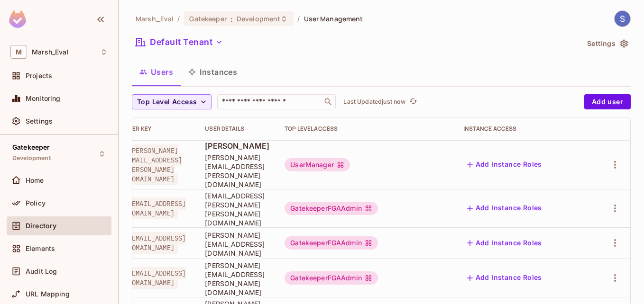
click at [210, 72] on button "Instances" at bounding box center [213, 72] width 64 height 24
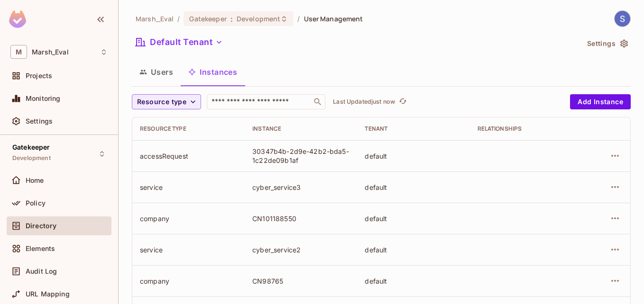
scroll to position [76, 0]
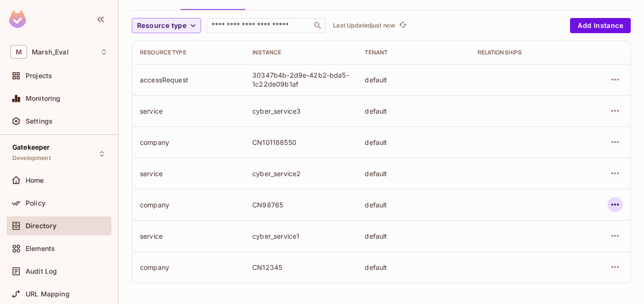
click at [611, 204] on icon "button" at bounding box center [614, 204] width 11 height 11
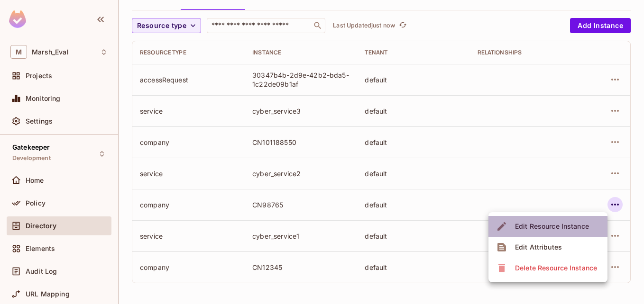
click at [557, 227] on div "Edit Resource Instance" at bounding box center [552, 226] width 74 height 9
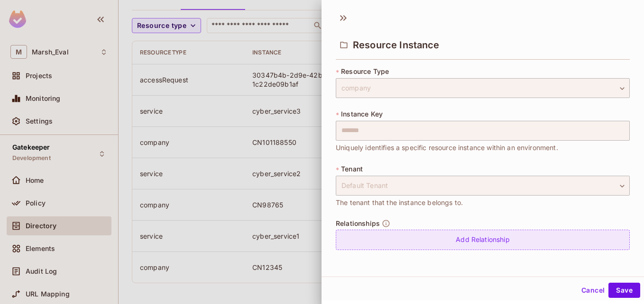
click at [450, 238] on div "Add Relationship" at bounding box center [483, 240] width 294 height 20
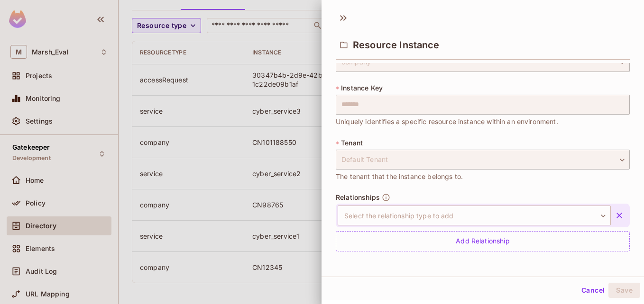
scroll to position [1, 0]
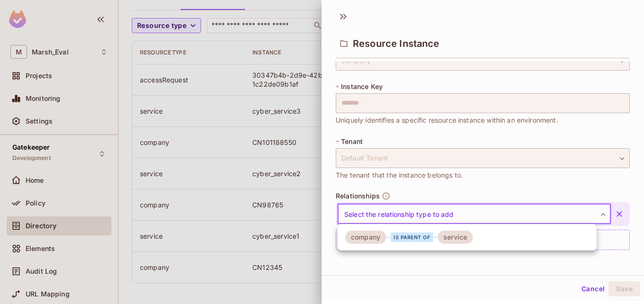
click at [449, 212] on body "M Marsh_Eval Projects Monitoring Settings Gatekeeper Development Home Policy Di…" at bounding box center [322, 152] width 644 height 304
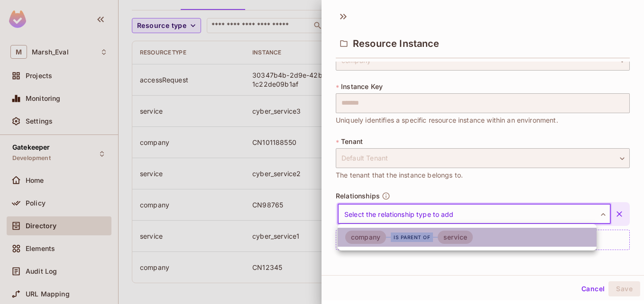
click at [409, 235] on div "is parent of" at bounding box center [412, 237] width 42 height 9
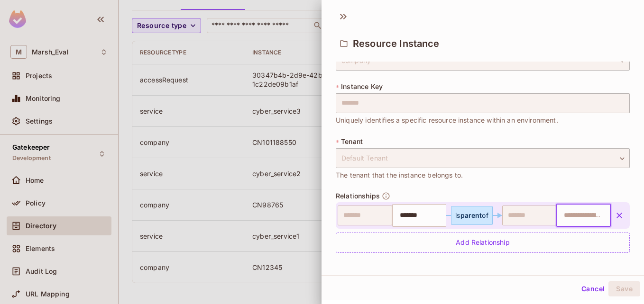
click at [563, 215] on input "text" at bounding box center [582, 215] width 48 height 19
type input "*"
type input "**********"
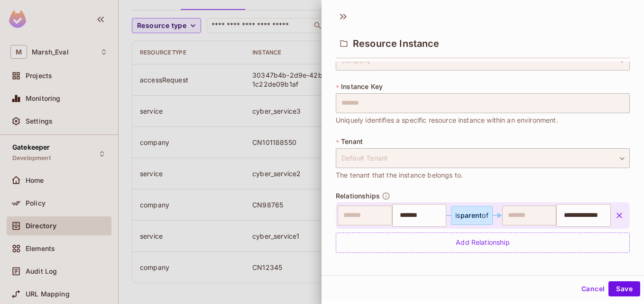
click at [598, 182] on div "**********" at bounding box center [483, 151] width 294 height 225
click at [615, 290] on button "Save" at bounding box center [624, 289] width 32 height 15
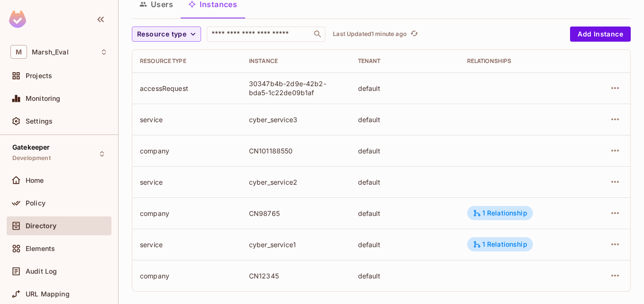
scroll to position [74, 0]
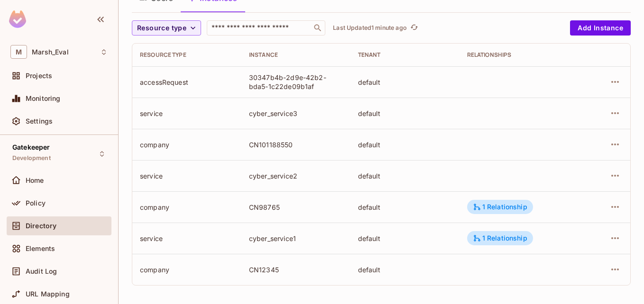
click at [39, 192] on div "Home" at bounding box center [59, 182] width 105 height 23
click at [39, 204] on span "Policy" at bounding box center [36, 204] width 20 height 8
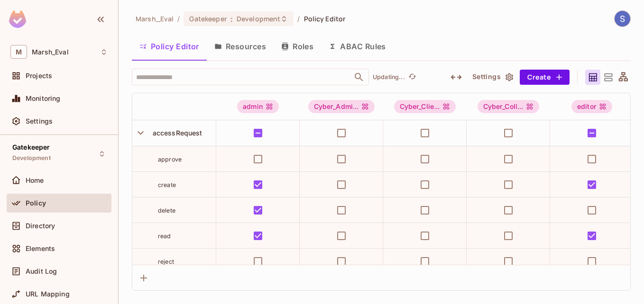
click at [245, 45] on button "Resources" at bounding box center [240, 47] width 67 height 24
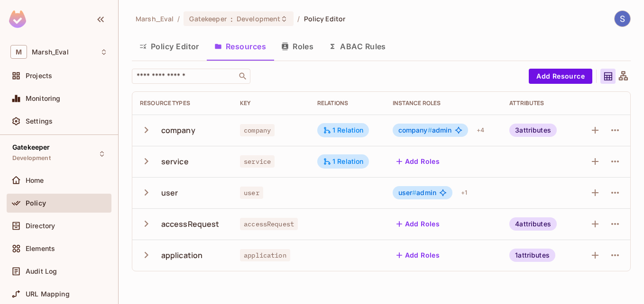
click at [423, 163] on button "Add Roles" at bounding box center [418, 161] width 51 height 15
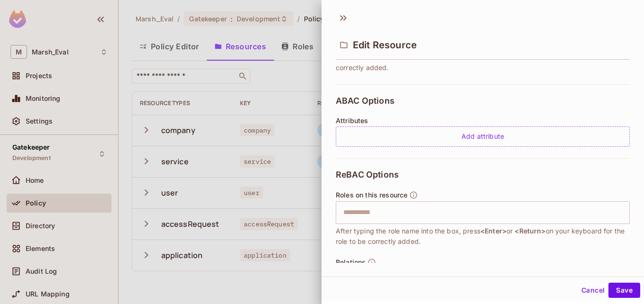
scroll to position [245, 0]
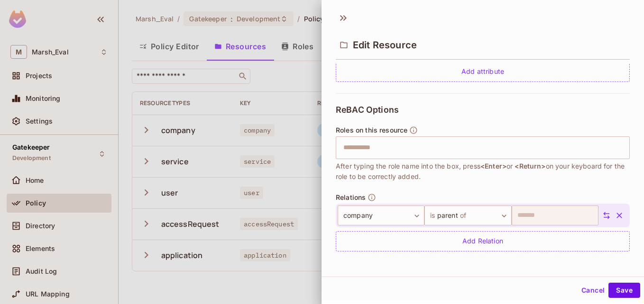
click at [290, 160] on div at bounding box center [322, 152] width 644 height 304
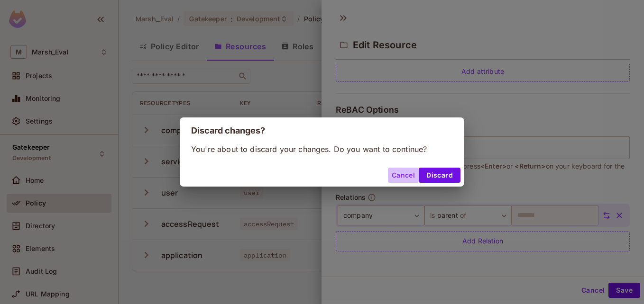
click at [403, 175] on button "Cancel" at bounding box center [403, 175] width 31 height 15
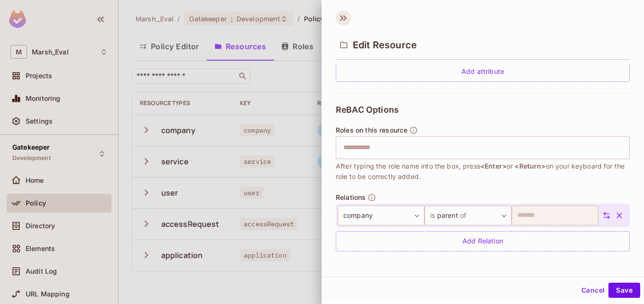
click at [339, 14] on icon at bounding box center [343, 17] width 15 height 15
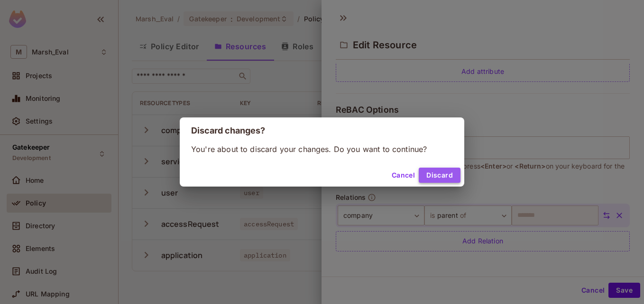
click at [444, 178] on button "Discard" at bounding box center [440, 175] width 42 height 15
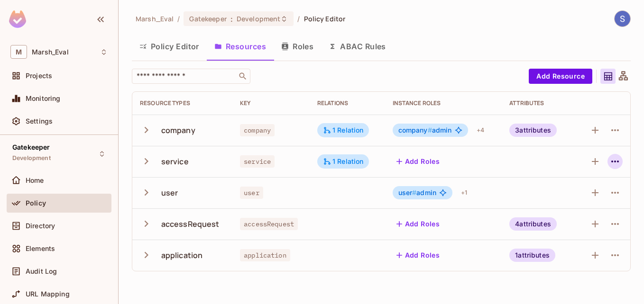
click at [615, 165] on icon "button" at bounding box center [614, 161] width 11 height 11
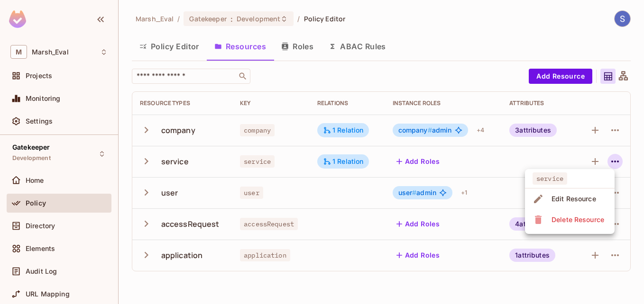
click at [561, 154] on div at bounding box center [322, 152] width 644 height 304
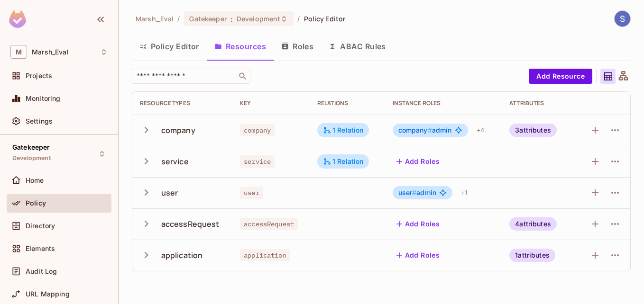
click at [300, 51] on button "Roles" at bounding box center [297, 47] width 47 height 24
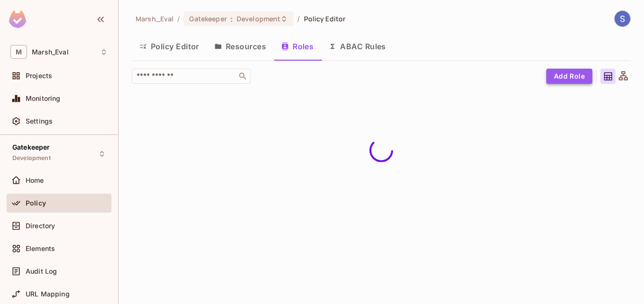
click at [586, 76] on button "Add Role" at bounding box center [569, 76] width 46 height 15
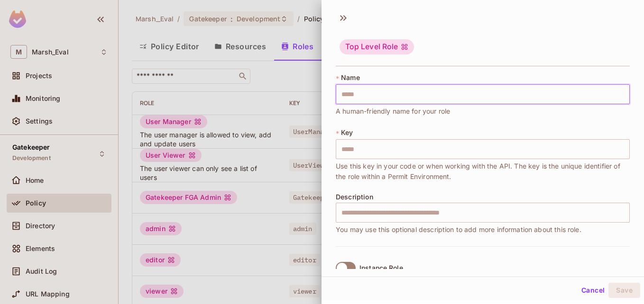
click at [492, 96] on input "text" at bounding box center [483, 94] width 294 height 20
type input "*"
type input "**"
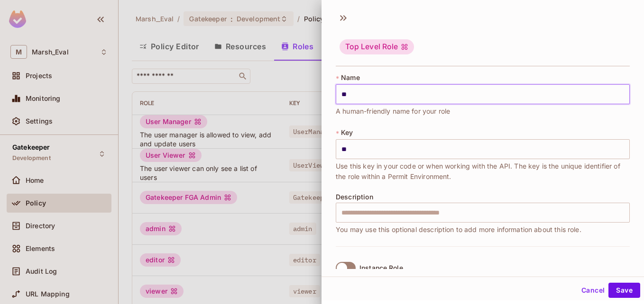
type input "***"
type input "****"
type input "*****"
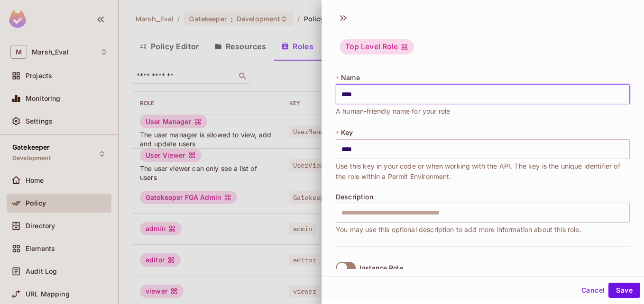
type input "*****"
type input "******"
type input "*******"
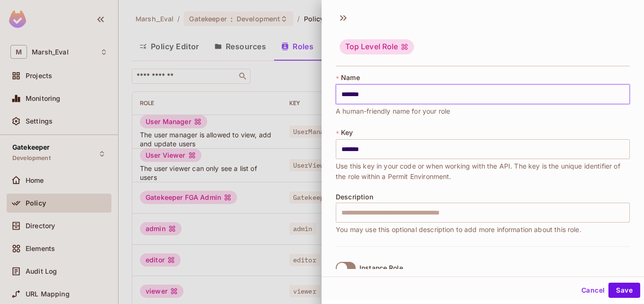
type input "********"
type input "*********"
type input "**********"
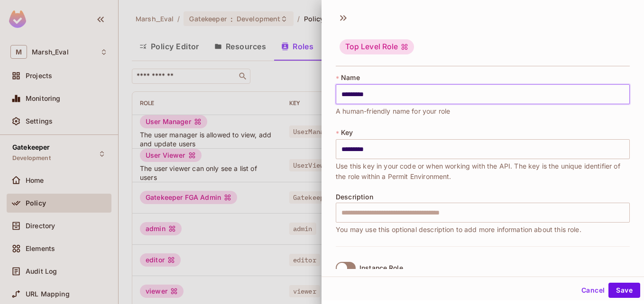
type input "**********"
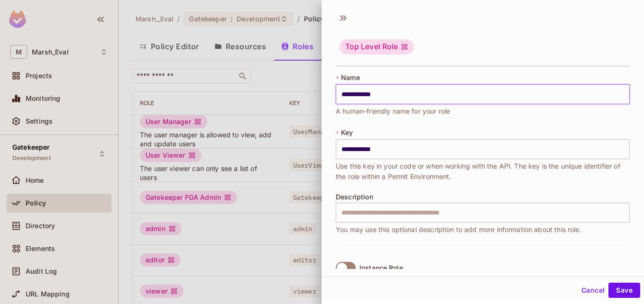
type input "**********"
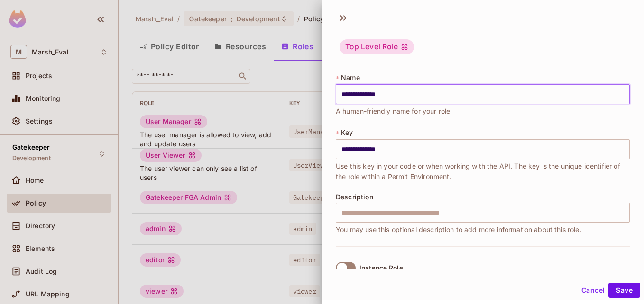
type input "**********"
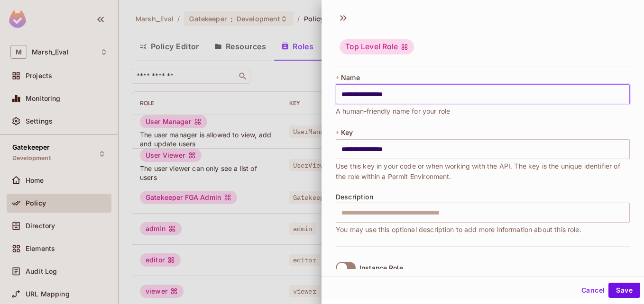
type input "**********"
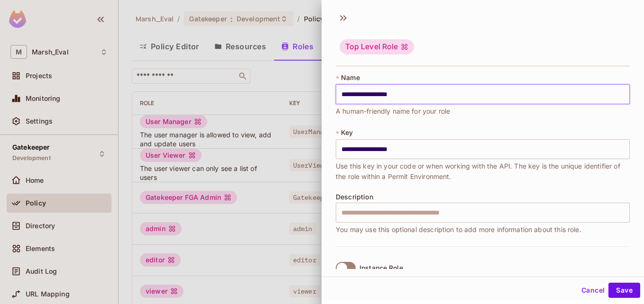
type input "**********"
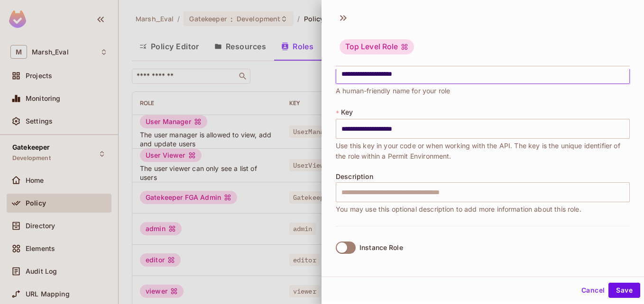
type input "**********"
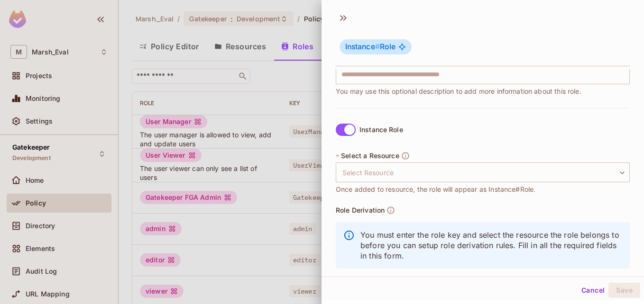
scroll to position [139, 0]
click at [404, 174] on body "M Marsh_Eval Projects Monitoring Settings Gatekeeper Development Home Policy Di…" at bounding box center [322, 152] width 644 height 304
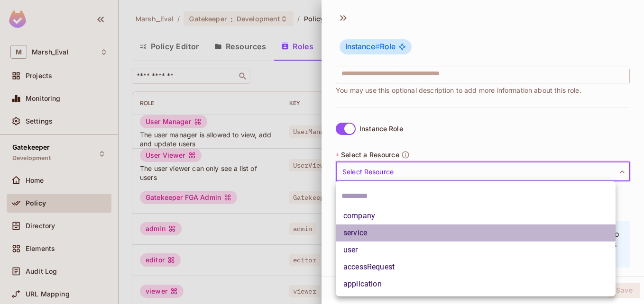
click at [364, 238] on li "service" at bounding box center [476, 233] width 280 height 17
type input "*******"
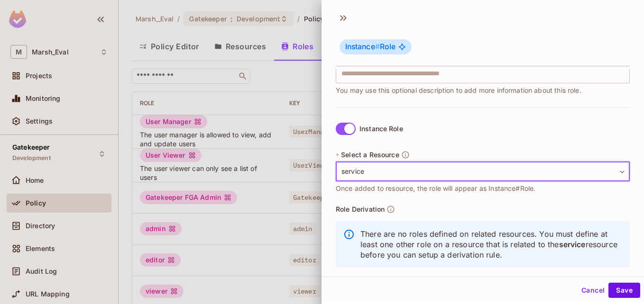
scroll to position [155, 0]
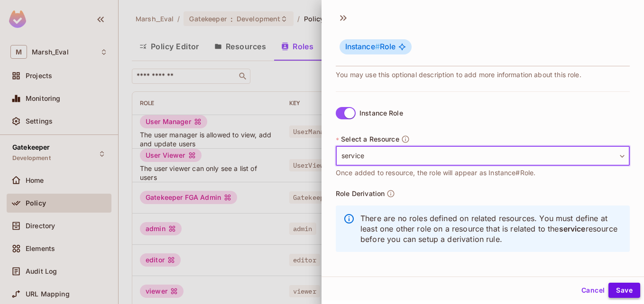
click at [610, 291] on button "Save" at bounding box center [624, 290] width 32 height 15
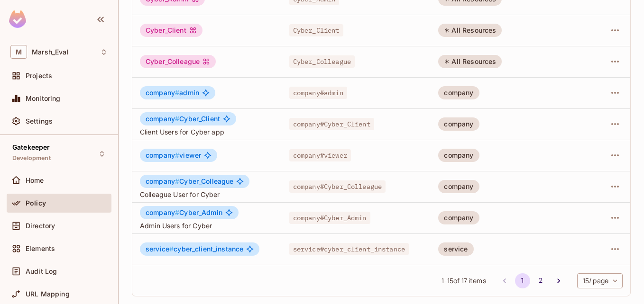
scroll to position [0, 0]
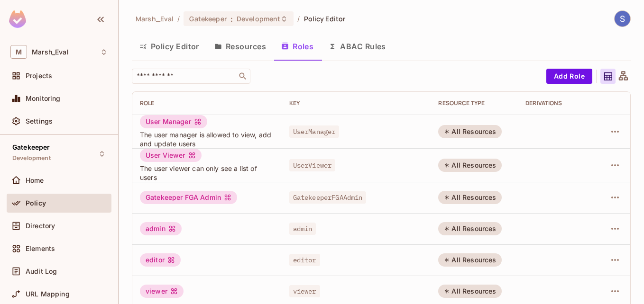
click at [231, 38] on button "Resources" at bounding box center [240, 47] width 67 height 24
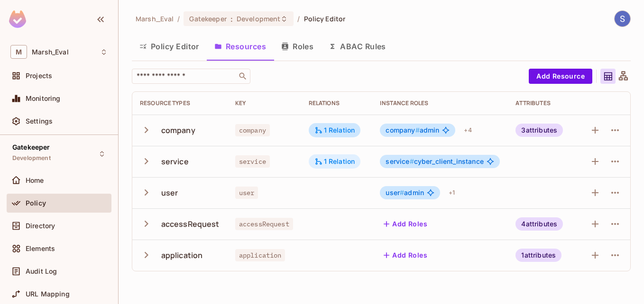
click at [348, 163] on div "1 Relation" at bounding box center [334, 161] width 41 height 9
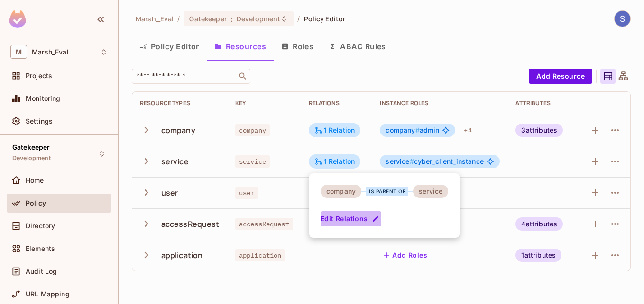
click at [362, 219] on button "Edit Relations" at bounding box center [351, 218] width 61 height 15
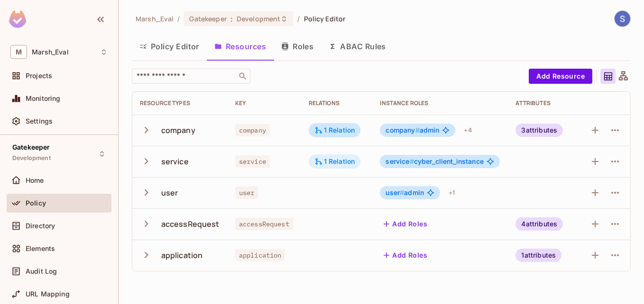
click at [337, 162] on div "1 Relation" at bounding box center [334, 161] width 41 height 9
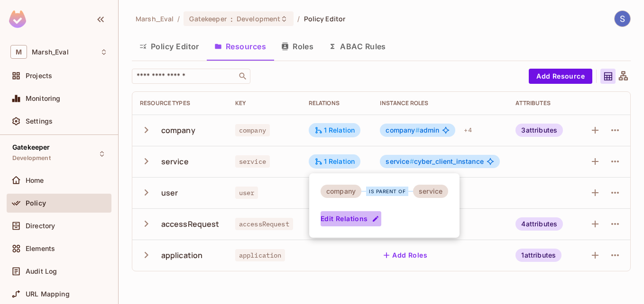
click at [369, 216] on button "Edit Relations" at bounding box center [351, 218] width 61 height 15
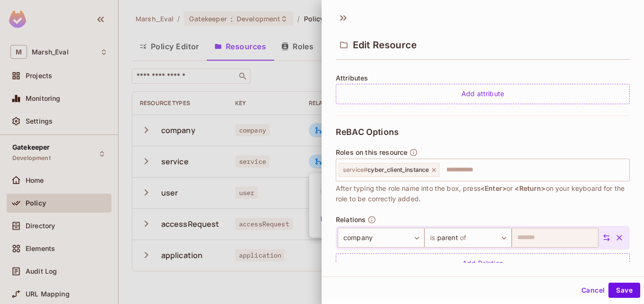
scroll to position [245, 0]
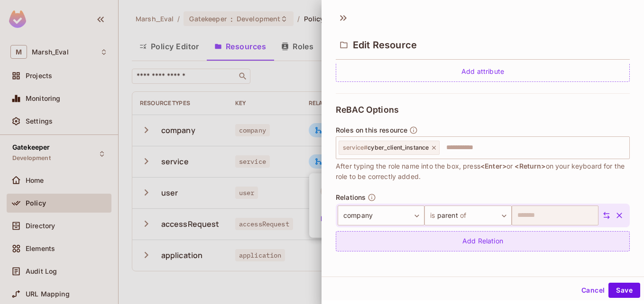
click at [505, 246] on div "Add Relation" at bounding box center [483, 241] width 294 height 20
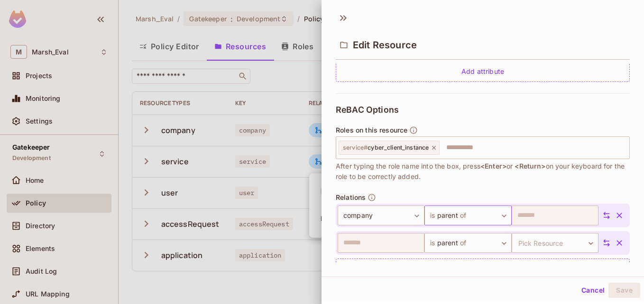
scroll to position [272, 0]
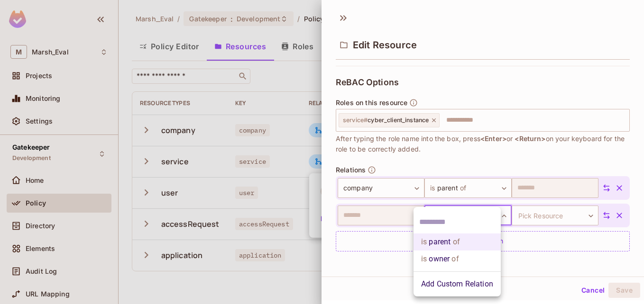
click at [485, 217] on body "M Marsh_Eval Projects Monitoring Settings Gatekeeper Development Home Policy Di…" at bounding box center [322, 152] width 644 height 304
click at [485, 217] on input "text" at bounding box center [457, 222] width 76 height 15
click at [541, 220] on div at bounding box center [322, 152] width 644 height 304
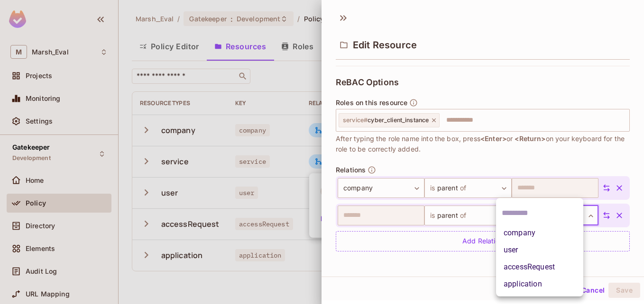
click at [541, 220] on body "M Marsh_Eval Projects Monitoring Settings Gatekeeper Development Home Policy Di…" at bounding box center [322, 152] width 644 height 304
click at [468, 272] on div at bounding box center [322, 152] width 644 height 304
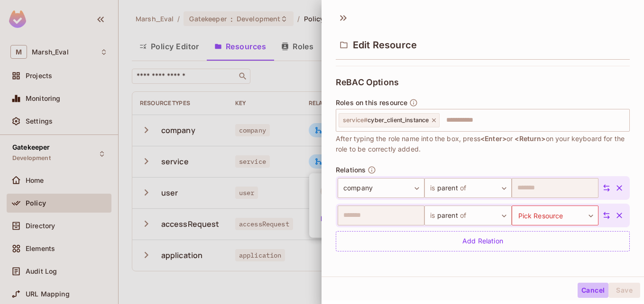
click at [578, 291] on button "Cancel" at bounding box center [593, 290] width 31 height 15
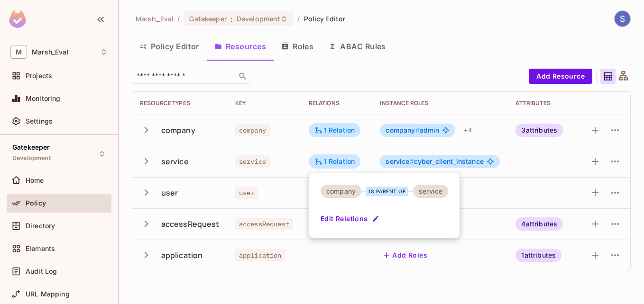
click at [492, 194] on div at bounding box center [322, 152] width 644 height 304
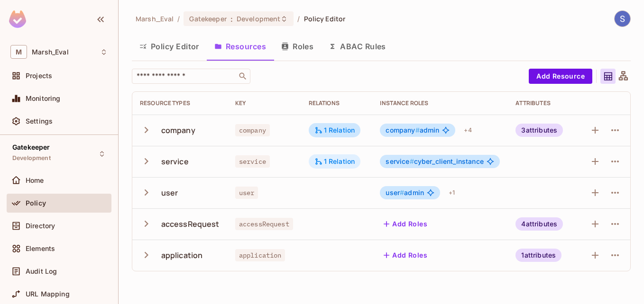
click at [322, 156] on div "1 Relation" at bounding box center [335, 162] width 52 height 14
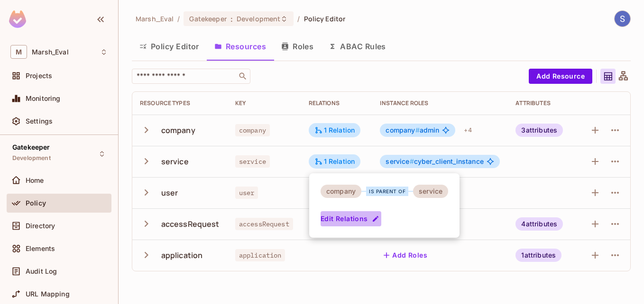
click at [375, 221] on icon "button" at bounding box center [376, 219] width 8 height 8
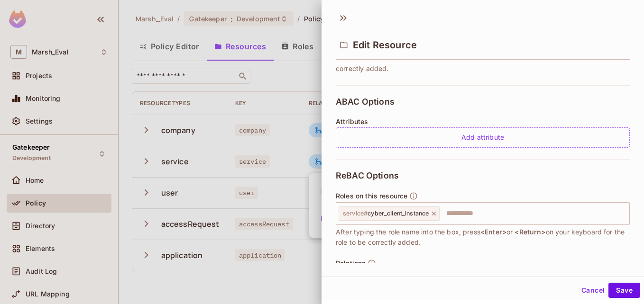
scroll to position [245, 0]
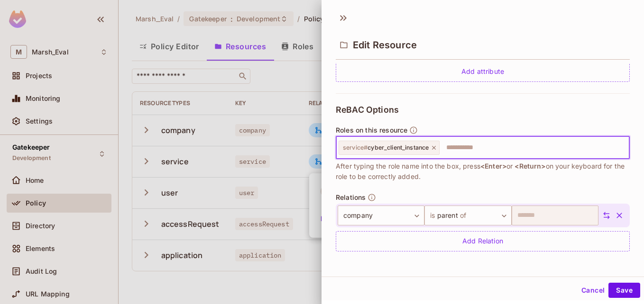
click at [478, 149] on input "text" at bounding box center [532, 147] width 185 height 19
click at [495, 149] on input "********" at bounding box center [532, 147] width 185 height 19
type input "**********"
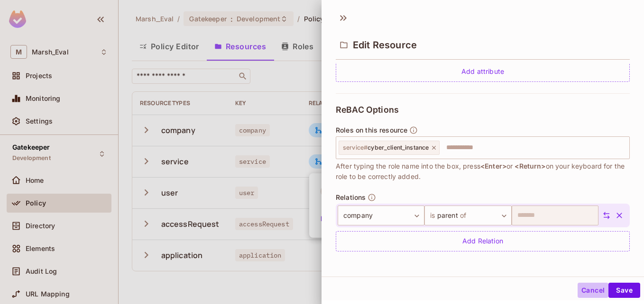
click at [582, 292] on button "Cancel" at bounding box center [593, 290] width 31 height 15
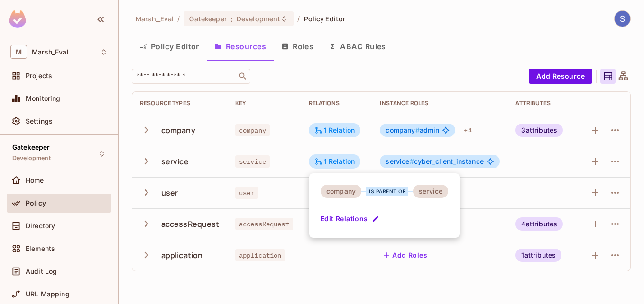
click at [499, 138] on div at bounding box center [322, 152] width 644 height 304
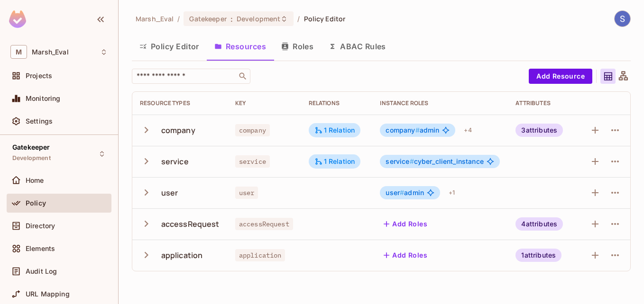
click at [302, 47] on button "Roles" at bounding box center [297, 47] width 47 height 24
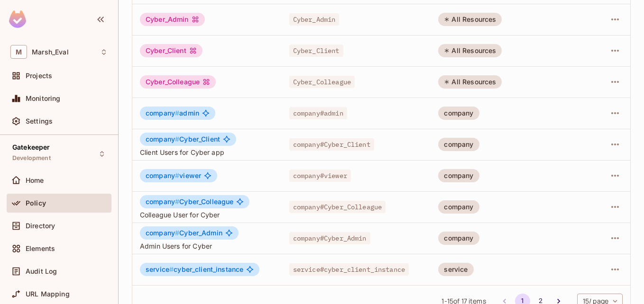
scroll to position [311, 0]
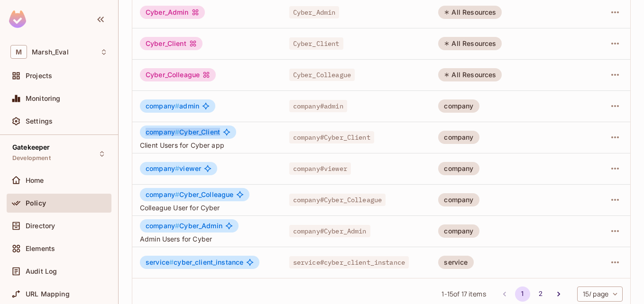
drag, startPoint x: 144, startPoint y: 132, endPoint x: 225, endPoint y: 133, distance: 81.1
click at [225, 133] on div "company # Cyber_Client" at bounding box center [188, 132] width 96 height 13
copy span "company # Cyber_Client"
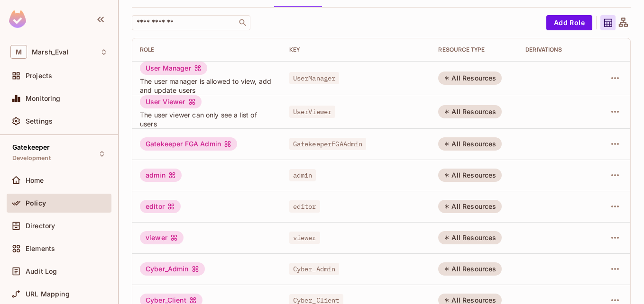
scroll to position [23, 0]
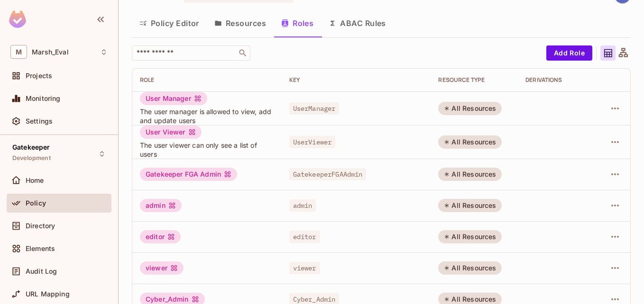
click at [248, 17] on button "Resources" at bounding box center [240, 23] width 67 height 24
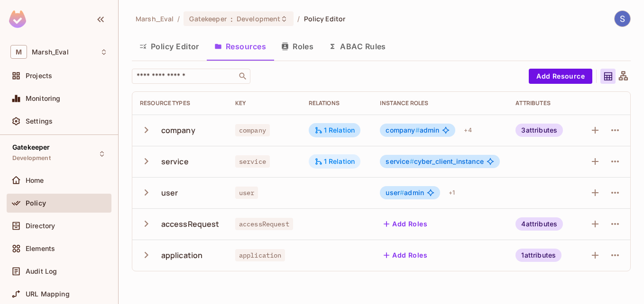
click at [327, 163] on div "1 Relation" at bounding box center [334, 161] width 41 height 9
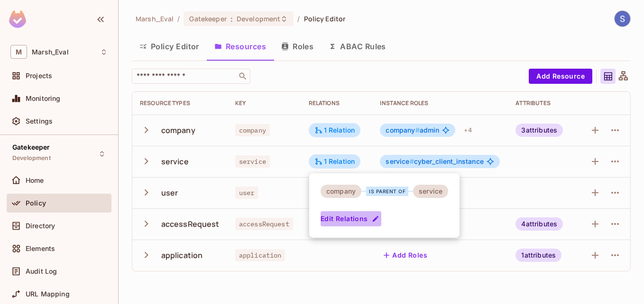
click at [360, 220] on button "Edit Relations" at bounding box center [351, 218] width 61 height 15
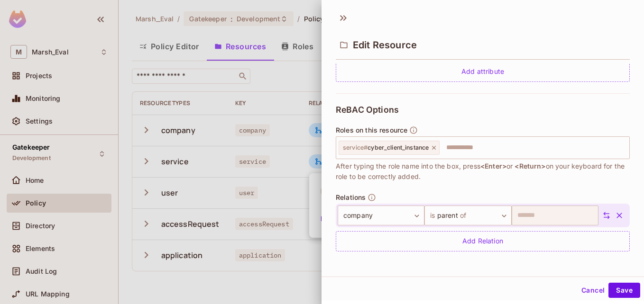
scroll to position [1, 0]
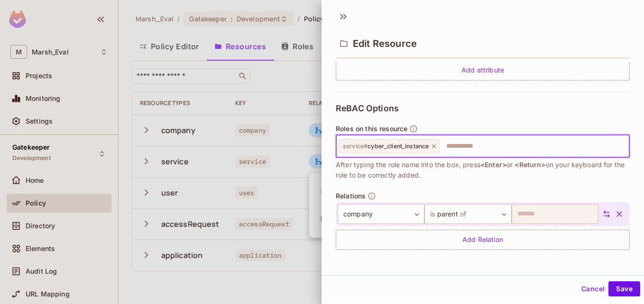
click at [487, 150] on input "text" at bounding box center [532, 146] width 185 height 19
paste input "**********"
type input "**********"
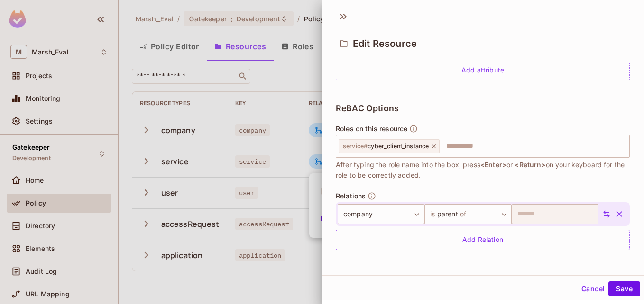
click at [515, 179] on span "After typing the role name into the box, press <Enter> or <Return> on your keyb…" at bounding box center [483, 170] width 294 height 21
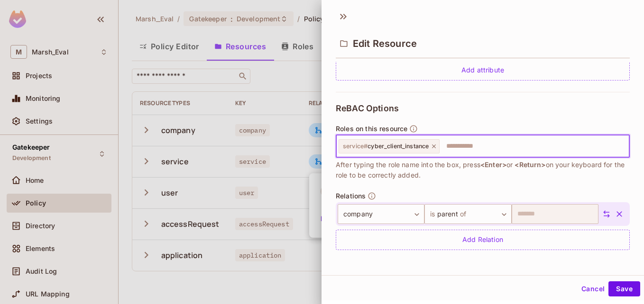
click at [473, 150] on input "text" at bounding box center [532, 146] width 185 height 19
paste input "**********"
click at [532, 143] on input "**********" at bounding box center [532, 146] width 185 height 19
click at [547, 147] on input "**********" at bounding box center [532, 146] width 185 height 19
type input "**********"
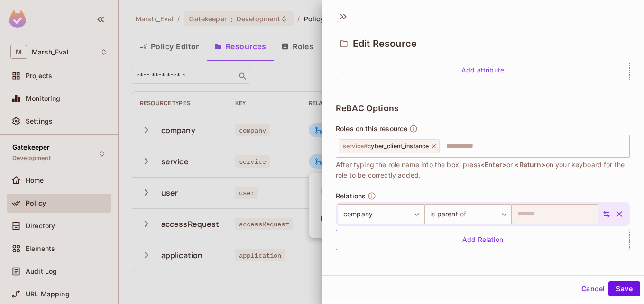
click at [564, 189] on div "ReBAC Options Roles on this resource service # cyber_client_instance ​ After ty…" at bounding box center [483, 177] width 294 height 170
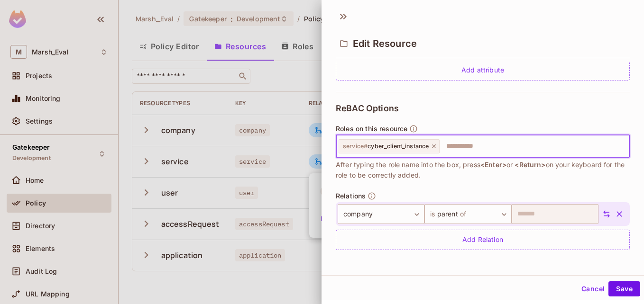
click at [491, 147] on input "text" at bounding box center [532, 146] width 185 height 19
paste input "**********"
type input "**********"
click at [540, 148] on icon at bounding box center [536, 146] width 7 height 7
click at [534, 148] on input "text" at bounding box center [532, 146] width 185 height 19
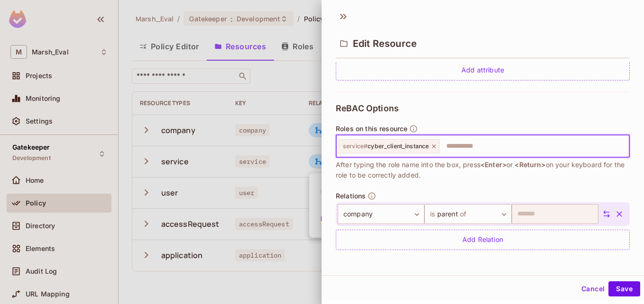
paste input "**********"
type input "**********"
click at [539, 147] on icon at bounding box center [537, 147] width 4 height 4
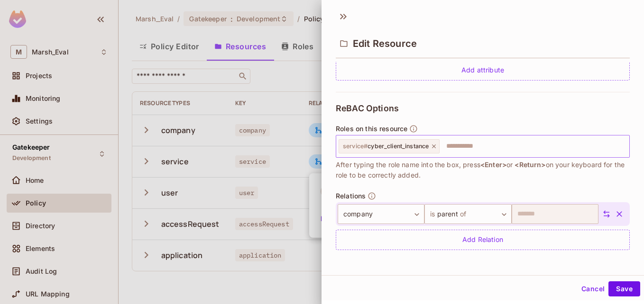
click at [515, 176] on span "After typing the role name into the box, press <Enter> or <Return> on your keyb…" at bounding box center [483, 170] width 294 height 21
click at [287, 65] on div at bounding box center [322, 152] width 644 height 304
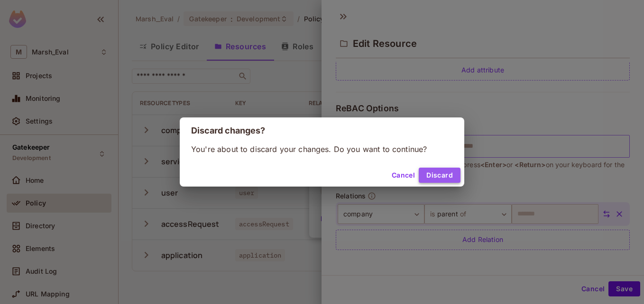
click at [425, 175] on button "Discard" at bounding box center [440, 175] width 42 height 15
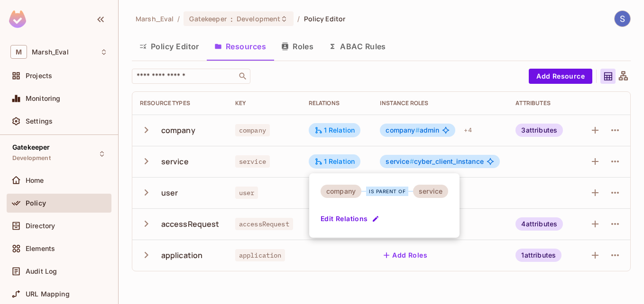
click at [295, 55] on div at bounding box center [322, 152] width 644 height 304
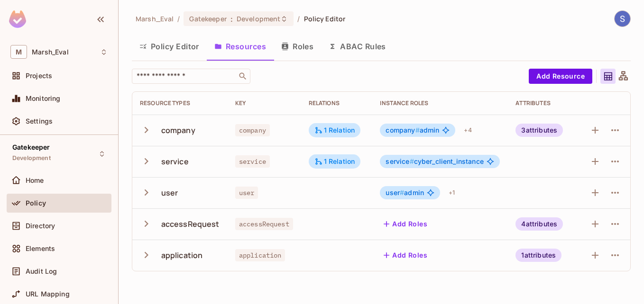
click at [299, 50] on button "Roles" at bounding box center [297, 47] width 47 height 24
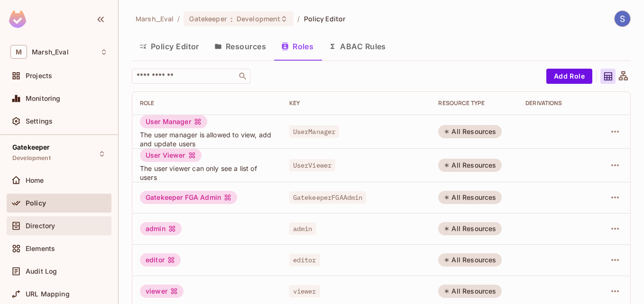
click at [65, 222] on div "Directory" at bounding box center [67, 226] width 82 height 8
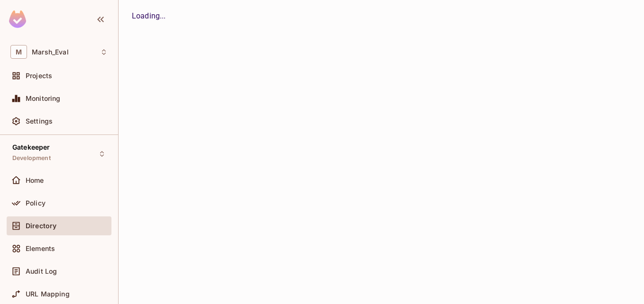
click at [65, 222] on div "Directory" at bounding box center [67, 226] width 82 height 8
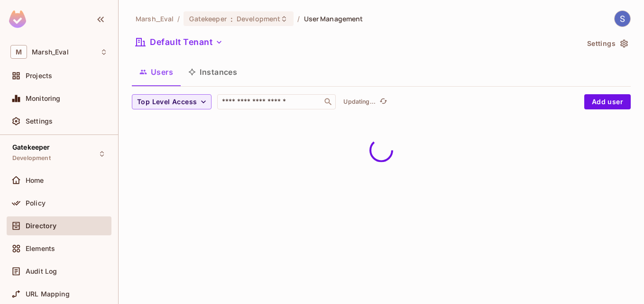
click at [204, 68] on button "Instances" at bounding box center [213, 72] width 64 height 24
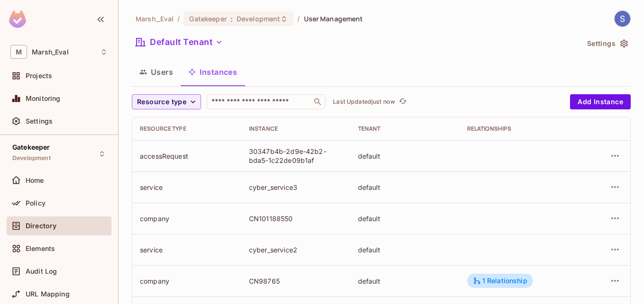
scroll to position [76, 0]
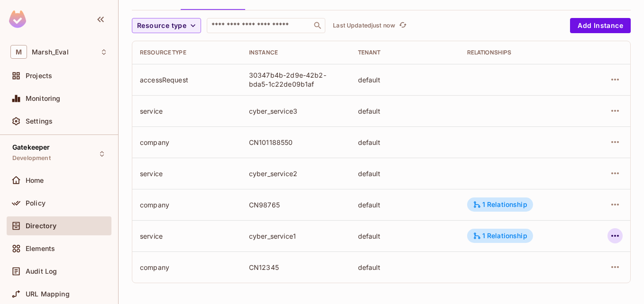
click at [611, 236] on icon "button" at bounding box center [615, 236] width 8 height 2
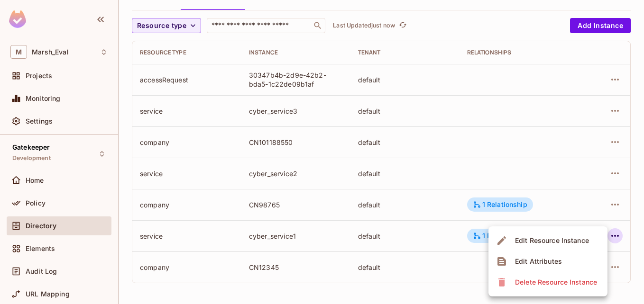
click at [573, 242] on div "Edit Resource Instance" at bounding box center [552, 240] width 74 height 9
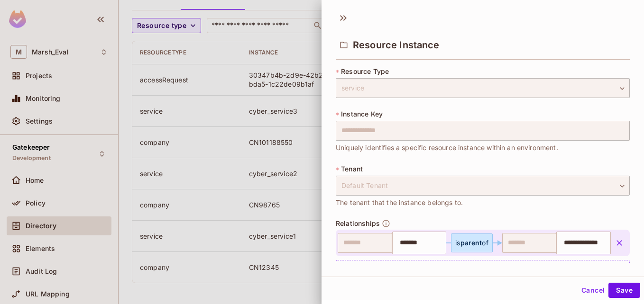
scroll to position [29, 0]
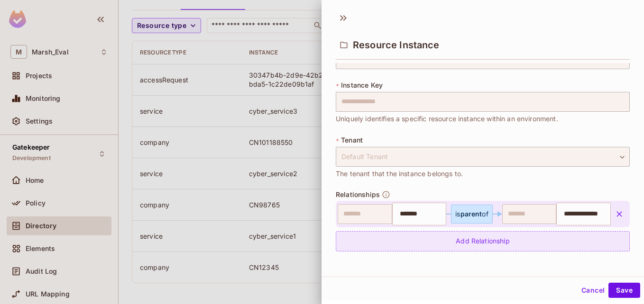
click at [486, 237] on div "Add Relationship" at bounding box center [483, 241] width 294 height 20
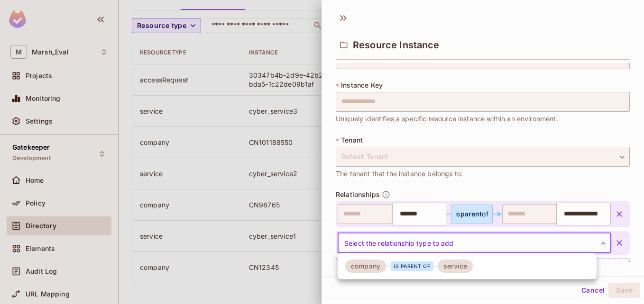
click at [473, 244] on body "**********" at bounding box center [322, 152] width 644 height 304
click at [488, 176] on div at bounding box center [322, 152] width 644 height 304
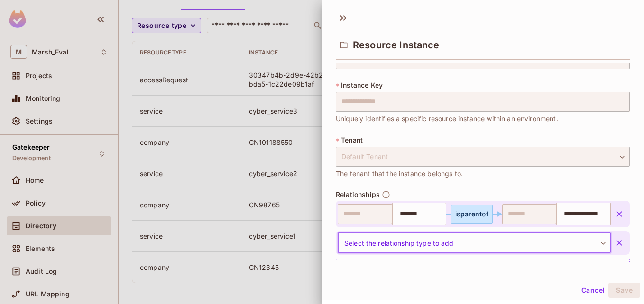
scroll to position [56, 0]
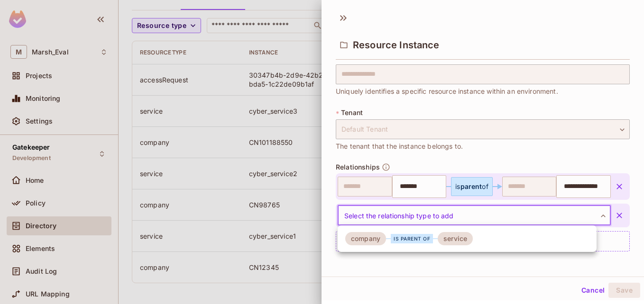
click at [417, 222] on body "**********" at bounding box center [322, 152] width 644 height 304
click at [520, 216] on div at bounding box center [322, 152] width 644 height 304
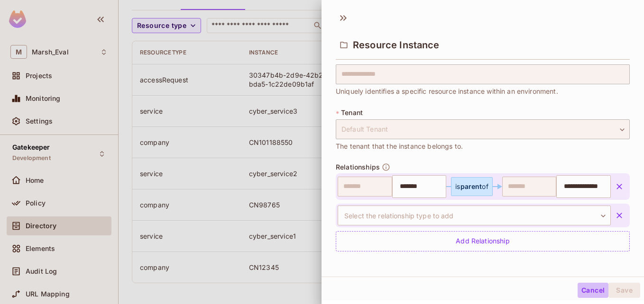
click at [585, 286] on button "Cancel" at bounding box center [593, 290] width 31 height 15
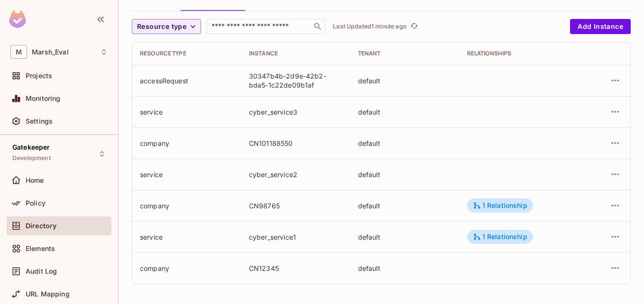
scroll to position [0, 0]
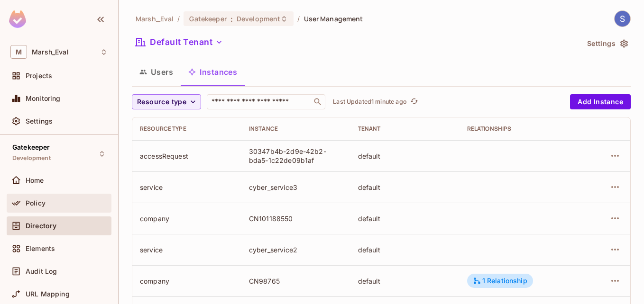
click at [72, 204] on div "Policy" at bounding box center [67, 204] width 82 height 8
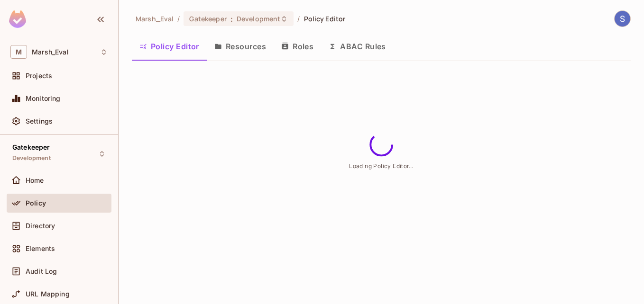
click at [292, 48] on button "Roles" at bounding box center [297, 47] width 47 height 24
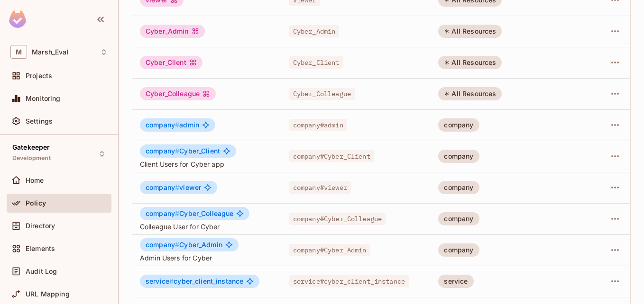
scroll to position [291, 0]
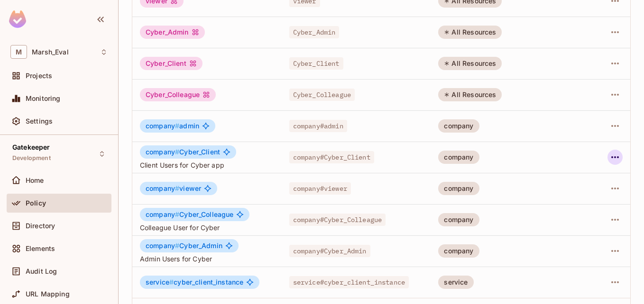
click at [611, 158] on icon "button" at bounding box center [615, 157] width 8 height 2
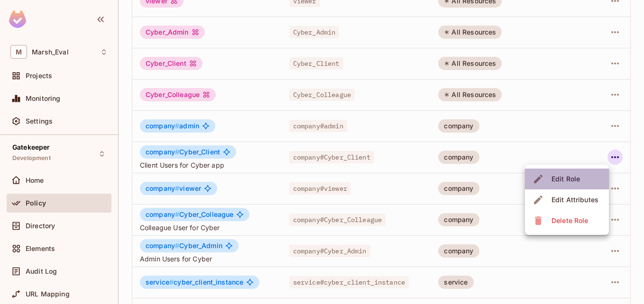
click at [589, 176] on li "Edit Role" at bounding box center [567, 179] width 84 height 21
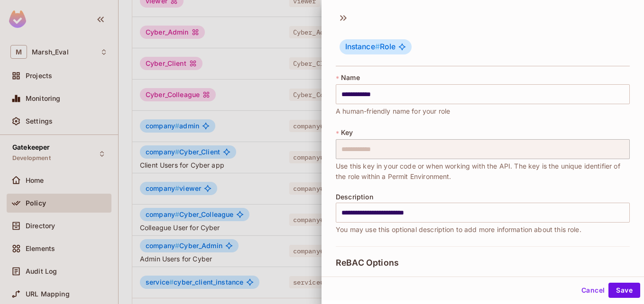
scroll to position [107, 0]
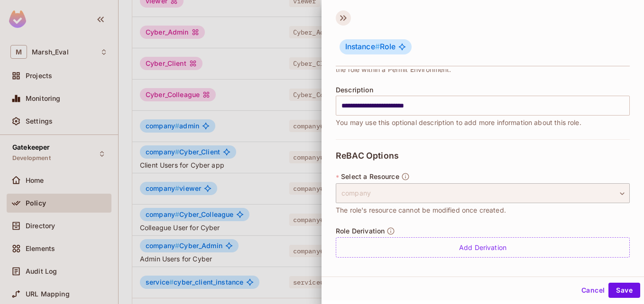
click at [342, 22] on icon at bounding box center [343, 17] width 15 height 15
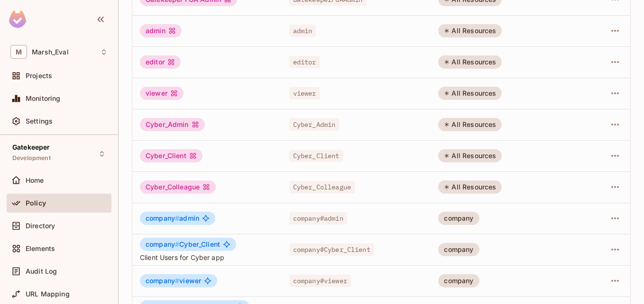
scroll to position [324, 0]
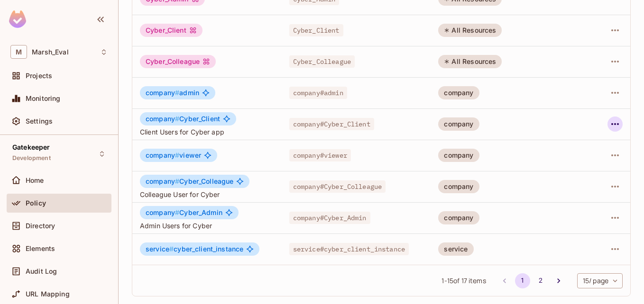
click at [607, 130] on button "button" at bounding box center [614, 124] width 15 height 15
click at [589, 141] on li "Edit Role" at bounding box center [567, 146] width 84 height 21
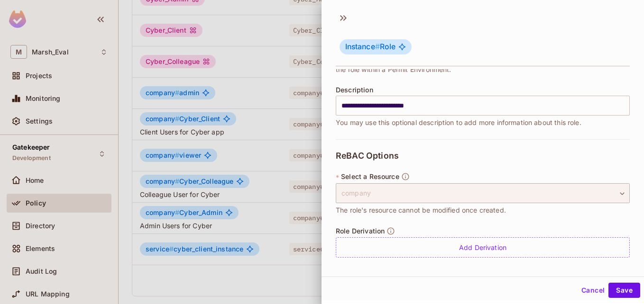
scroll to position [1, 0]
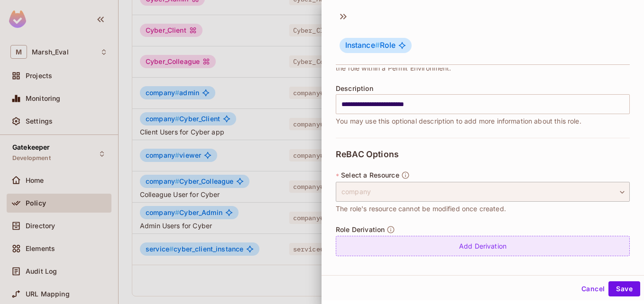
click at [470, 247] on div "Add Derivation" at bounding box center [483, 246] width 294 height 20
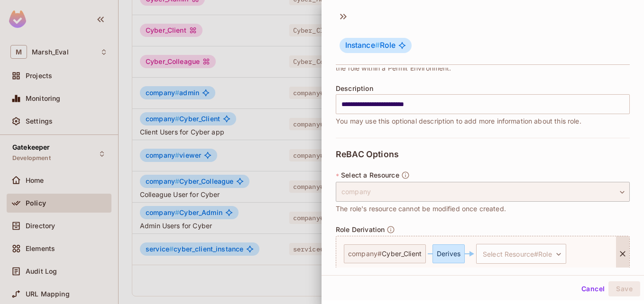
scroll to position [147, 0]
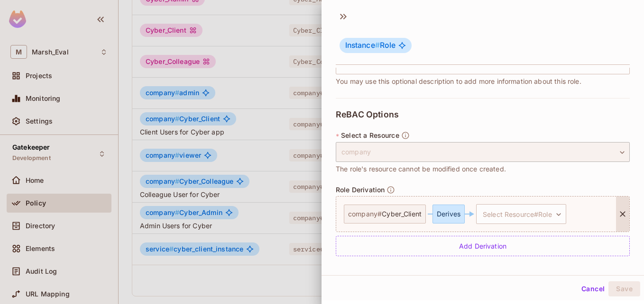
click at [403, 216] on span "Cyber_Client" at bounding box center [402, 215] width 40 height 8
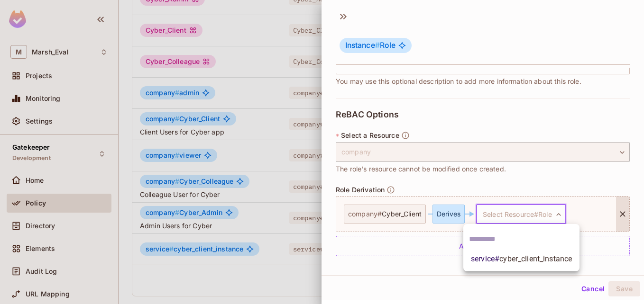
click at [479, 216] on body "M Marsh_Eval Projects Monitoring Settings Gatekeeper Development Home Policy Di…" at bounding box center [322, 152] width 644 height 304
click at [510, 261] on span "cyber_client_instance" at bounding box center [535, 259] width 73 height 9
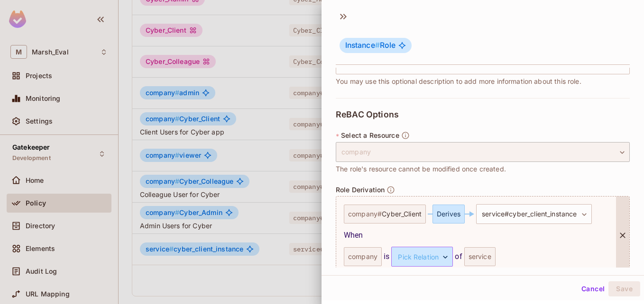
click at [421, 258] on body "M Marsh_Eval Projects Monitoring Settings Gatekeeper Development Home Policy Di…" at bounding box center [322, 152] width 644 height 304
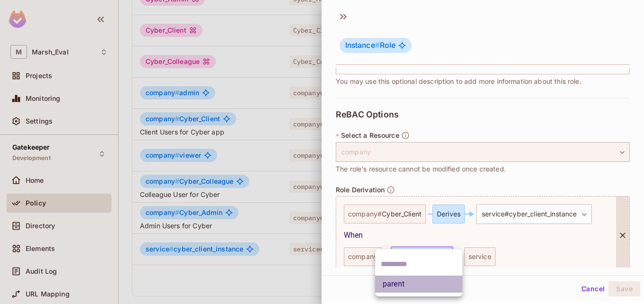
click at [411, 286] on li "parent" at bounding box center [418, 284] width 87 height 17
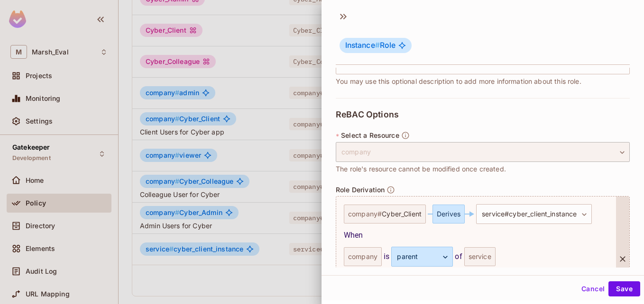
click at [538, 251] on div "company is parent ****** ​ of service" at bounding box center [476, 257] width 265 height 20
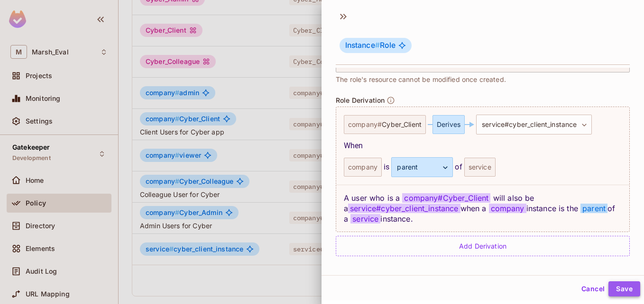
click at [623, 286] on button "Save" at bounding box center [624, 289] width 32 height 15
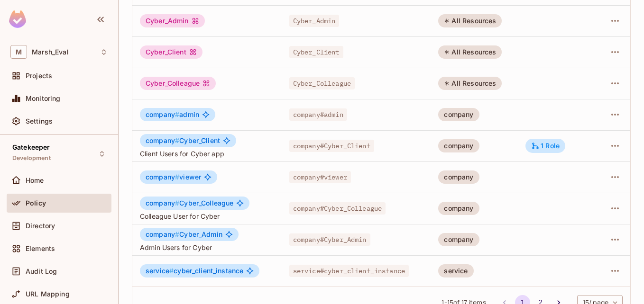
scroll to position [303, 0]
click at [553, 149] on div "1 Role" at bounding box center [545, 145] width 28 height 9
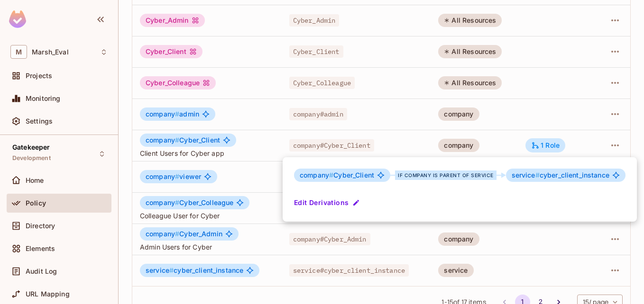
click at [418, 128] on div at bounding box center [322, 152] width 644 height 304
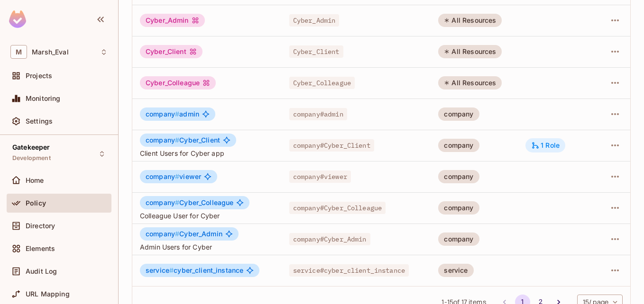
click at [549, 145] on div "1 Role" at bounding box center [545, 145] width 28 height 9
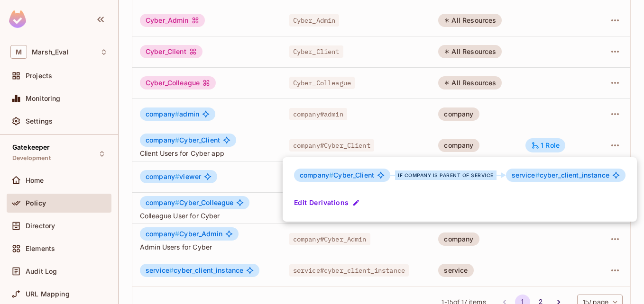
click at [68, 211] on div at bounding box center [322, 152] width 644 height 304
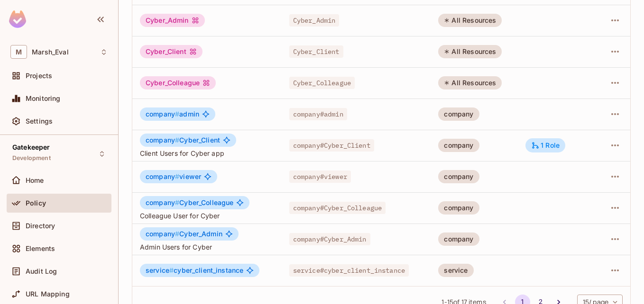
click at [78, 207] on div "Policy" at bounding box center [58, 203] width 97 height 11
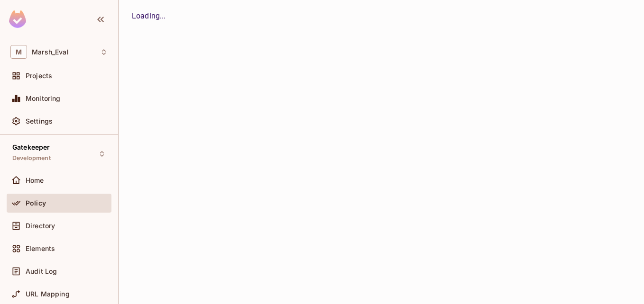
click at [0, 0] on button "Resources" at bounding box center [0, 0] width 0 height 0
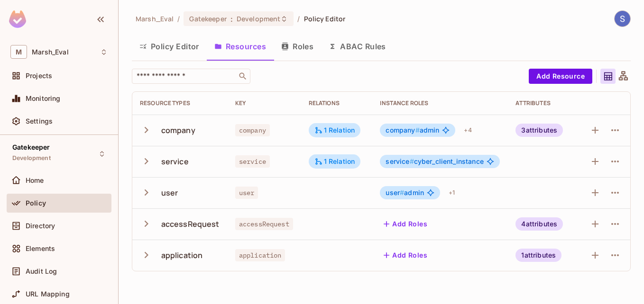
click at [179, 55] on button "Policy Editor" at bounding box center [169, 47] width 75 height 24
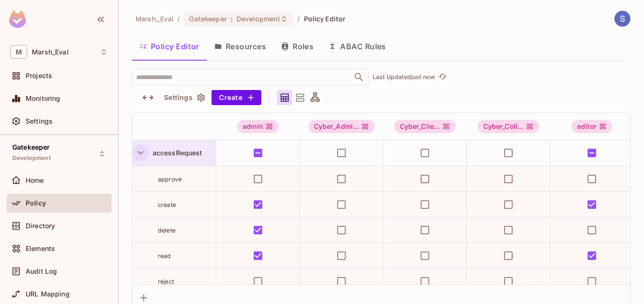
click at [138, 151] on icon "button" at bounding box center [140, 153] width 13 height 13
click at [147, 100] on icon "button" at bounding box center [147, 97] width 11 height 11
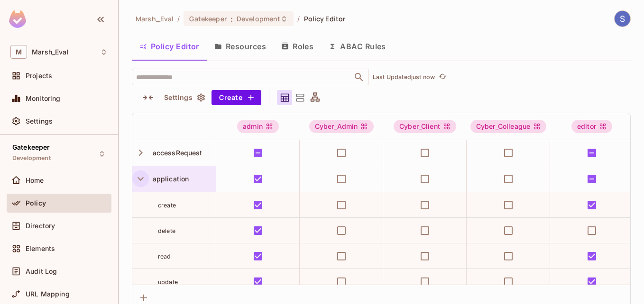
click at [140, 179] on icon "button" at bounding box center [140, 179] width 13 height 13
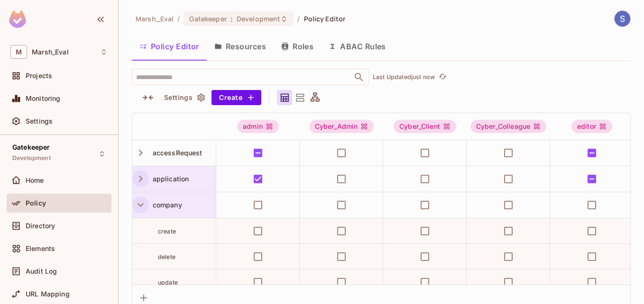
click at [139, 202] on icon "button" at bounding box center [140, 205] width 13 height 13
click at [140, 206] on icon "button" at bounding box center [140, 205] width 13 height 13
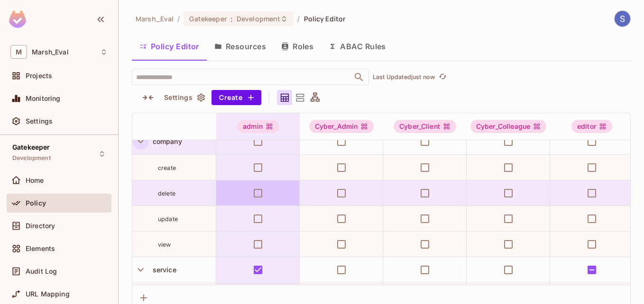
scroll to position [64, 0]
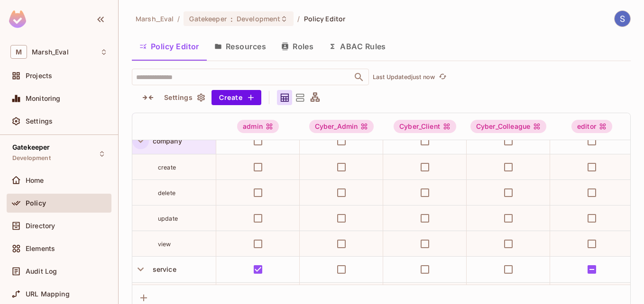
click at [141, 142] on icon "button" at bounding box center [141, 141] width 6 height 4
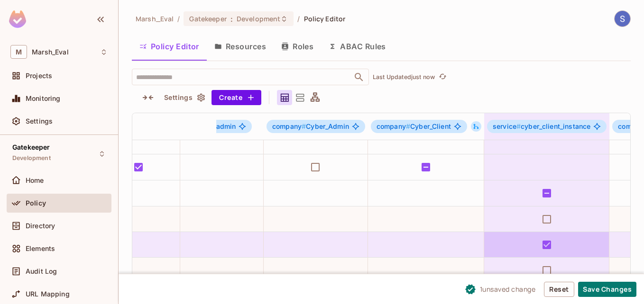
scroll to position [38, 889]
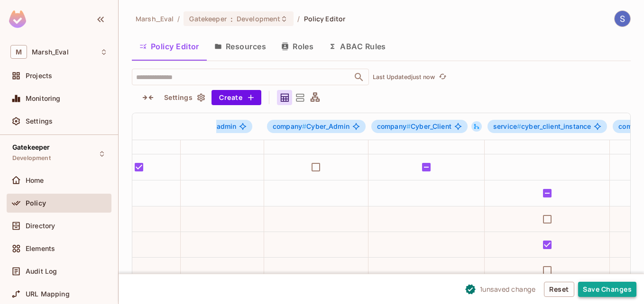
click at [601, 284] on button "Save Changes" at bounding box center [607, 289] width 58 height 15
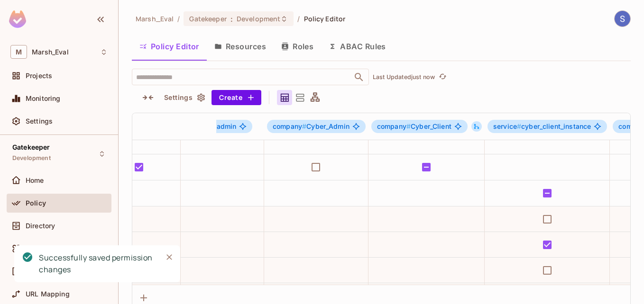
click at [301, 93] on icon at bounding box center [300, 98] width 12 height 12
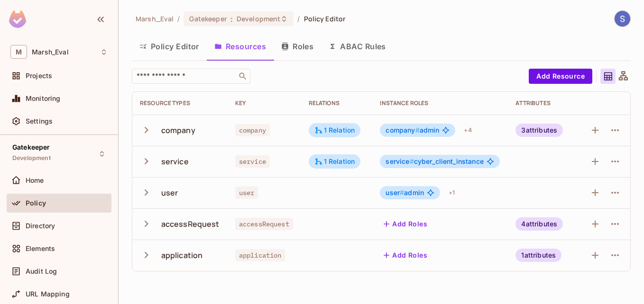
click at [179, 51] on button "Policy Editor" at bounding box center [169, 47] width 75 height 24
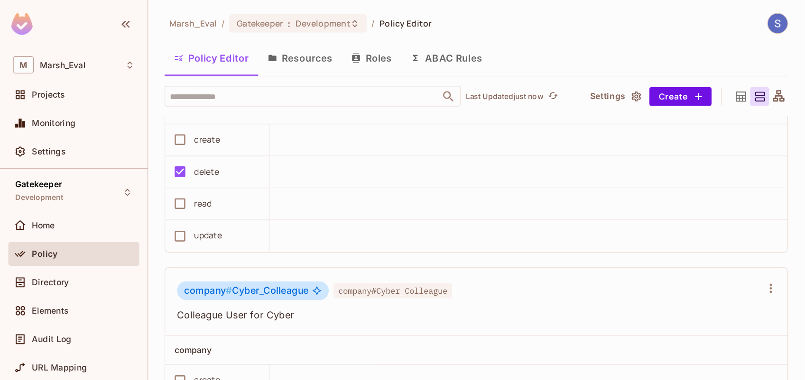
scroll to position [2901, 0]
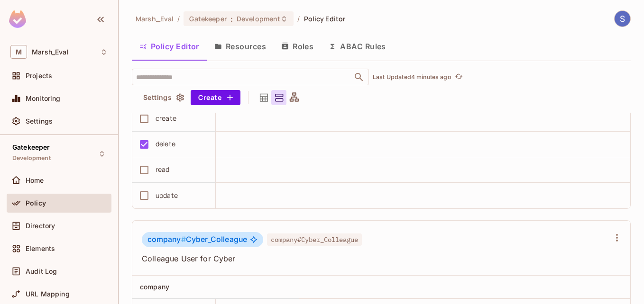
click at [262, 100] on icon at bounding box center [264, 98] width 8 height 8
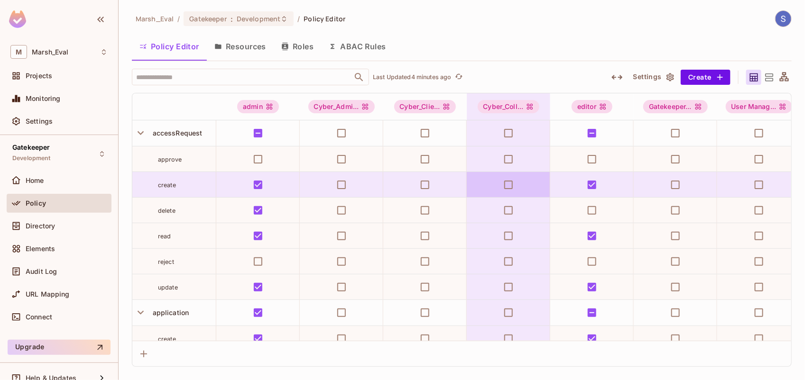
scroll to position [0, 0]
